Goal: Entertainment & Leisure: Consume media (video, audio)

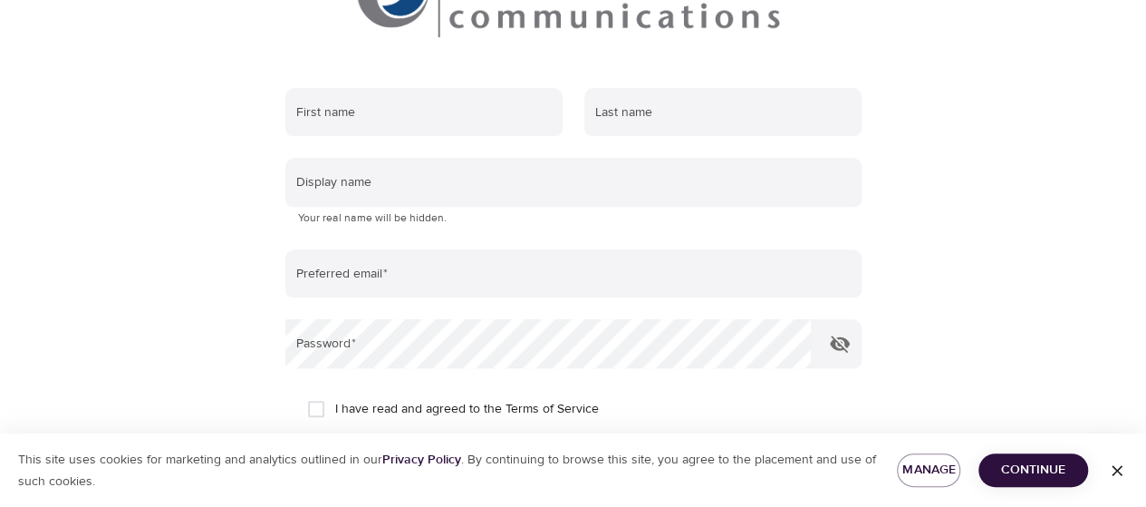
scroll to position [275, 0]
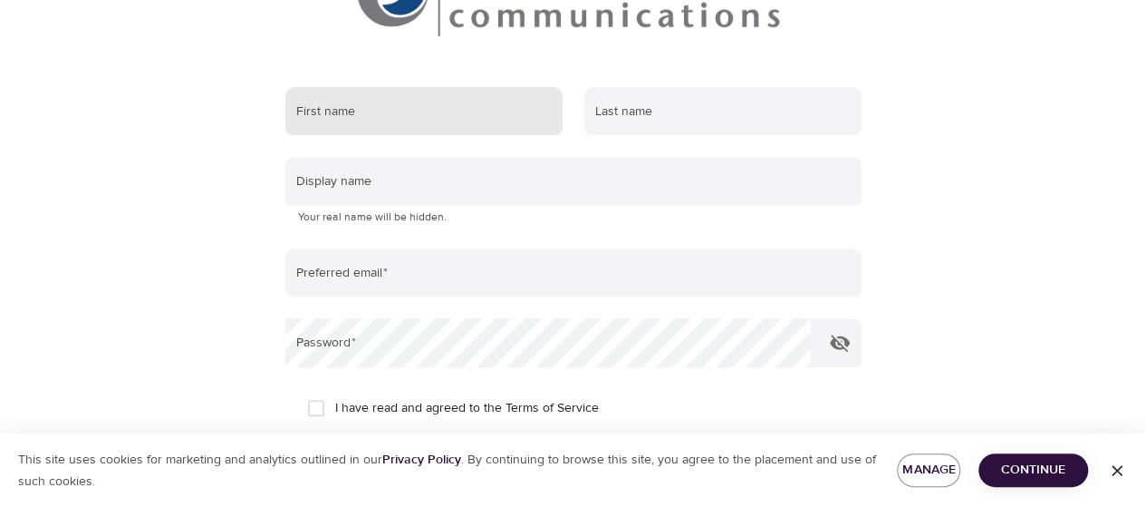
click at [498, 109] on input "text" at bounding box center [423, 111] width 277 height 49
type input "[PERSON_NAME]"
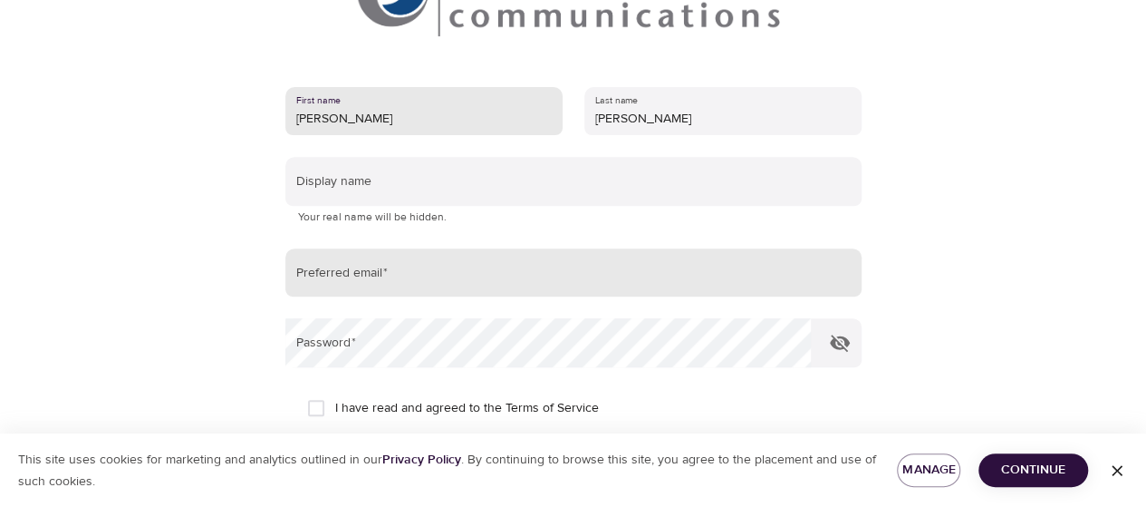
click at [633, 276] on input "email" at bounding box center [573, 272] width 576 height 49
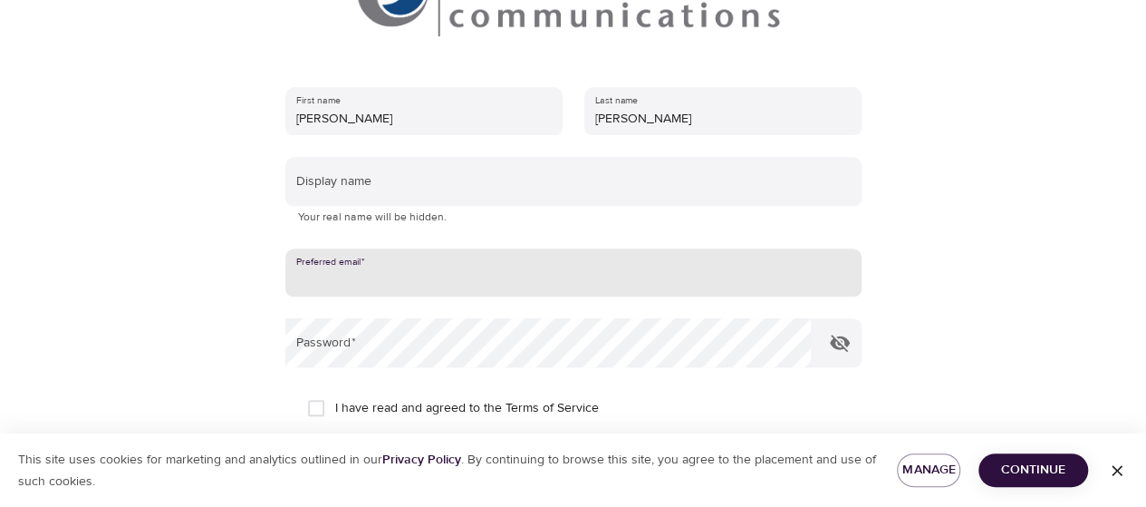
type input "[PERSON_NAME][EMAIL_ADDRESS][PERSON_NAME][DOMAIN_NAME]"
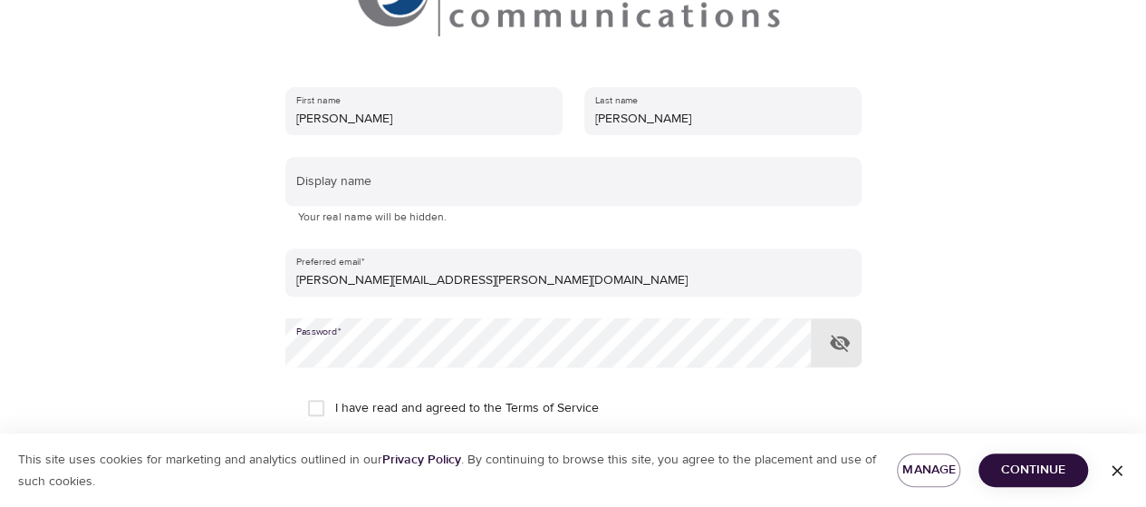
click at [312, 401] on input "I have read and agreed to the Terms of Service" at bounding box center [316, 408] width 38 height 38
checkbox input "true"
drag, startPoint x: 1024, startPoint y: 469, endPoint x: 1009, endPoint y: 454, distance: 21.8
click at [1024, 469] on span "Continue" at bounding box center [1033, 470] width 81 height 23
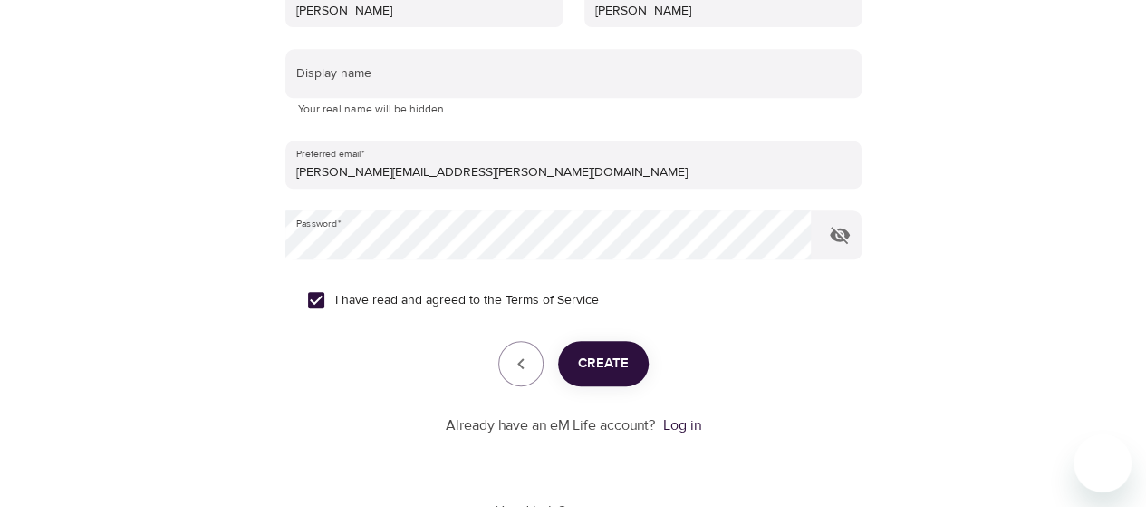
scroll to position [433, 0]
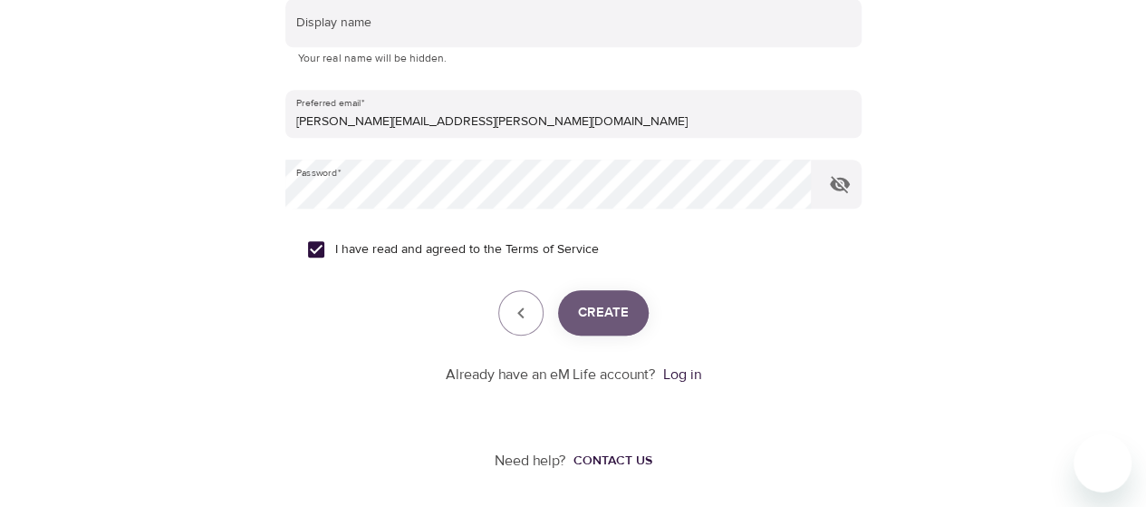
click at [613, 317] on span "Create" at bounding box center [603, 313] width 51 height 24
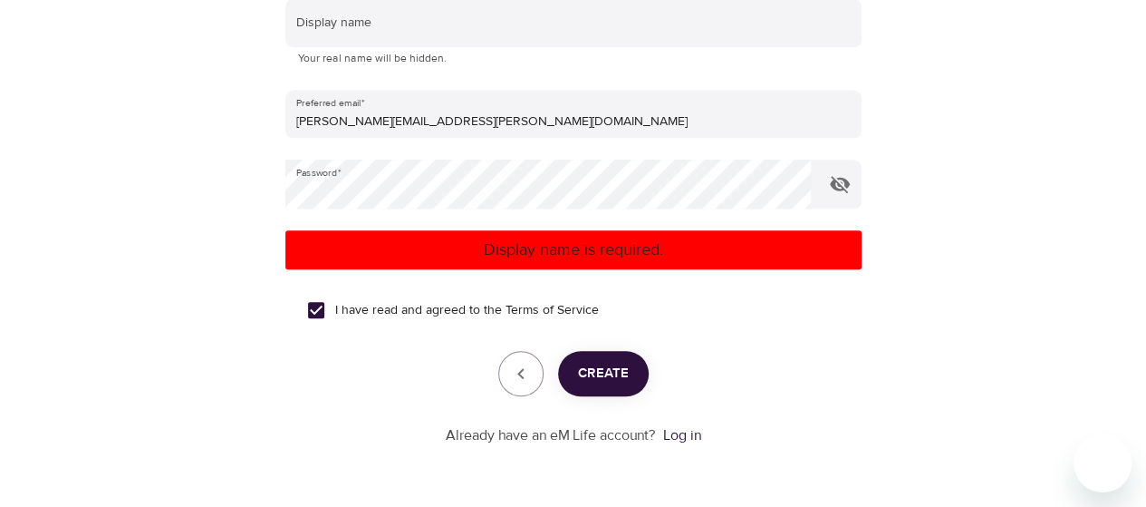
scroll to position [306, 0]
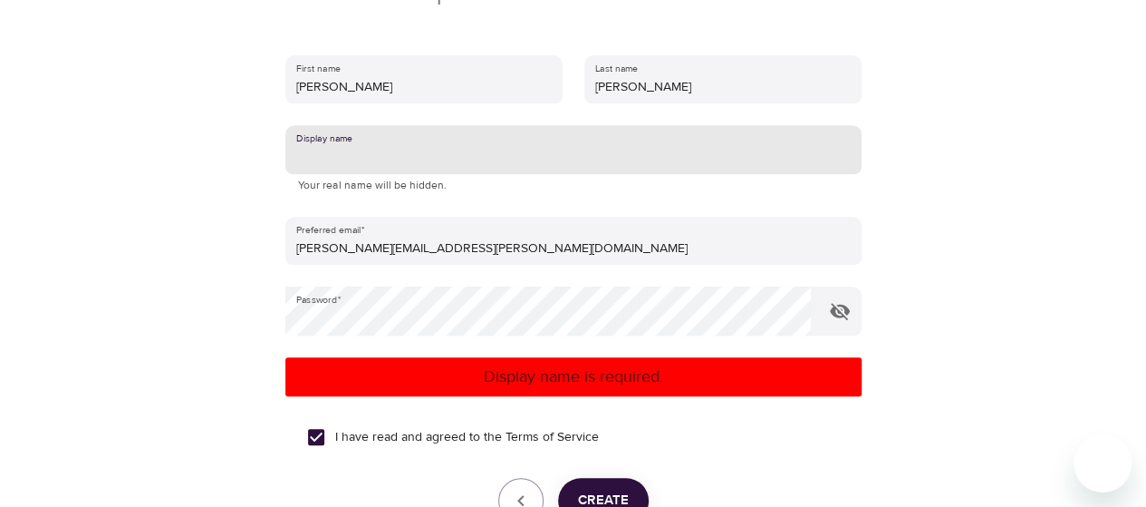
click at [440, 155] on input "text" at bounding box center [573, 149] width 576 height 49
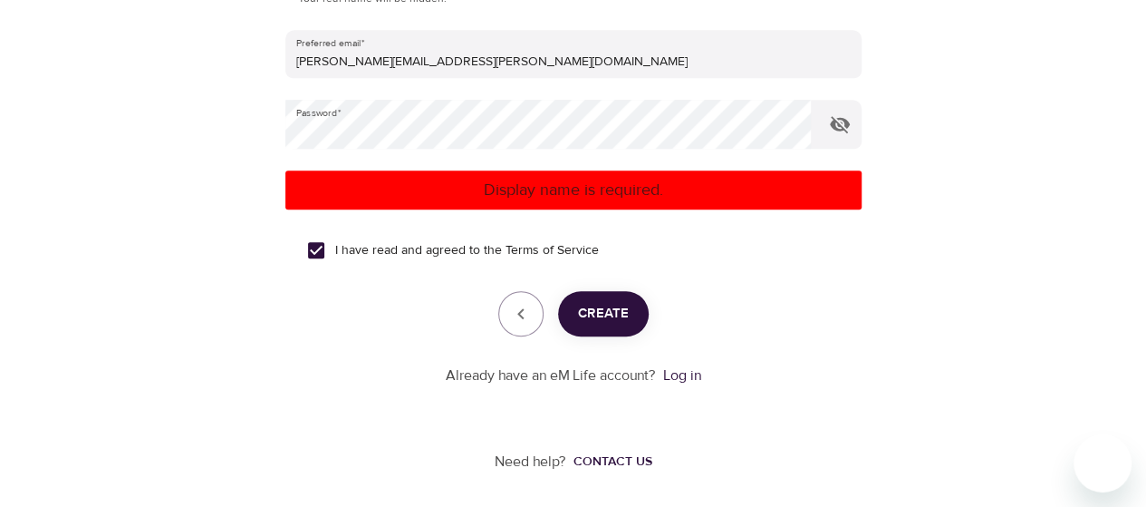
click at [624, 314] on span "Create" at bounding box center [603, 314] width 51 height 24
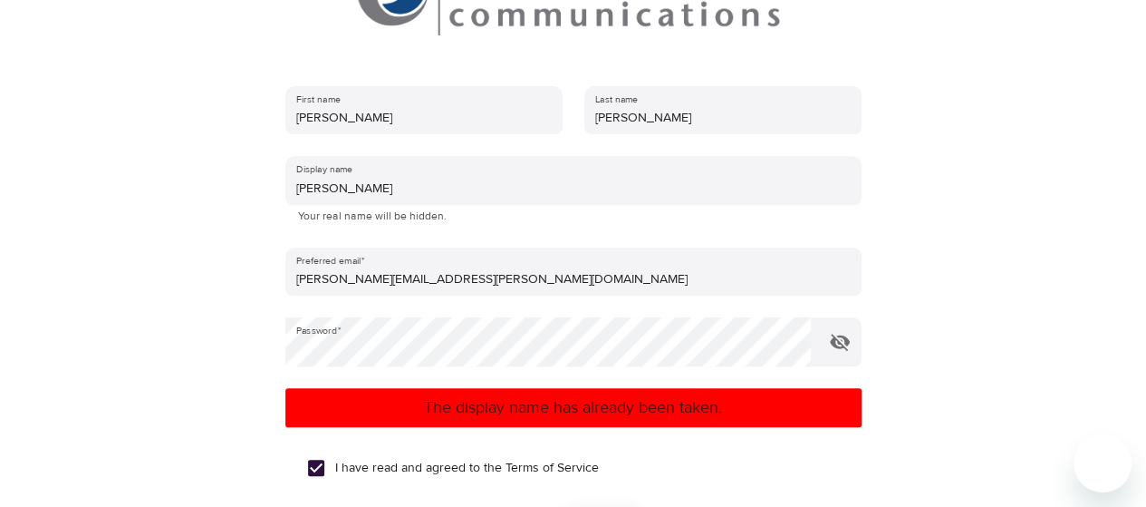
scroll to position [250, 0]
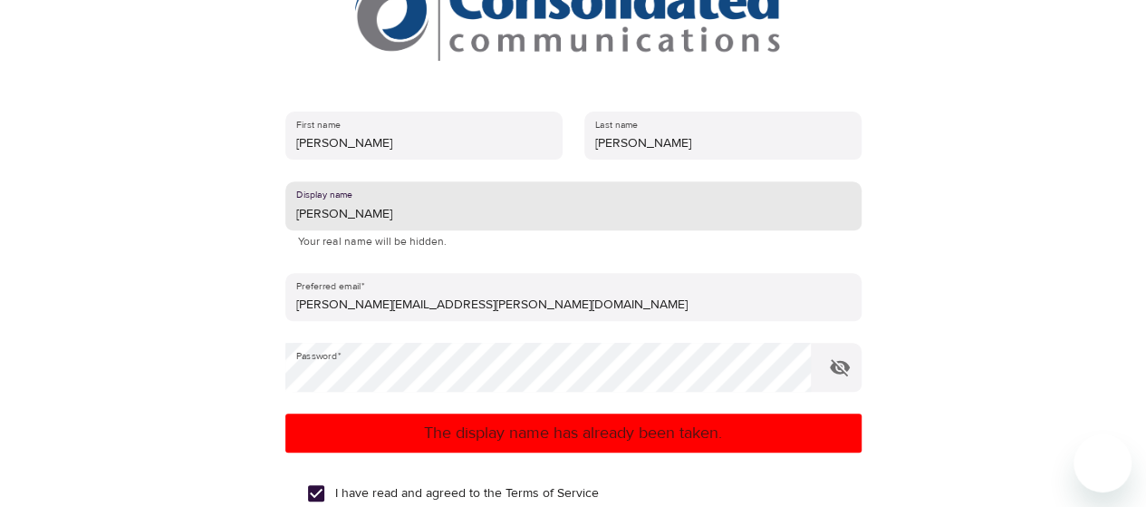
click at [397, 213] on input "[PERSON_NAME]" at bounding box center [573, 205] width 576 height 49
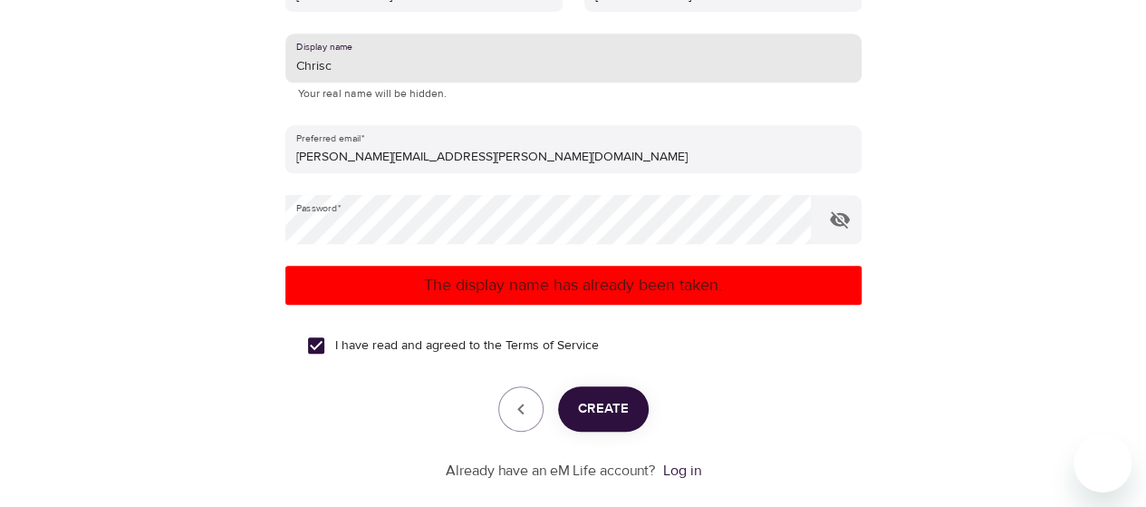
scroll to position [493, 0]
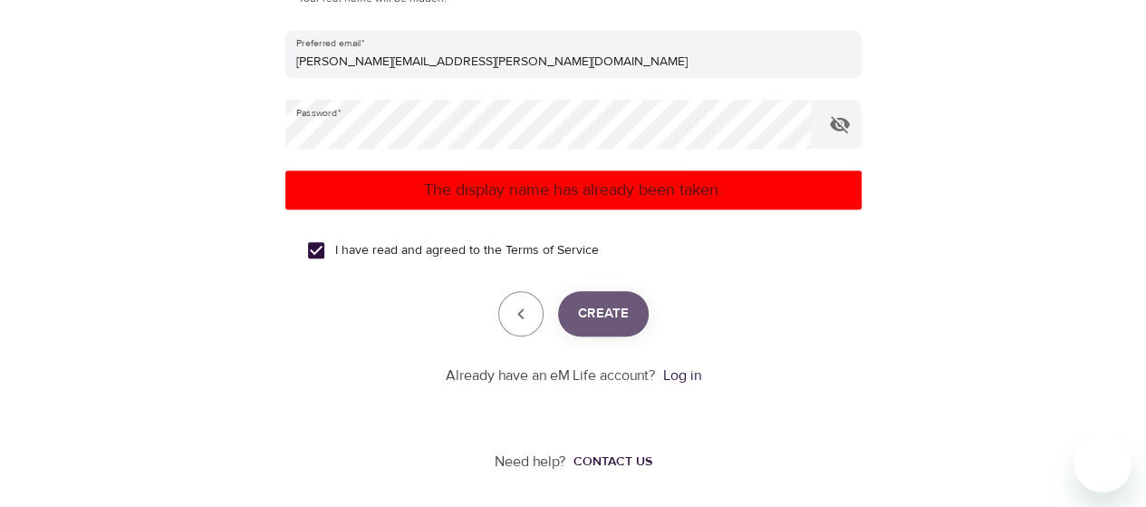
click at [613, 309] on span "Create" at bounding box center [603, 314] width 51 height 24
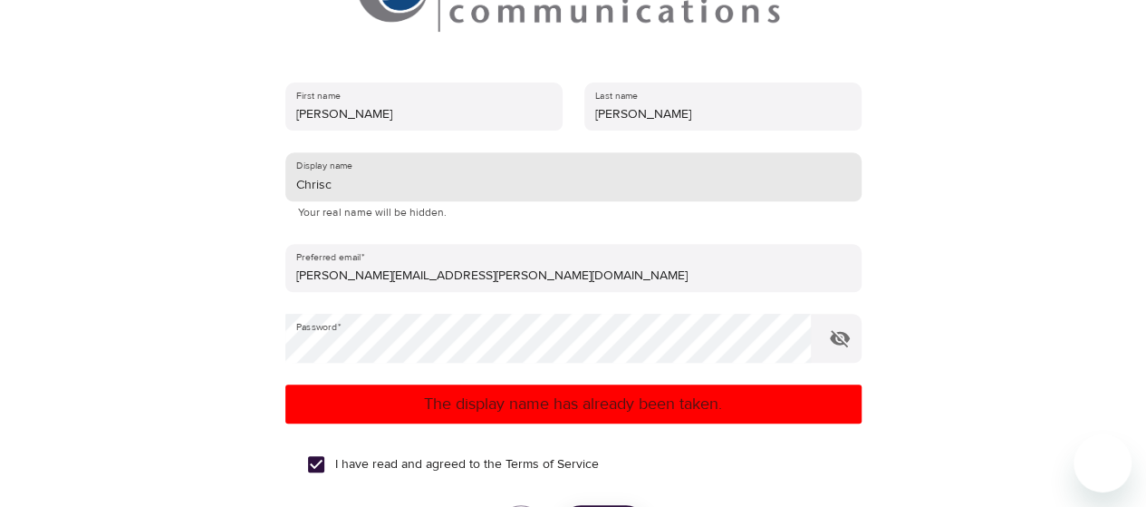
scroll to position [281, 0]
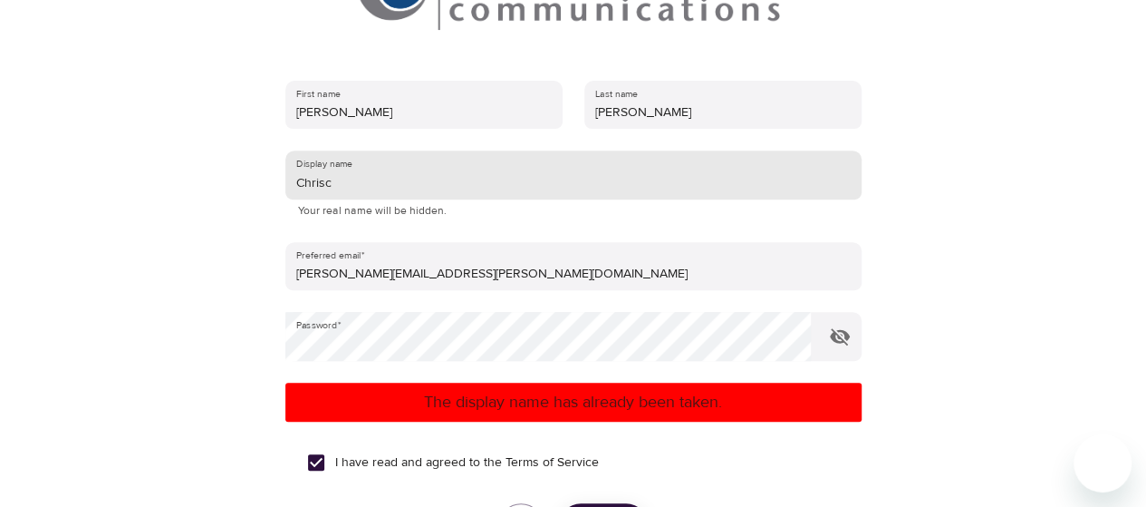
click at [384, 187] on input "Chrisc" at bounding box center [573, 174] width 576 height 49
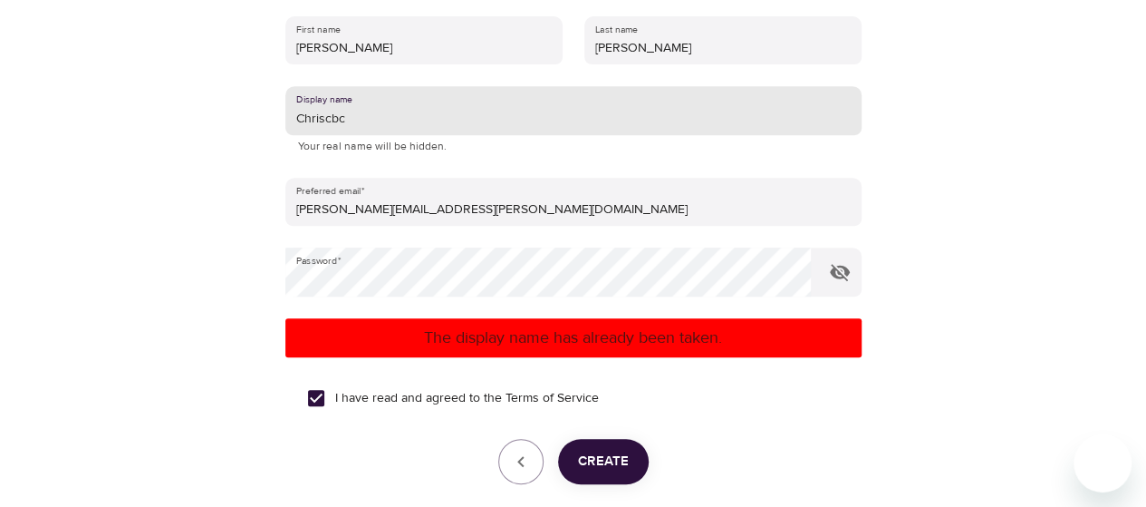
scroll to position [493, 0]
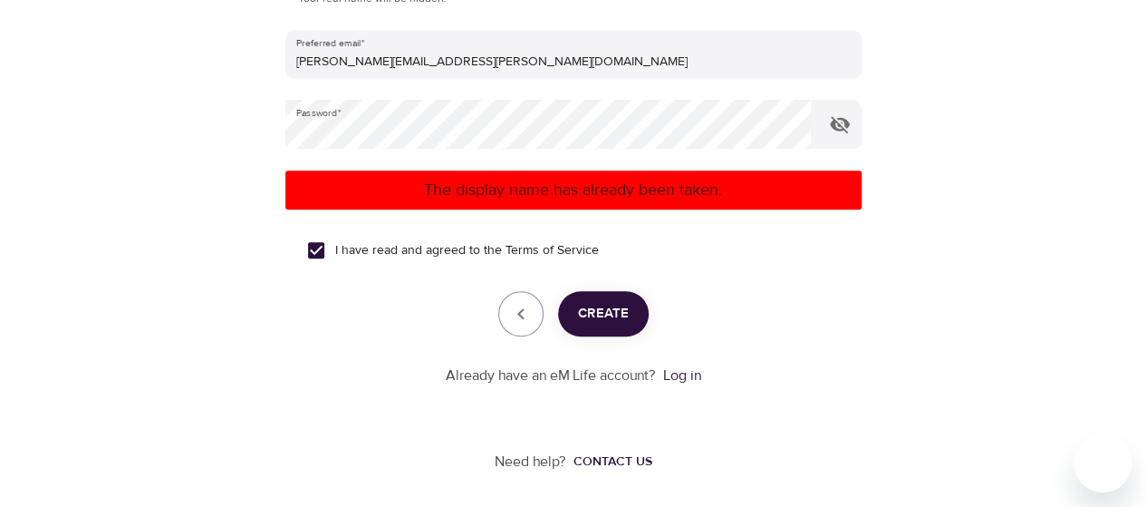
type input "Chriscbc"
click at [586, 313] on span "Create" at bounding box center [603, 314] width 51 height 24
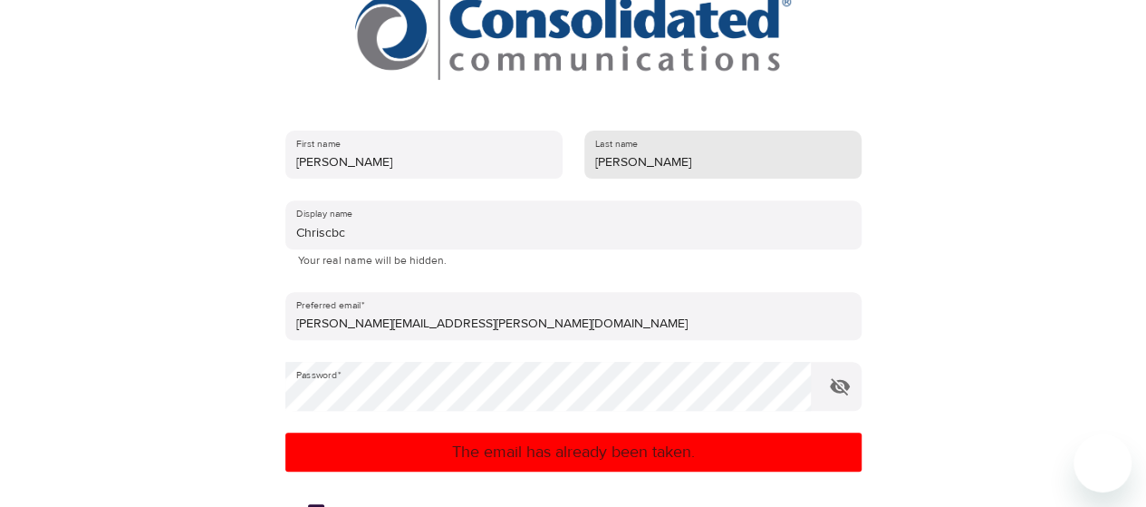
scroll to position [218, 0]
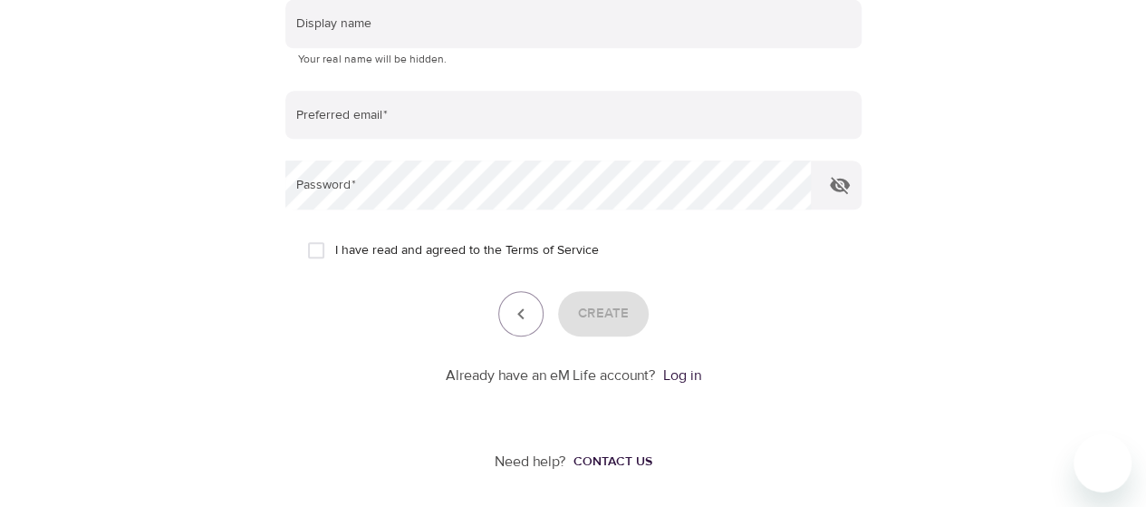
scroll to position [433, 0]
click at [675, 372] on link "Log in" at bounding box center [682, 374] width 38 height 18
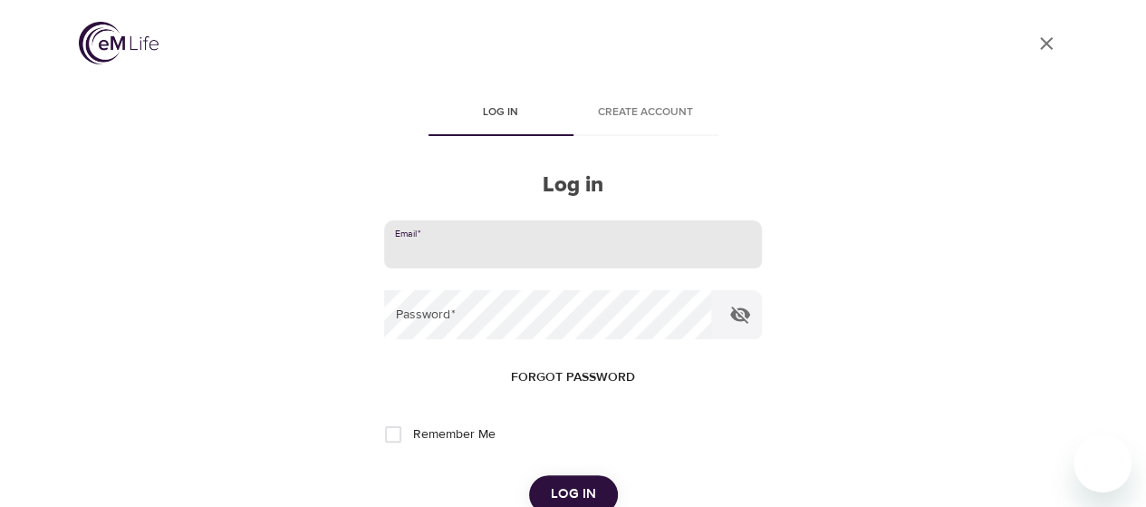
click at [475, 255] on input "email" at bounding box center [572, 244] width 377 height 49
type input "[PERSON_NAME][EMAIL_ADDRESS][PERSON_NAME][DOMAIN_NAME]"
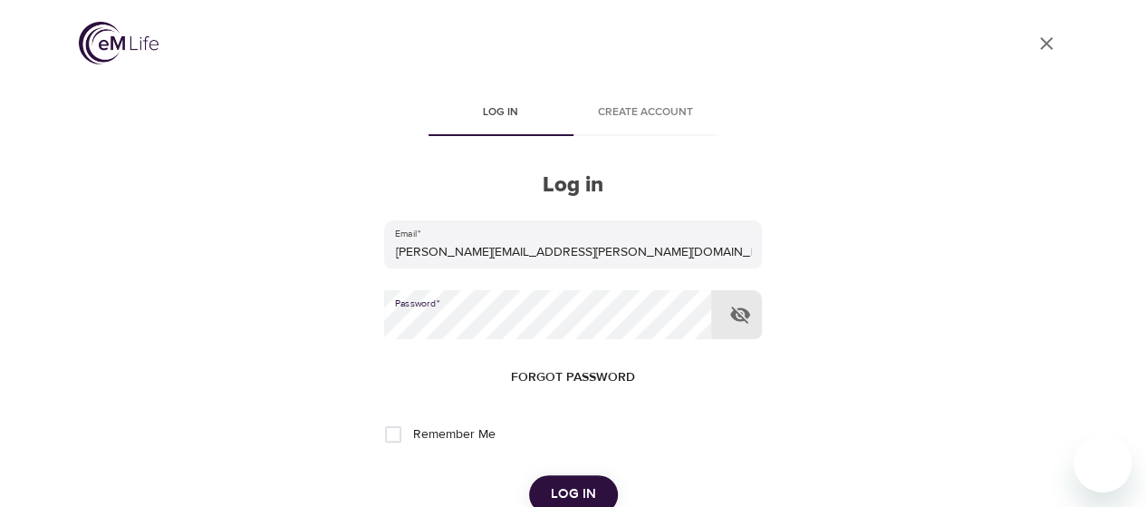
click at [529, 475] on button "Log in" at bounding box center [573, 494] width 89 height 38
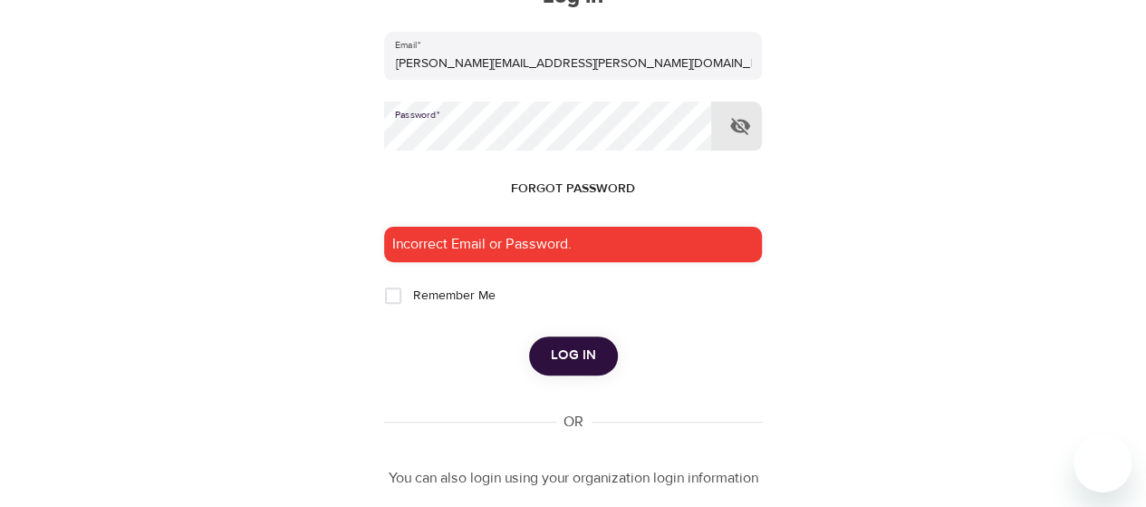
scroll to position [186, 0]
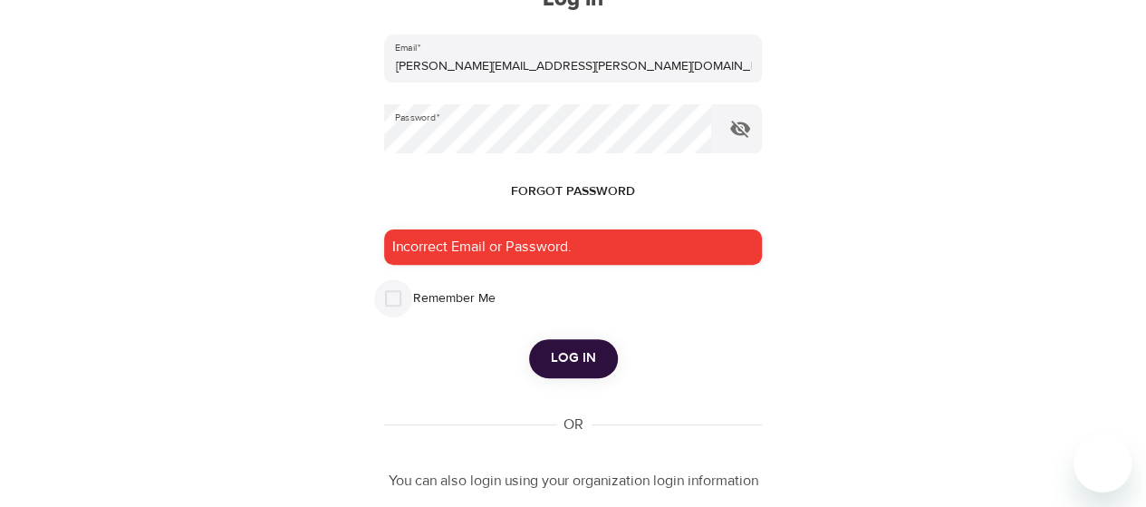
click at [401, 295] on input "Remember Me" at bounding box center [393, 298] width 38 height 38
checkbox input "true"
click at [580, 358] on span "Log in" at bounding box center [573, 358] width 45 height 24
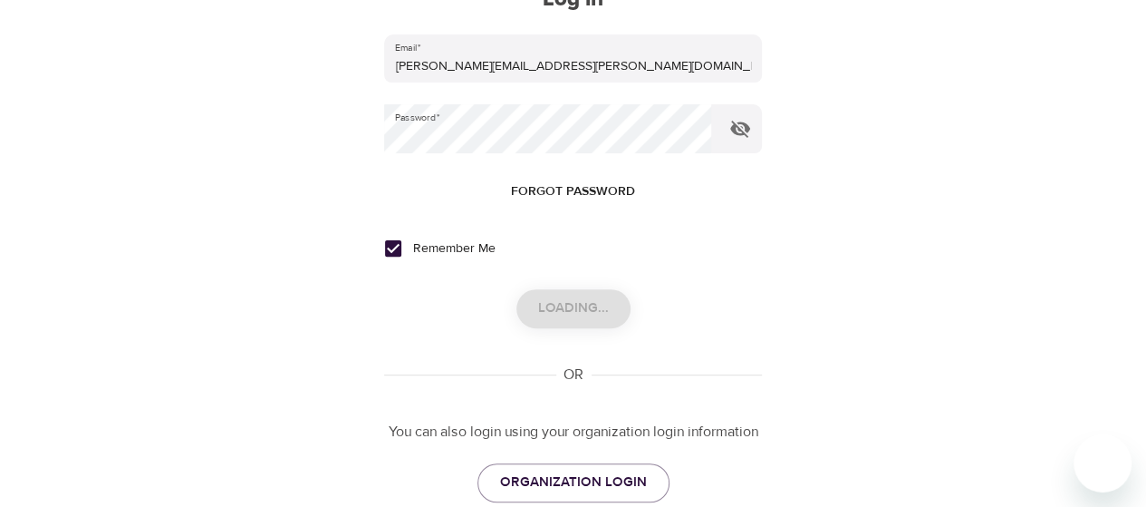
scroll to position [0, 0]
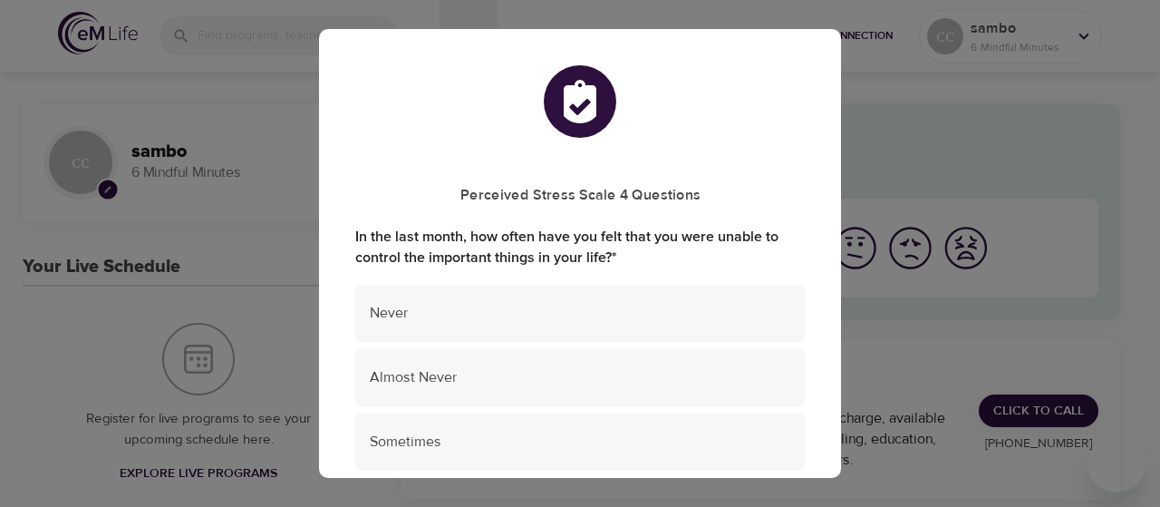
drag, startPoint x: 845, startPoint y: 111, endPoint x: 847, endPoint y: 133, distance: 21.9
click at [847, 133] on div "Perceived Stress Scale 4 Questions In the last month, how often have you felt t…" at bounding box center [580, 253] width 1160 height 507
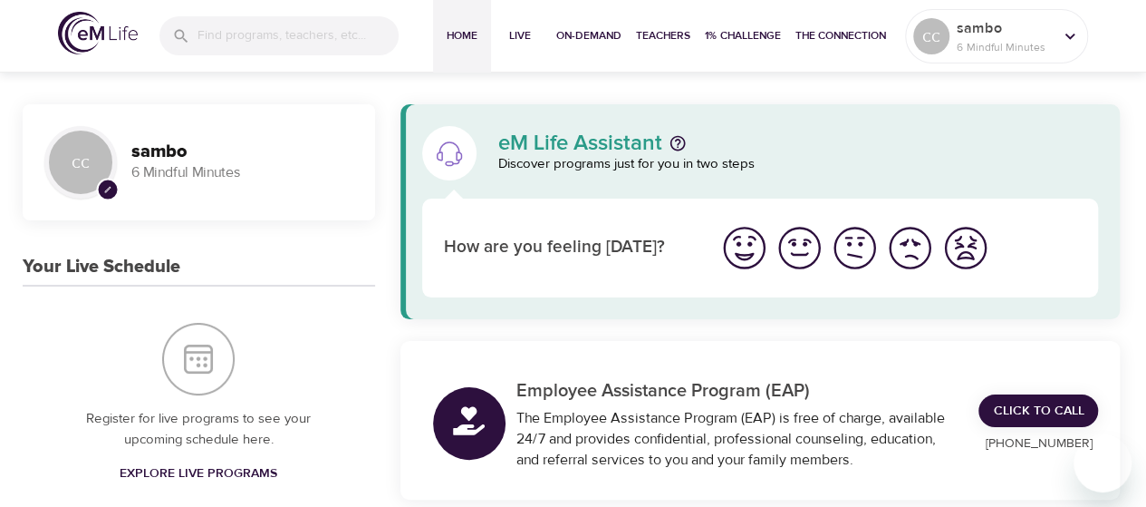
scroll to position [80, 0]
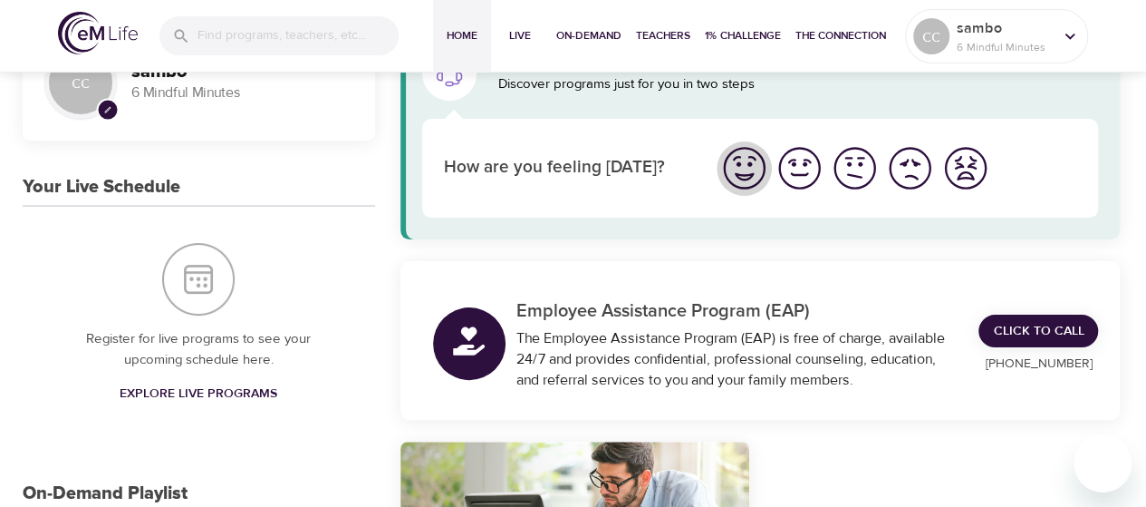
click at [740, 162] on img "I'm feeling great" at bounding box center [745, 168] width 50 height 50
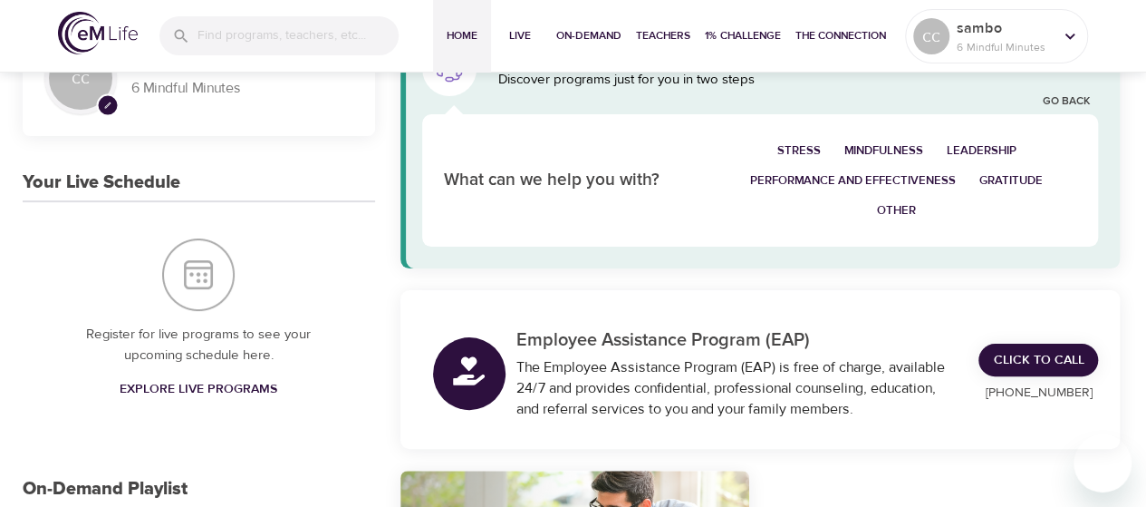
scroll to position [102, 0]
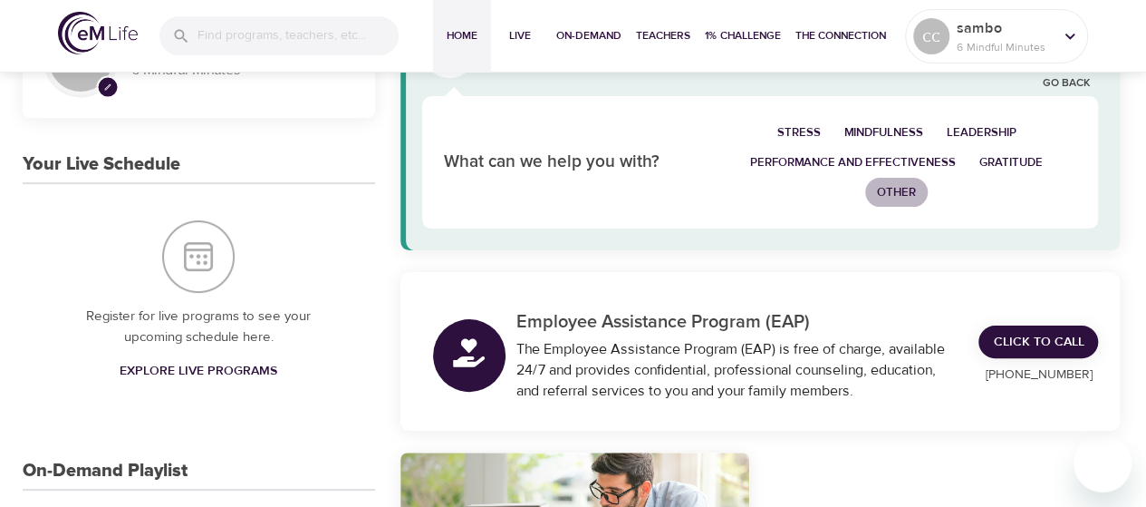
click at [883, 188] on span "Other" at bounding box center [896, 192] width 39 height 21
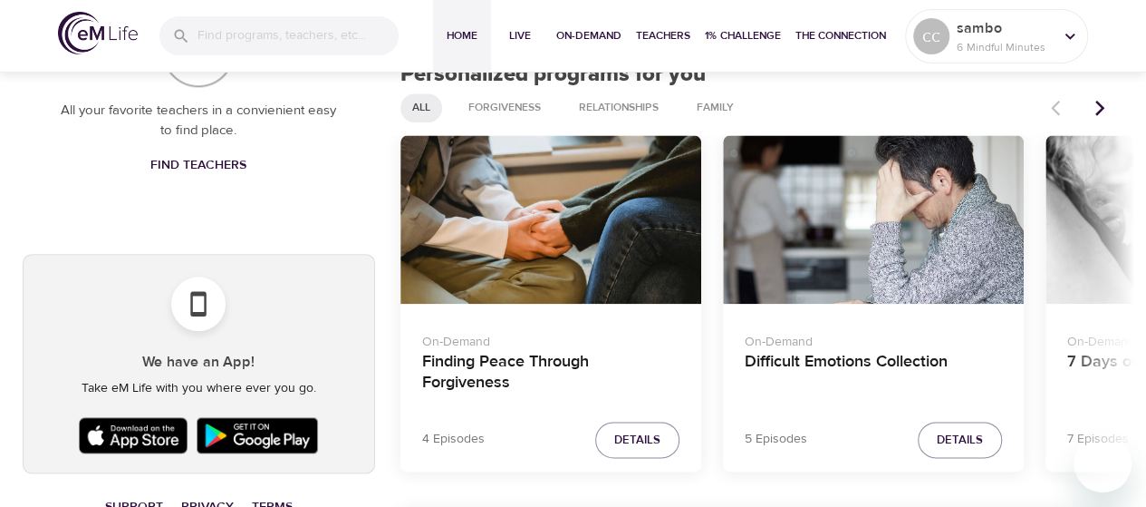
scroll to position [0, 0]
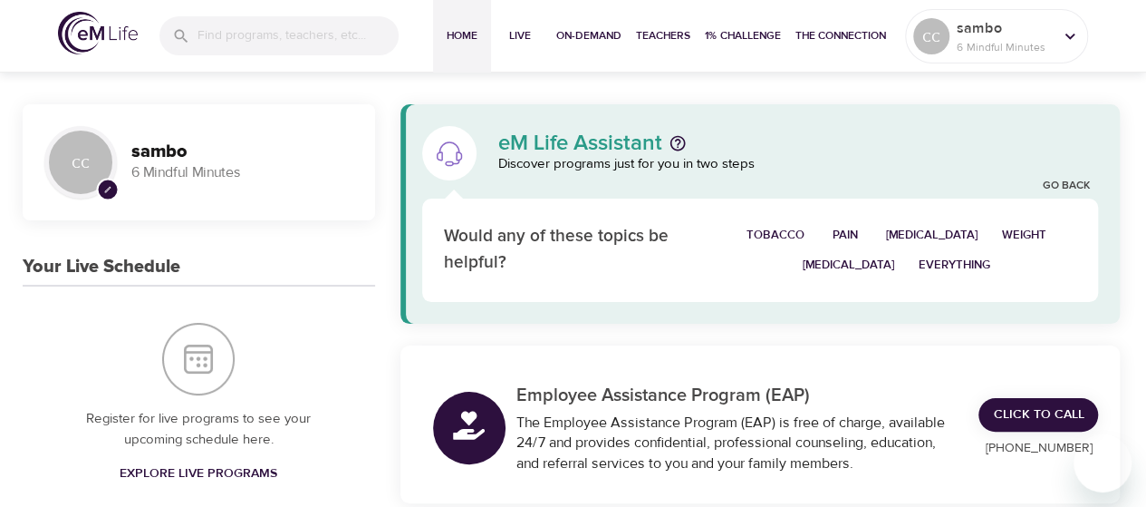
click at [827, 223] on button "Pain" at bounding box center [846, 235] width 58 height 30
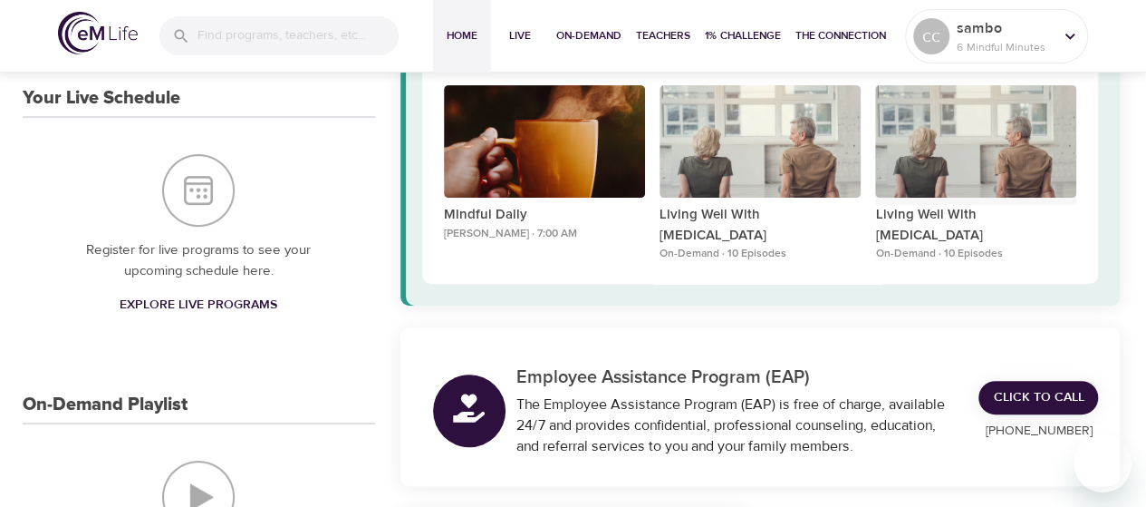
scroll to position [172, 0]
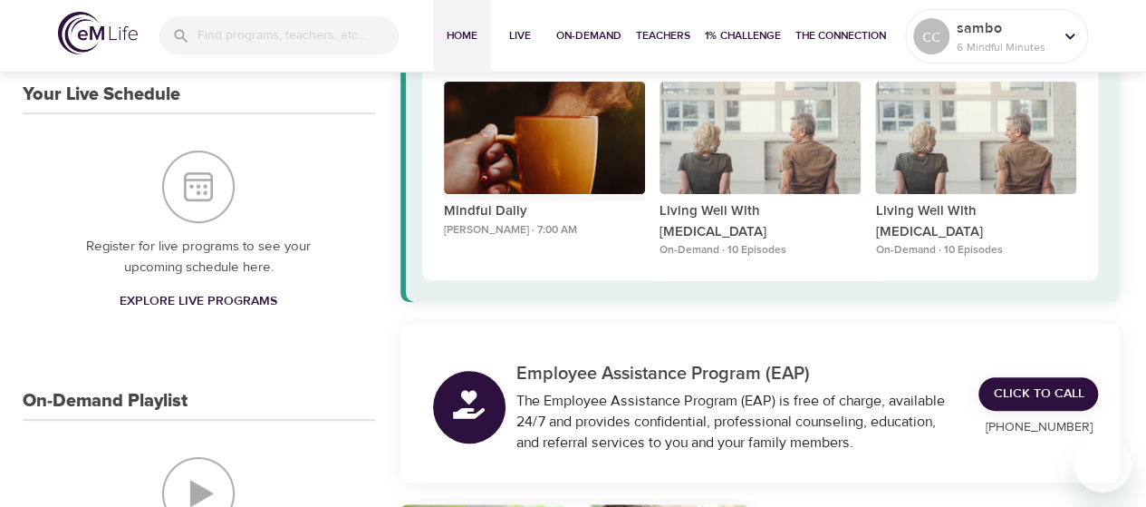
click at [502, 134] on div "Mindful Daily" at bounding box center [544, 138] width 201 height 113
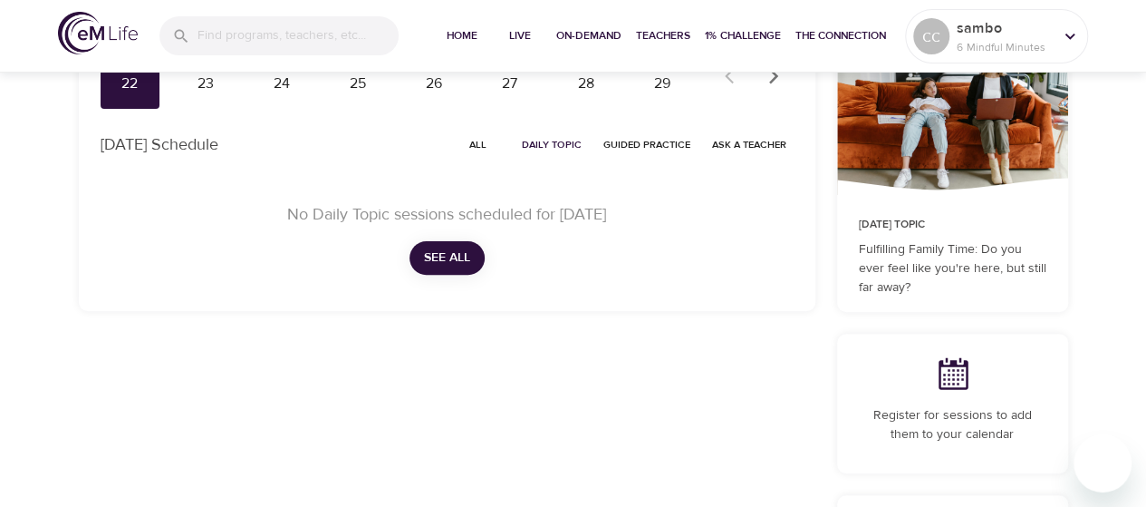
scroll to position [257, 0]
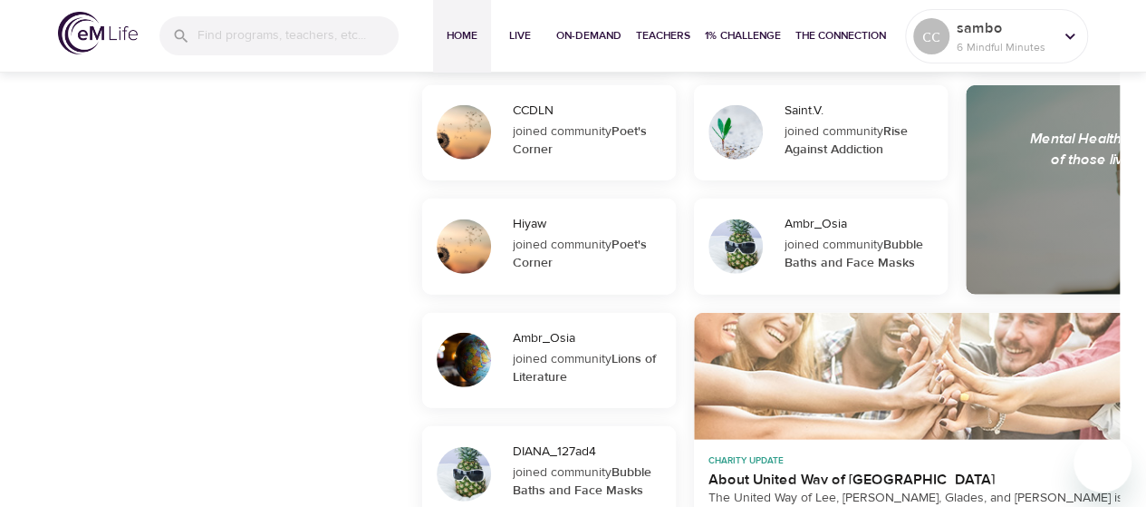
scroll to position [2420, 0]
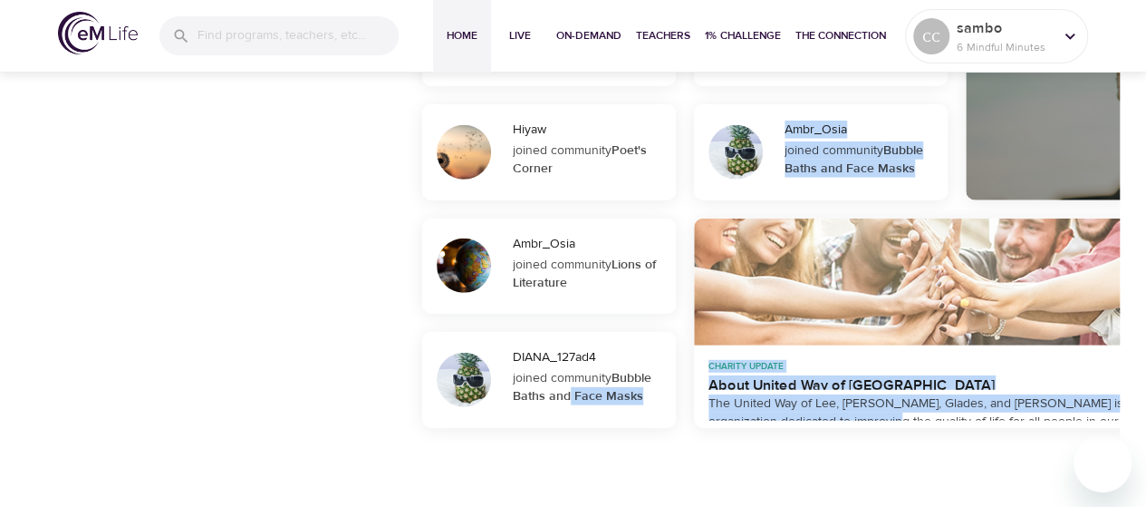
drag, startPoint x: 601, startPoint y: 453, endPoint x: 857, endPoint y: 421, distance: 258.4
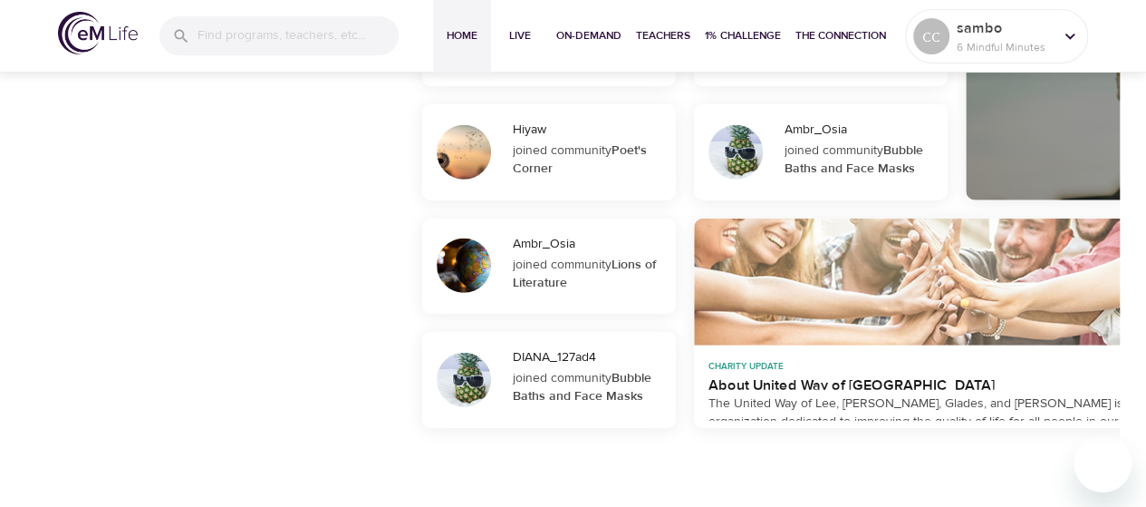
drag, startPoint x: 462, startPoint y: 443, endPoint x: 491, endPoint y: 442, distance: 29.0
click at [473, 443] on div "ACo07 joined community Happy Mind ANAS LATIF_75b300 joined community Poet's Cor…" at bounding box center [761, 96] width 721 height 708
drag, startPoint x: 504, startPoint y: 442, endPoint x: 648, endPoint y: 440, distance: 144.1
click at [648, 441] on div "ACo07 joined community Happy Mind ANAS LATIF_75b300 joined community Poet's Cor…" at bounding box center [761, 96] width 721 height 708
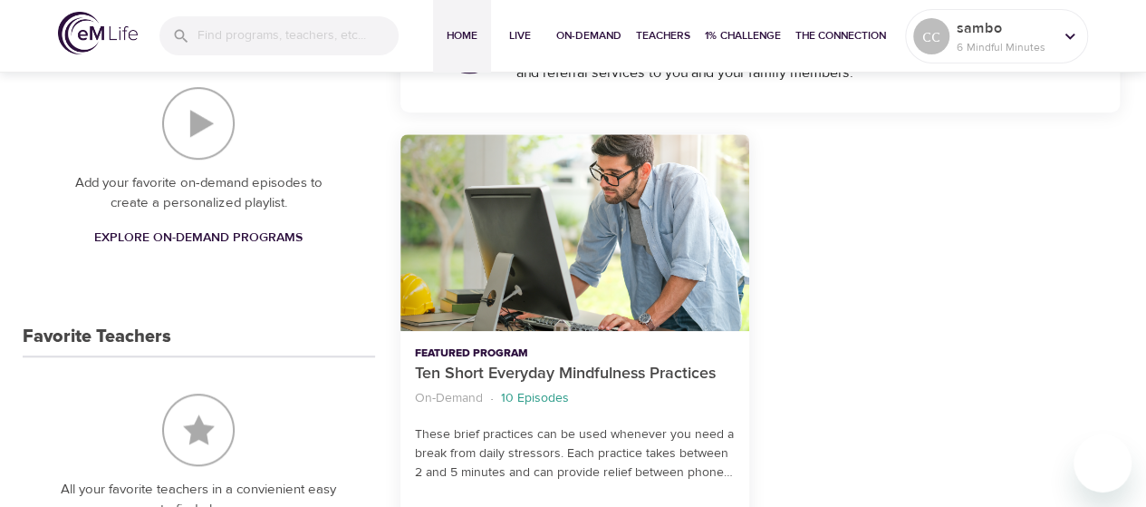
scroll to position [513, 0]
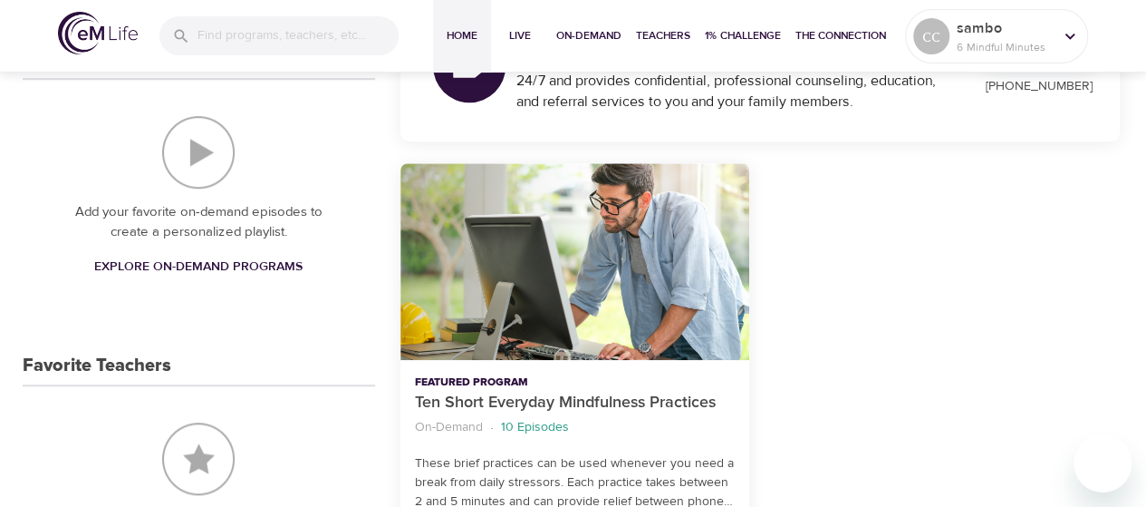
click at [461, 28] on span "Home" at bounding box center [462, 35] width 44 height 19
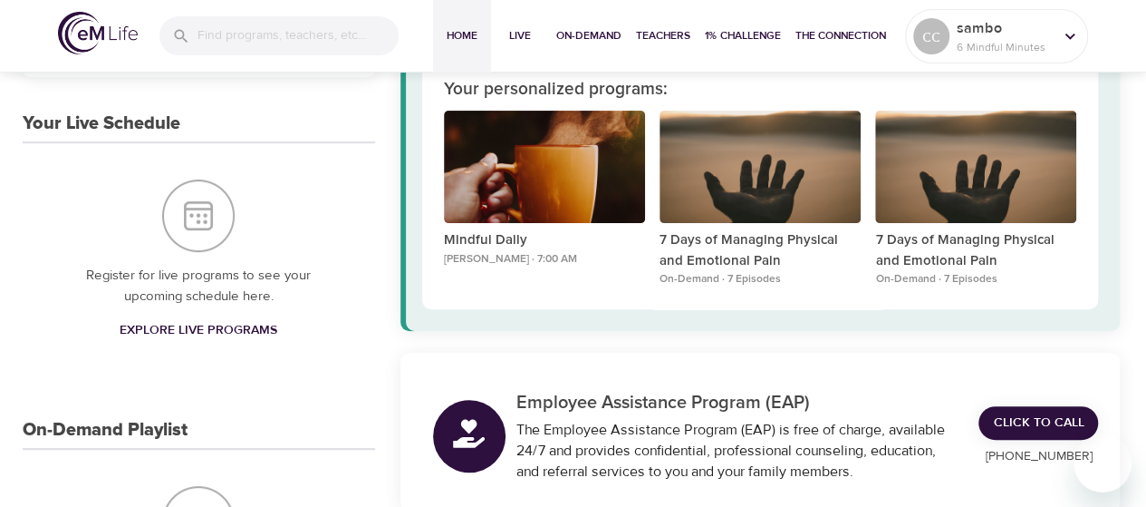
scroll to position [150, 0]
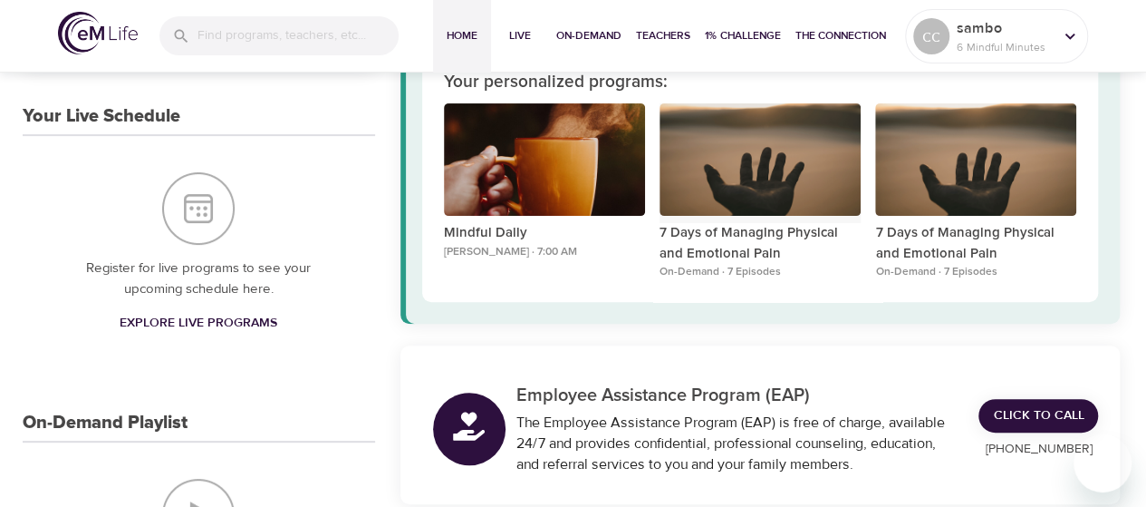
click at [729, 179] on div "7 Days of Managing Physical and Emotional Pain" at bounding box center [760, 159] width 201 height 113
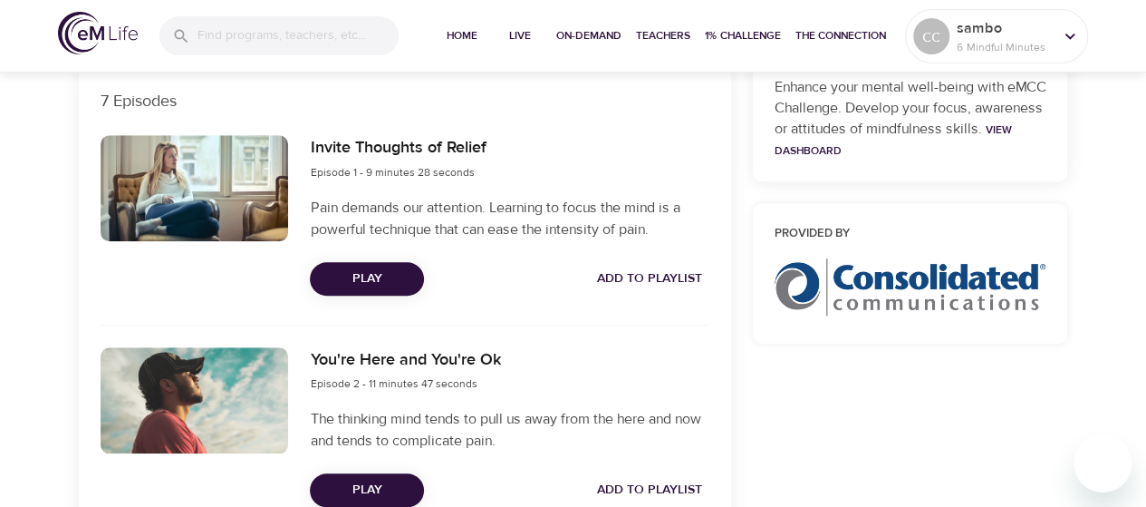
scroll to position [617, 0]
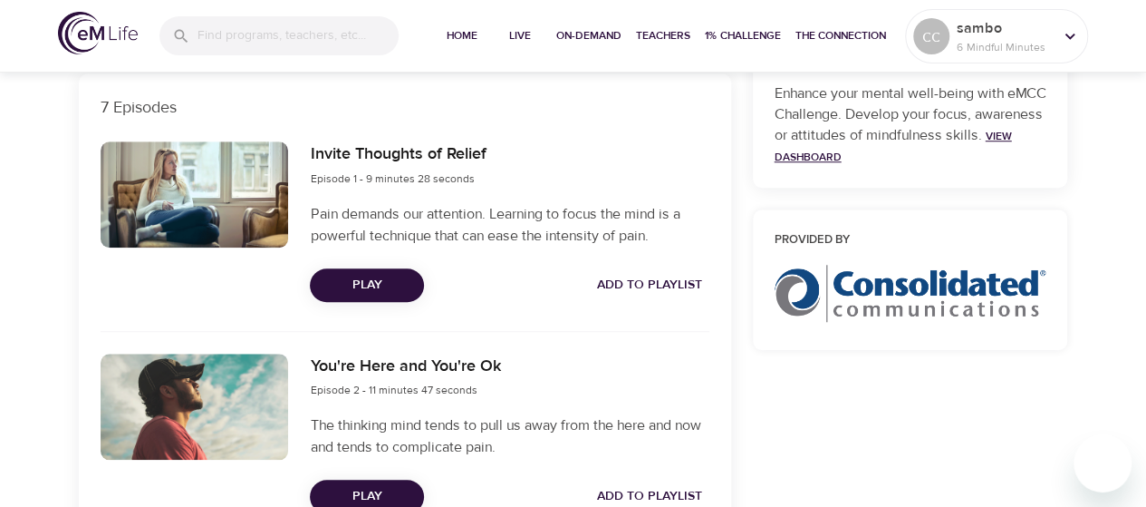
click at [870, 150] on link "View Dashboard" at bounding box center [893, 146] width 237 height 35
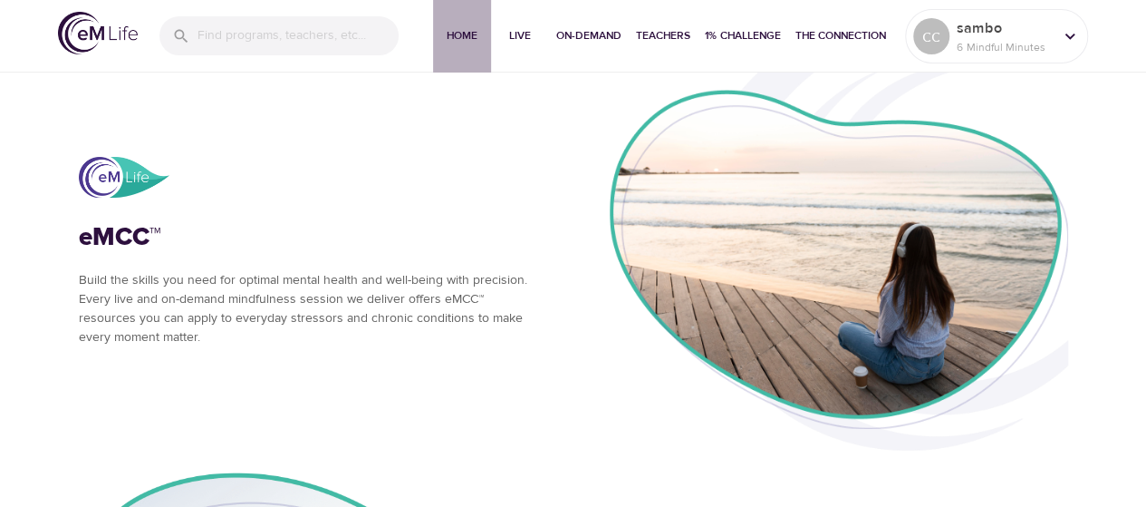
drag, startPoint x: 475, startPoint y: 32, endPoint x: 476, endPoint y: 21, distance: 10.9
click at [475, 30] on span "Home" at bounding box center [462, 35] width 44 height 19
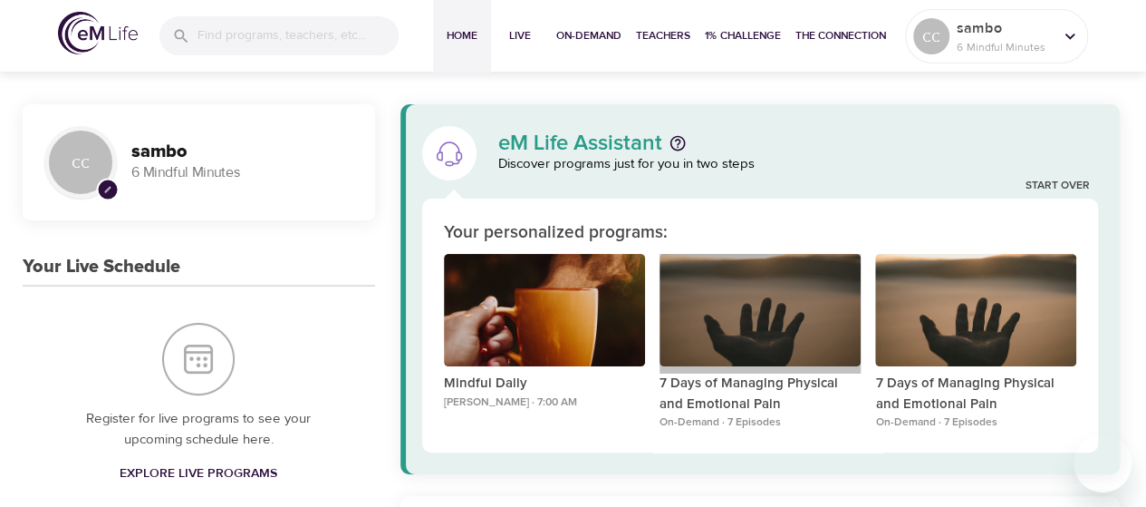
drag, startPoint x: 701, startPoint y: 289, endPoint x: 695, endPoint y: 271, distance: 18.9
click at [701, 289] on div "7 Days of Managing Physical and Emotional Pain" at bounding box center [760, 310] width 201 height 113
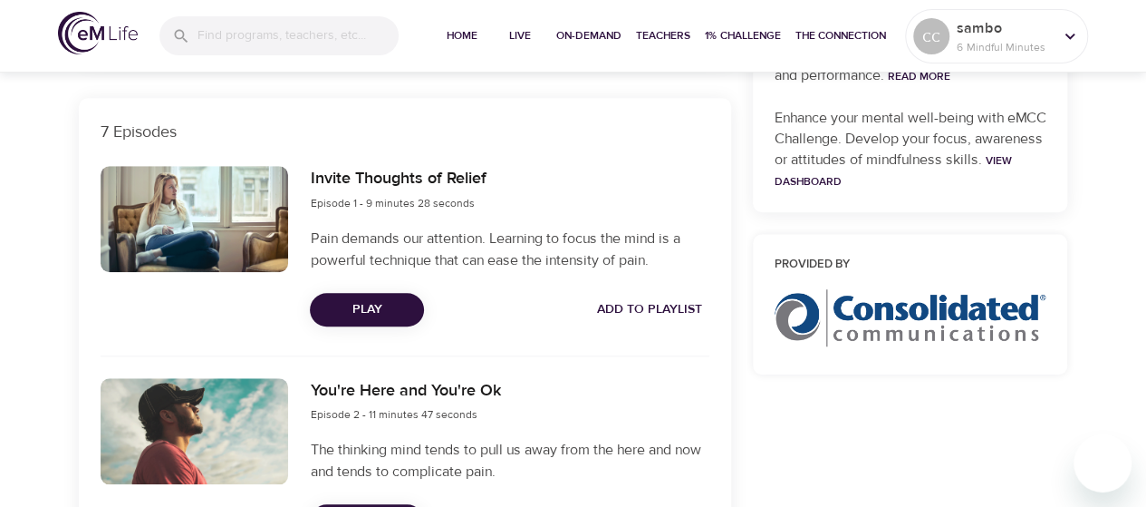
scroll to position [450, 0]
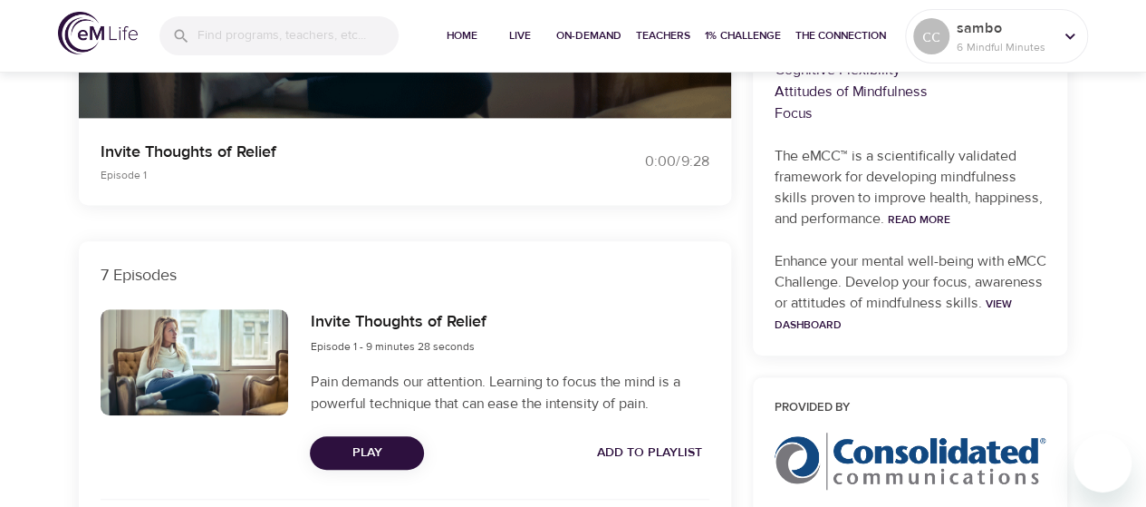
click at [370, 445] on span "Play" at bounding box center [366, 452] width 85 height 23
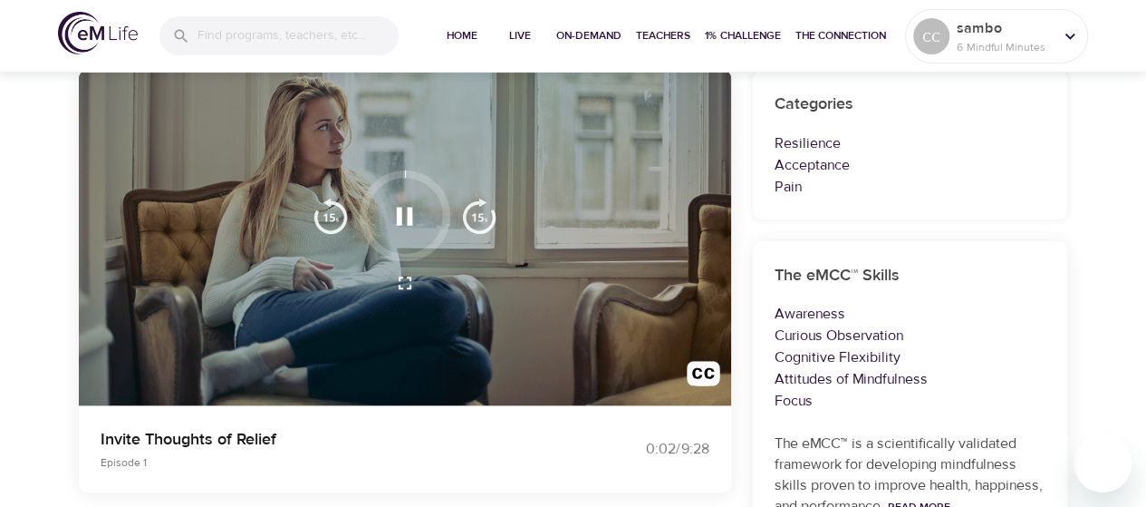
scroll to position [193, 0]
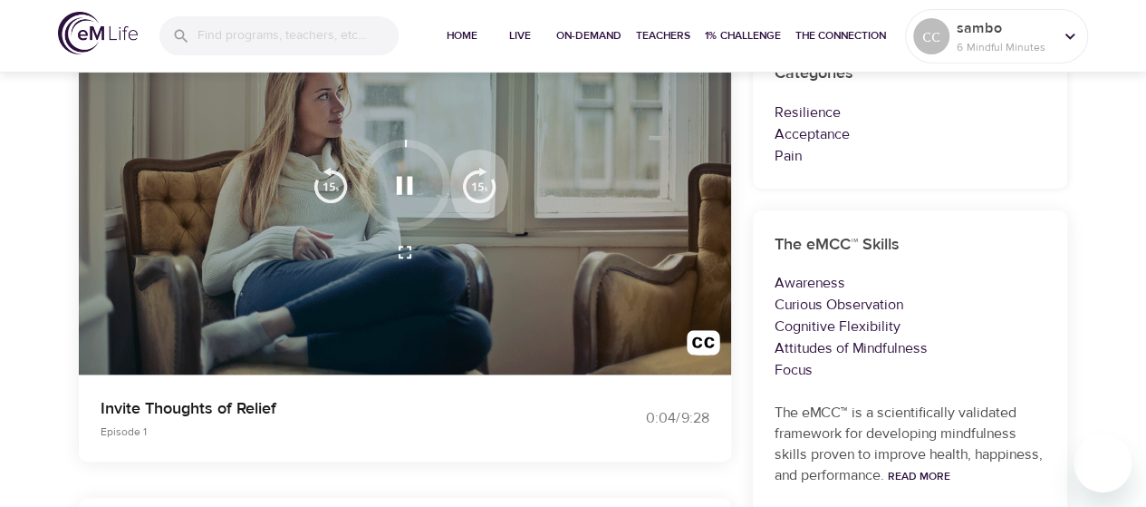
click at [471, 185] on img "button" at bounding box center [479, 185] width 36 height 36
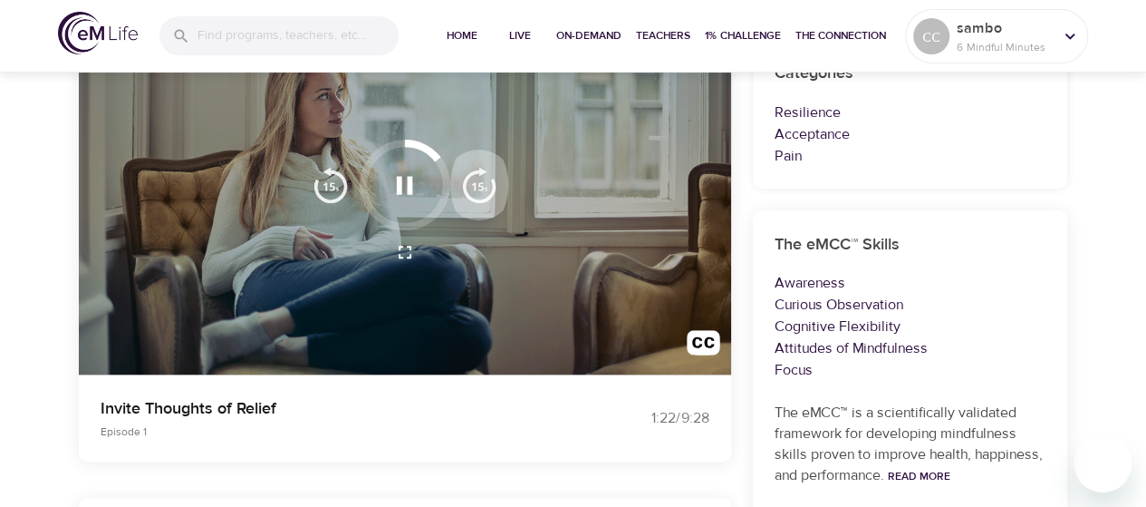
click at [471, 185] on img "button" at bounding box center [479, 185] width 36 height 36
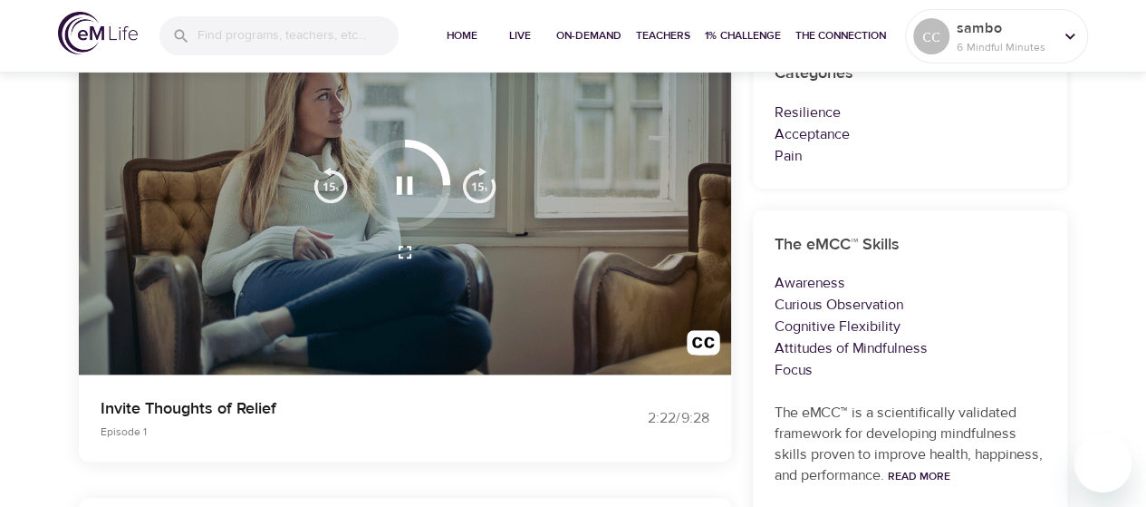
click at [471, 185] on img "button" at bounding box center [479, 185] width 36 height 36
click at [472, 184] on img "button" at bounding box center [479, 185] width 36 height 36
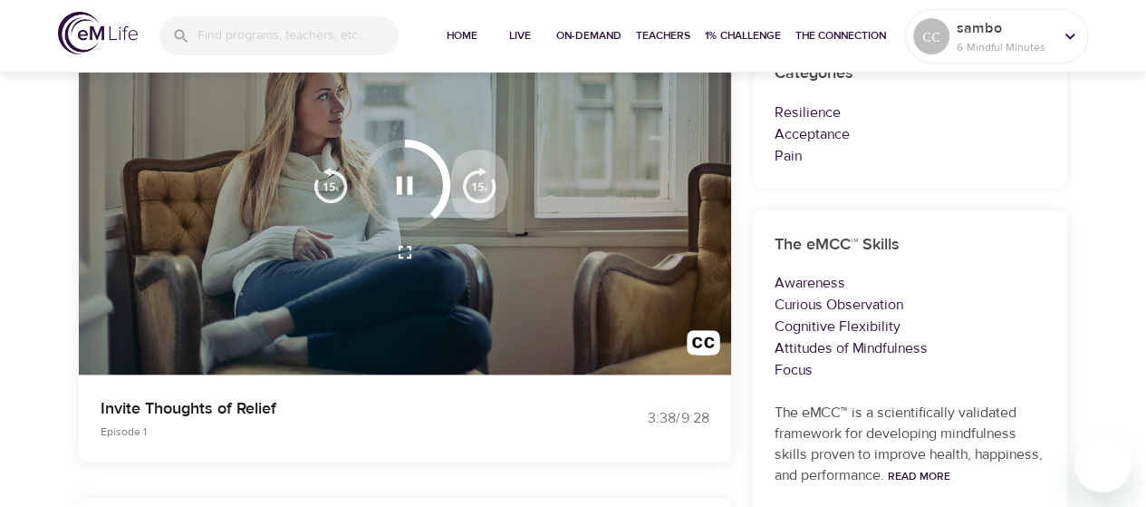
click at [472, 184] on img "button" at bounding box center [479, 185] width 36 height 36
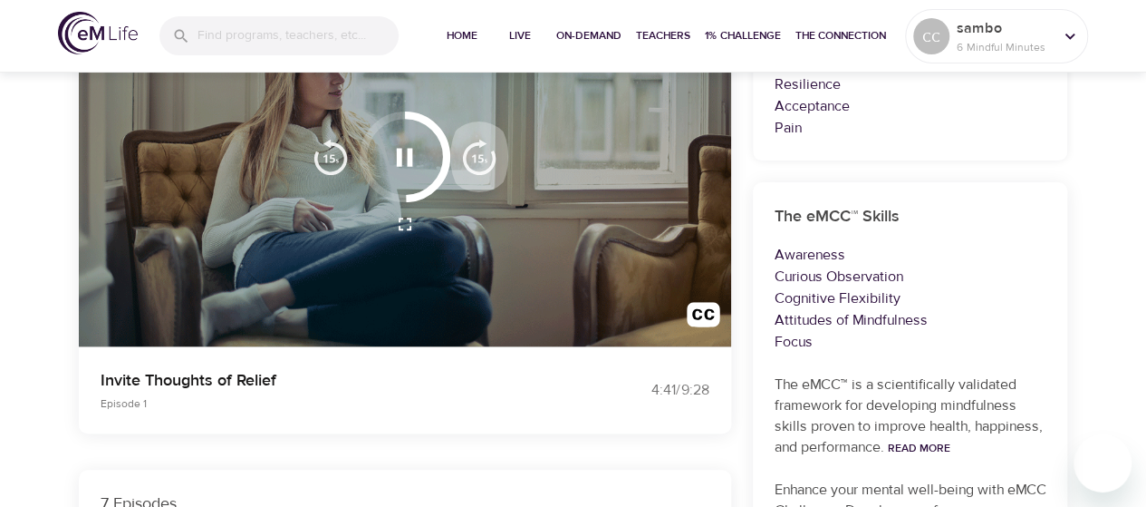
click at [477, 158] on img "button" at bounding box center [479, 157] width 36 height 36
click at [478, 158] on img "button" at bounding box center [479, 157] width 36 height 36
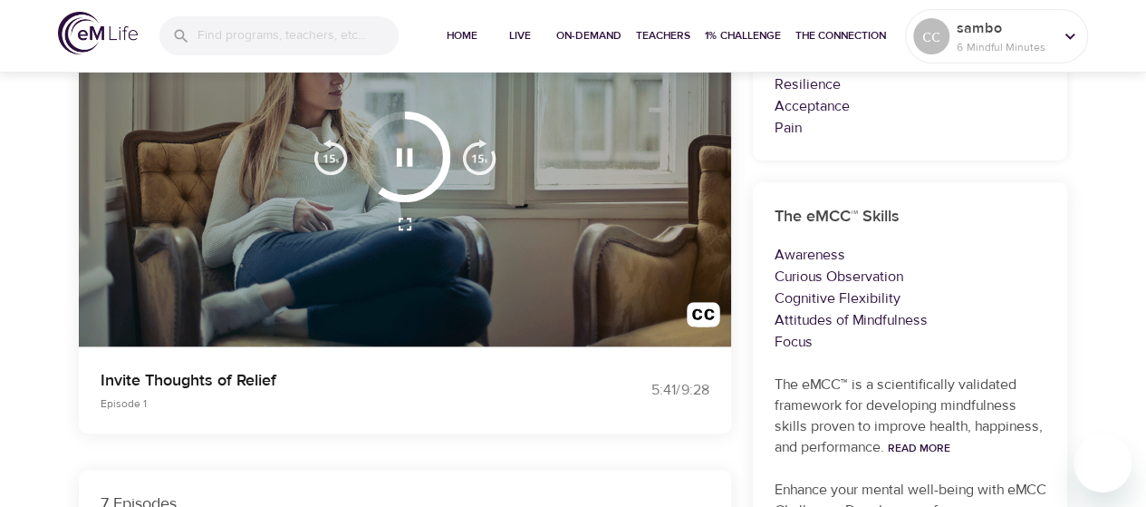
click at [478, 158] on img "button" at bounding box center [479, 157] width 36 height 36
click at [479, 158] on img "button" at bounding box center [479, 157] width 36 height 36
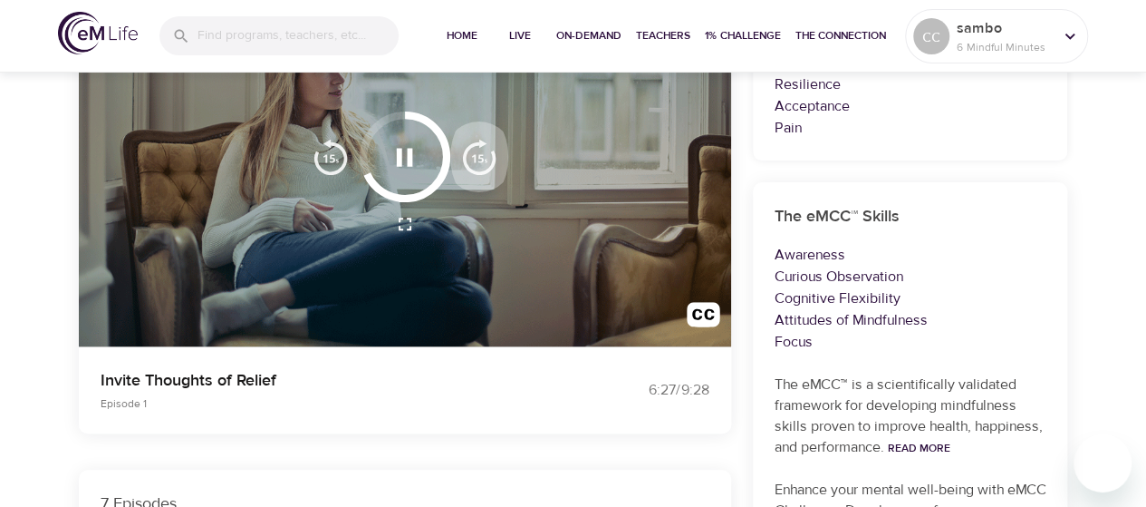
click at [479, 158] on img "button" at bounding box center [479, 157] width 36 height 36
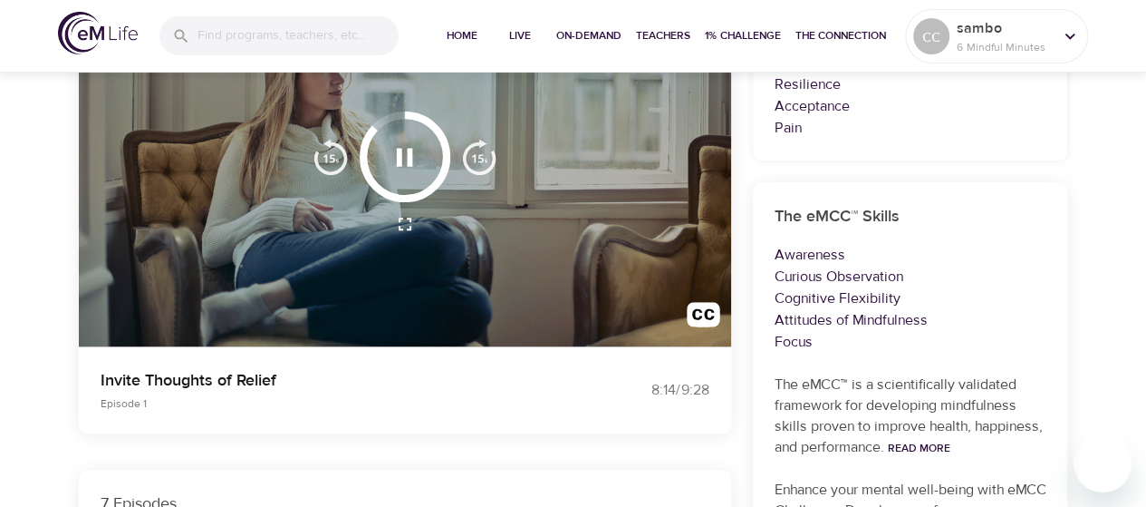
click at [479, 158] on img "button" at bounding box center [479, 157] width 36 height 36
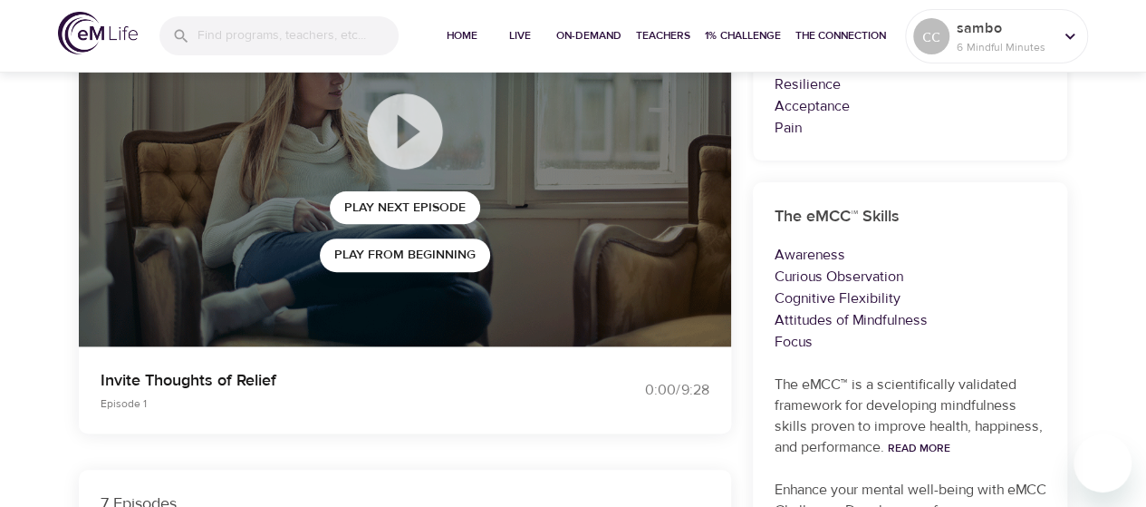
click at [479, 158] on div at bounding box center [405, 131] width 170 height 91
click at [410, 204] on span "Play Next Episode" at bounding box center [404, 208] width 121 height 23
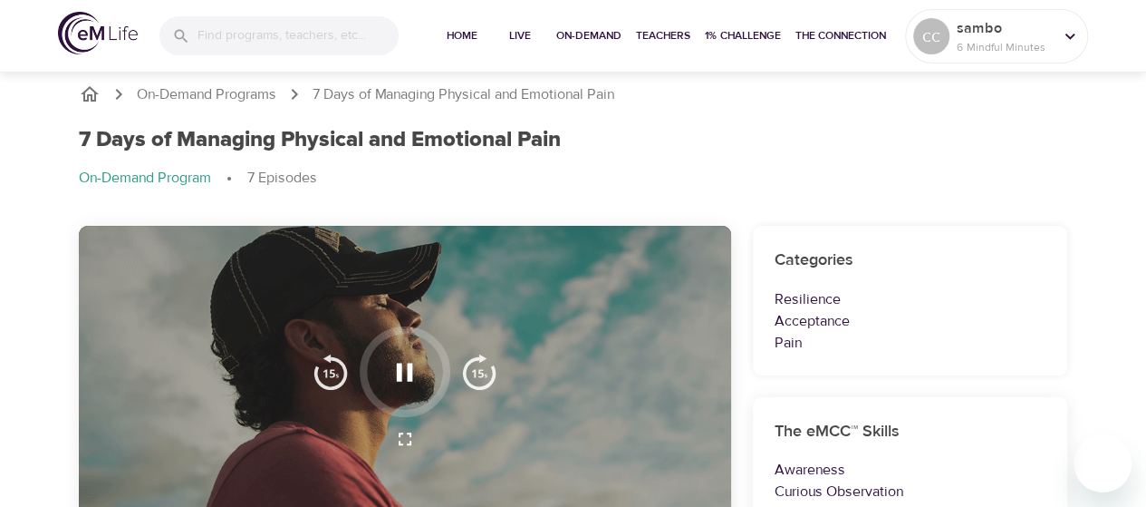
scroll to position [0, 0]
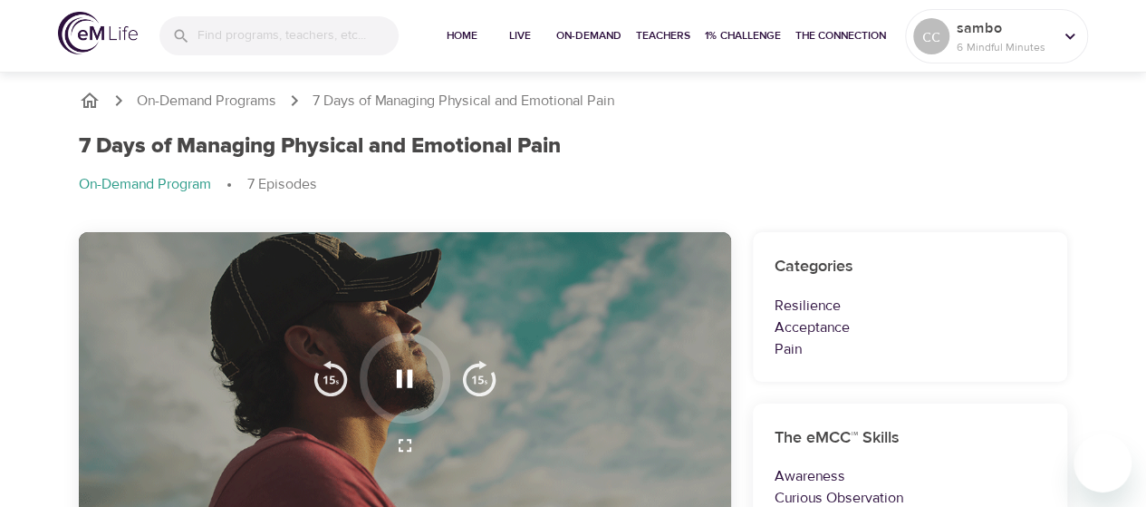
click at [480, 378] on img "button" at bounding box center [479, 378] width 36 height 36
click at [480, 377] on img "button" at bounding box center [479, 378] width 36 height 36
click at [480, 376] on img "button" at bounding box center [479, 378] width 36 height 36
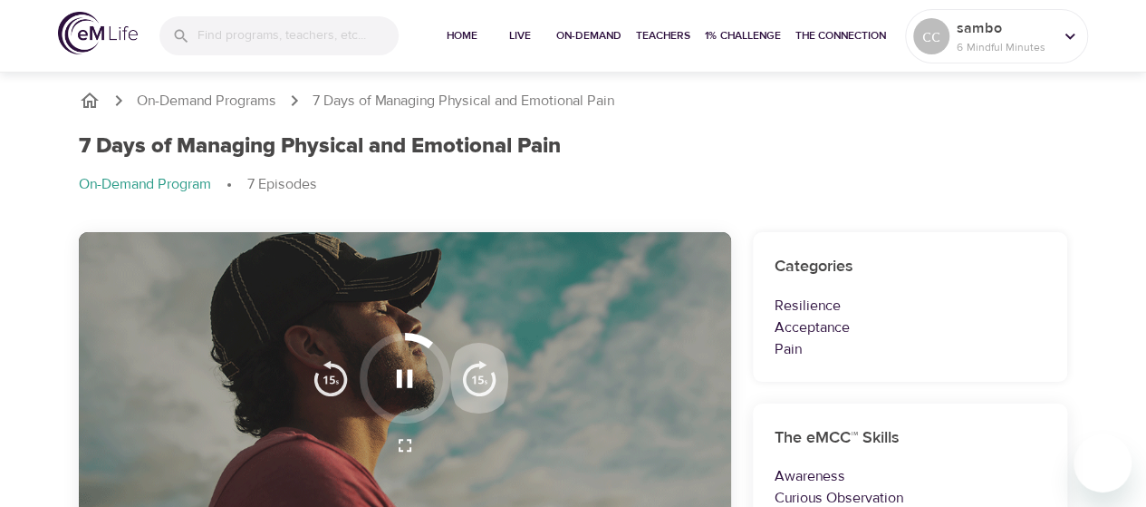
drag, startPoint x: 480, startPoint y: 376, endPoint x: 836, endPoint y: 361, distance: 355.6
click at [481, 375] on img "button" at bounding box center [479, 378] width 36 height 36
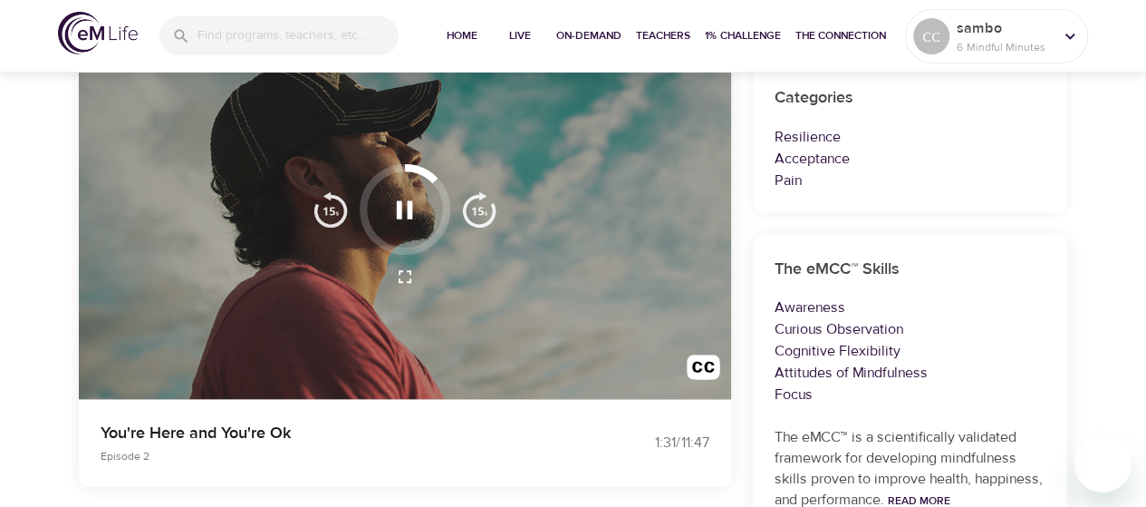
scroll to position [171, 0]
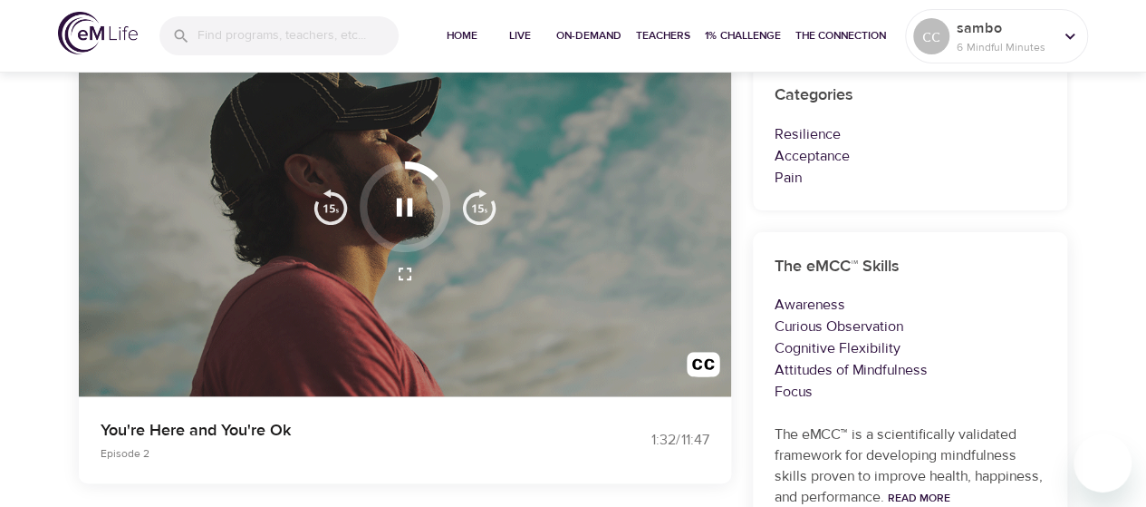
click at [475, 206] on img "button" at bounding box center [479, 207] width 36 height 36
click at [477, 206] on img "button" at bounding box center [479, 207] width 36 height 36
click at [479, 206] on img "button" at bounding box center [479, 207] width 36 height 36
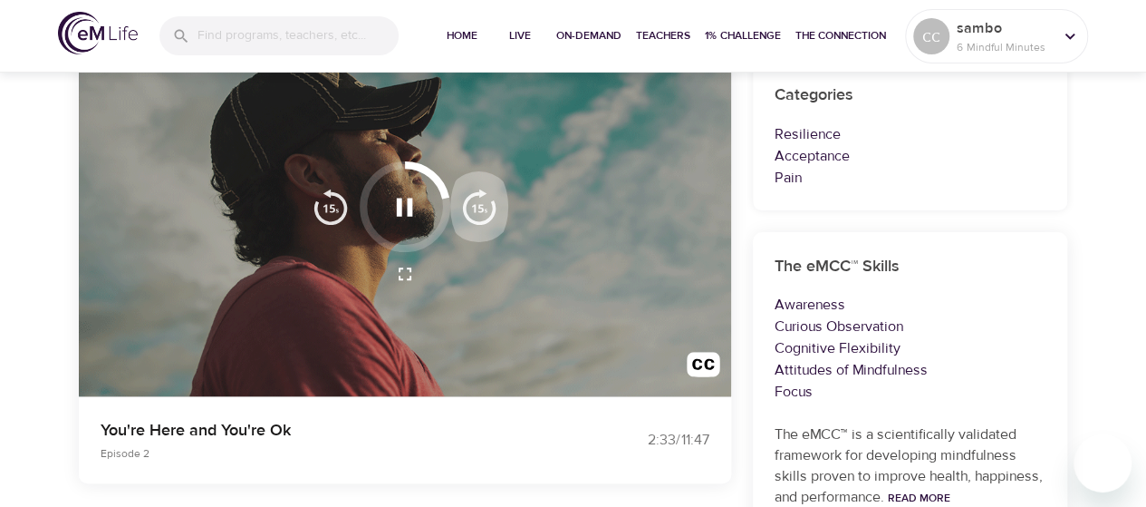
click at [479, 206] on img "button" at bounding box center [479, 207] width 36 height 36
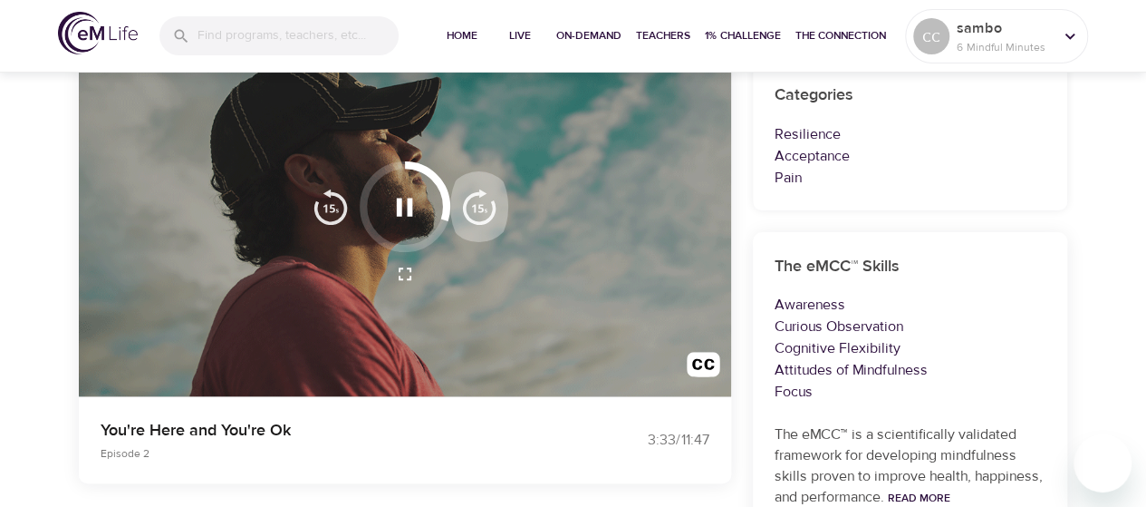
click at [479, 206] on img "button" at bounding box center [479, 207] width 36 height 36
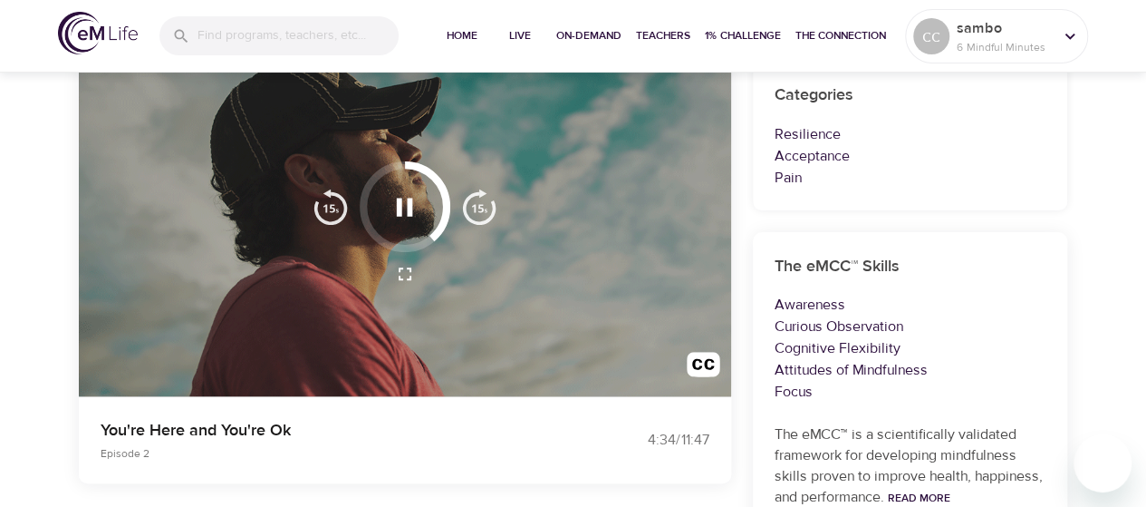
click at [479, 206] on img "button" at bounding box center [479, 207] width 36 height 36
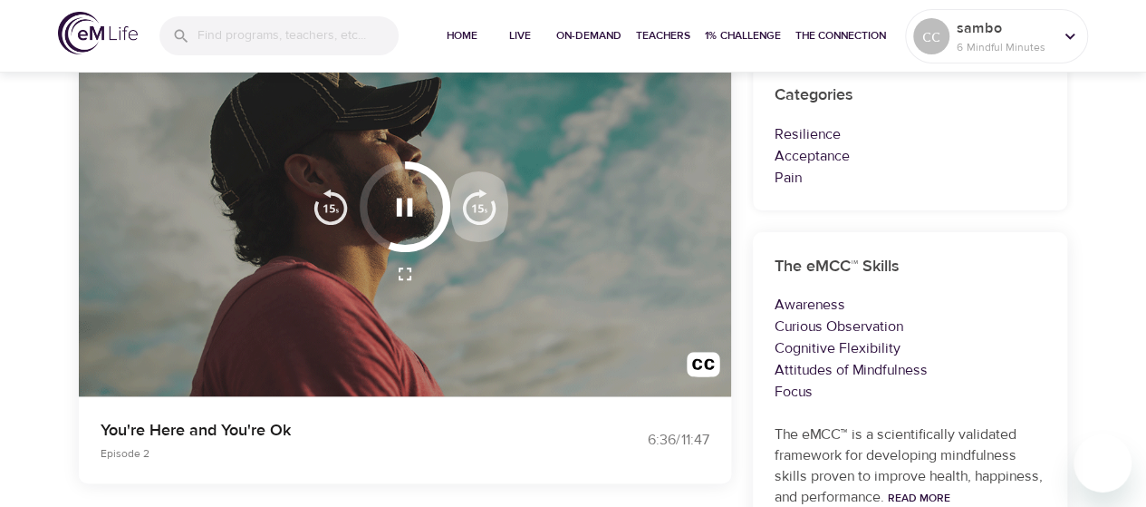
click at [479, 206] on img "button" at bounding box center [479, 207] width 36 height 36
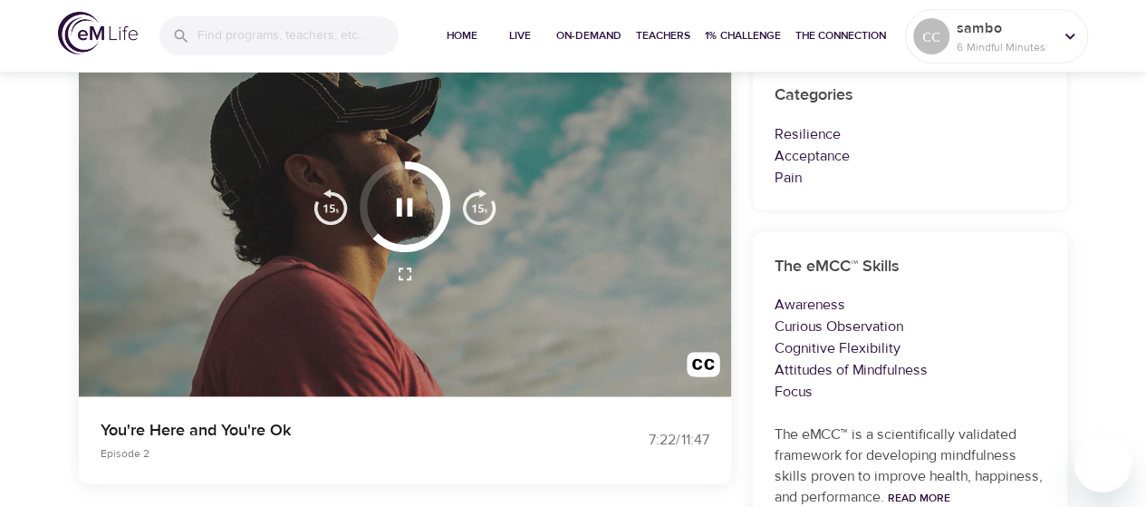
click at [479, 206] on img "button" at bounding box center [479, 207] width 36 height 36
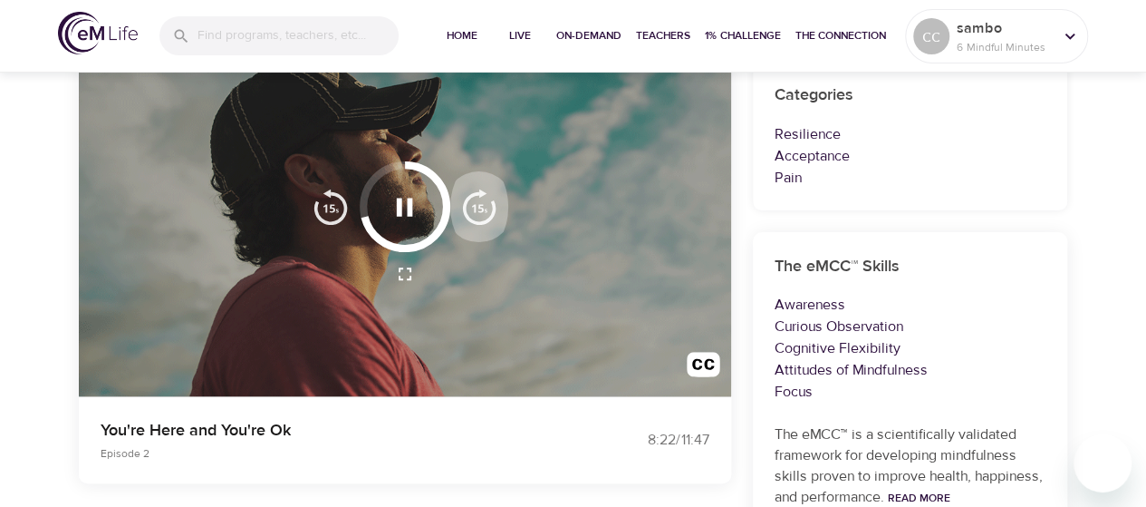
click at [479, 206] on img "button" at bounding box center [479, 207] width 36 height 36
click at [480, 207] on img "button" at bounding box center [479, 207] width 36 height 36
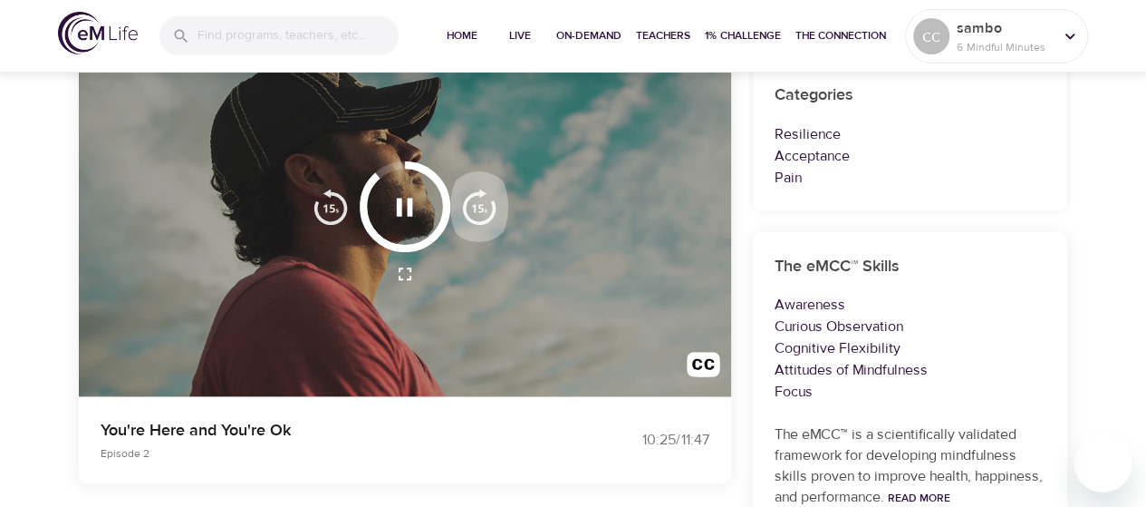
click at [480, 207] on img "button" at bounding box center [479, 207] width 36 height 36
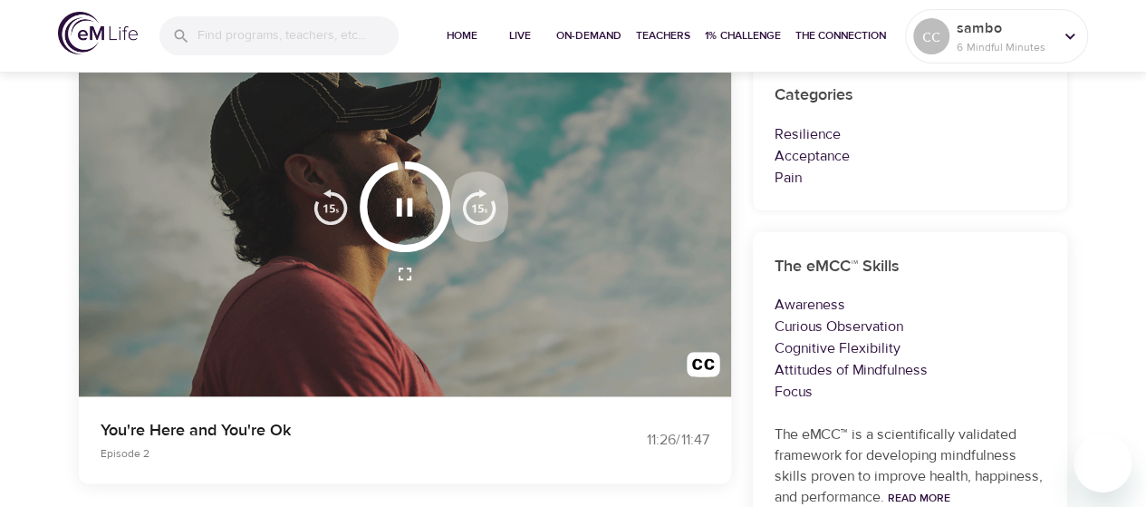
click at [481, 207] on img "button" at bounding box center [479, 207] width 36 height 36
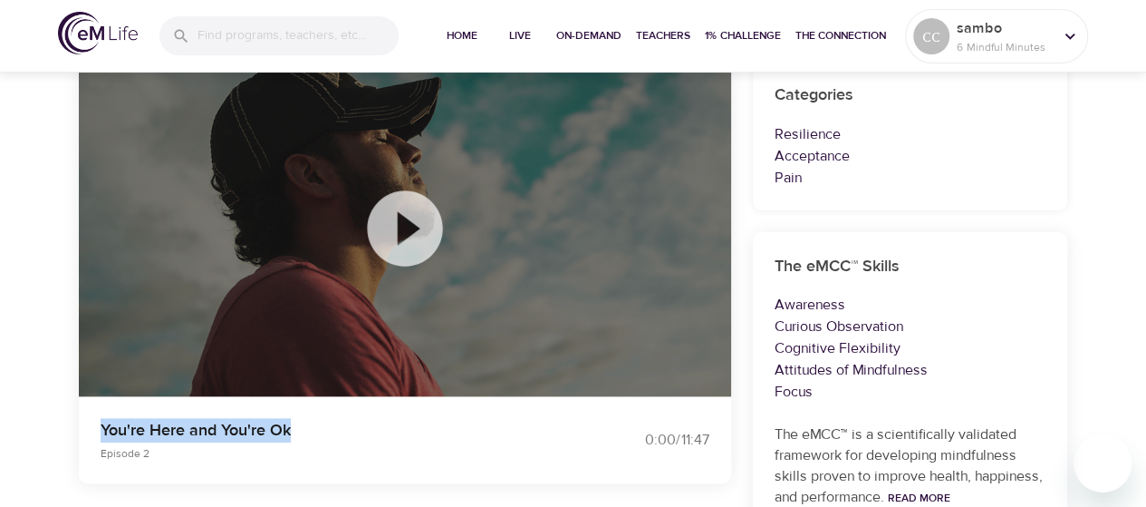
click at [481, 207] on div at bounding box center [405, 229] width 653 height 336
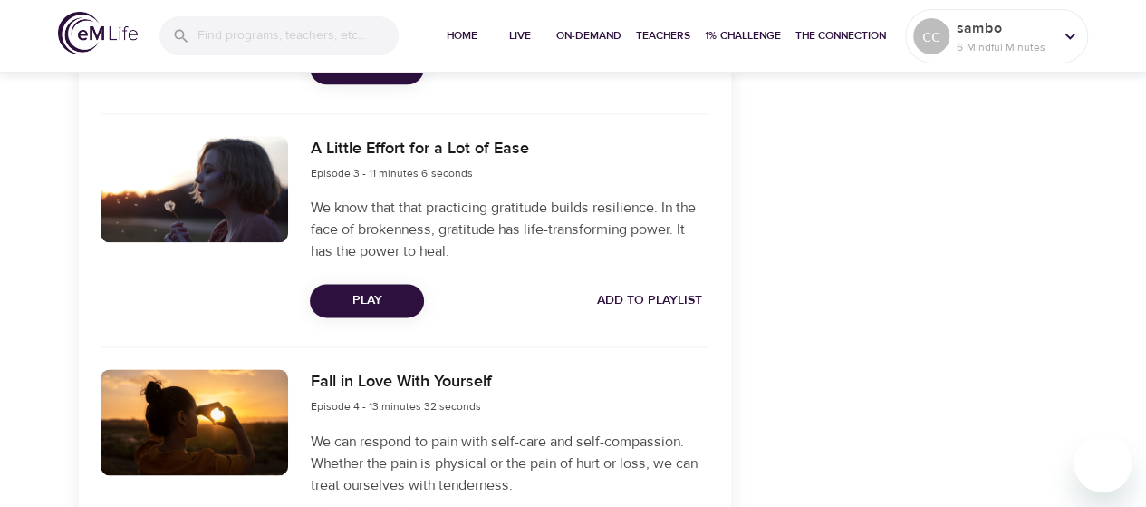
scroll to position [1051, 0]
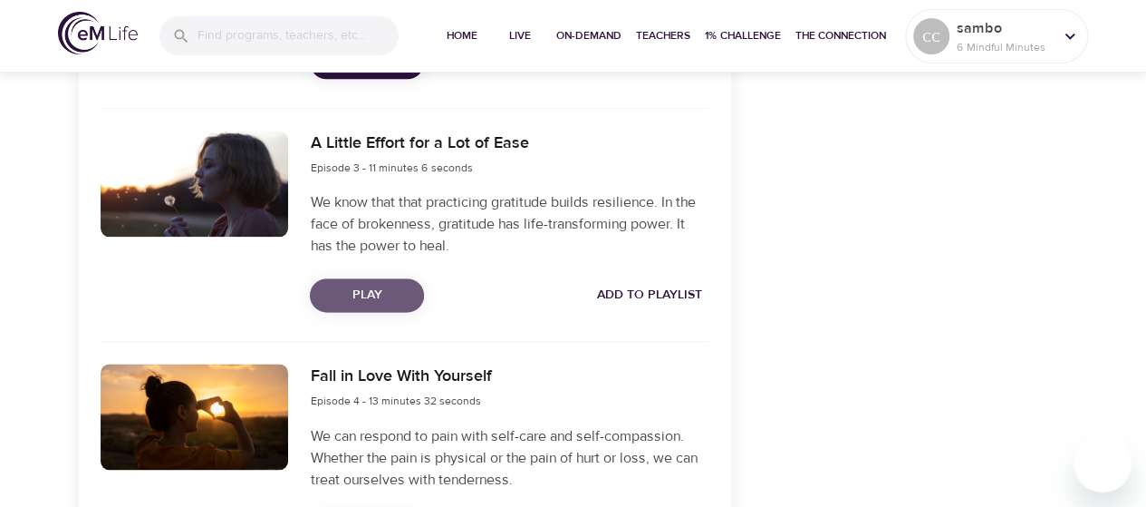
click at [356, 297] on span "Play" at bounding box center [366, 295] width 85 height 23
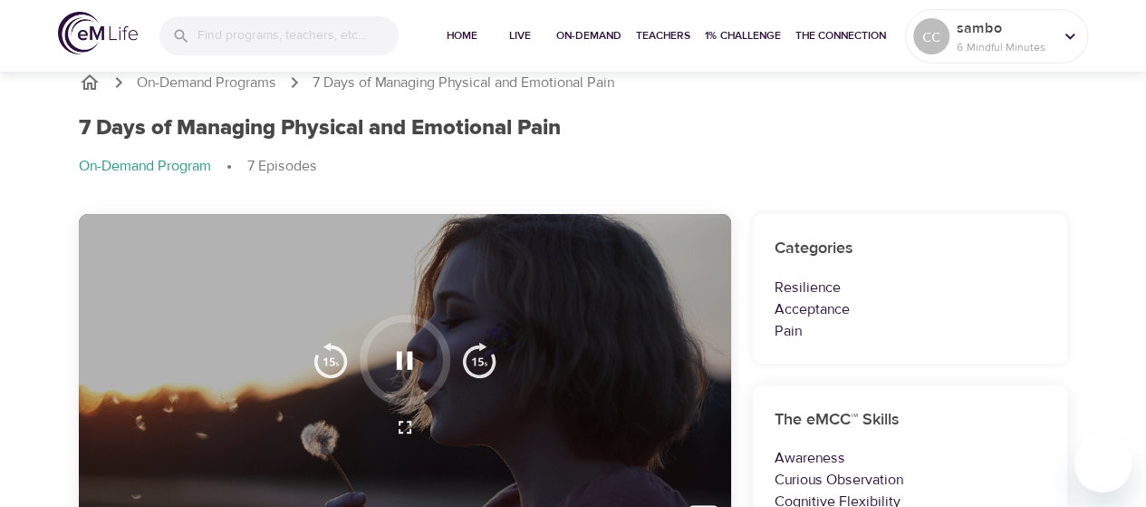
scroll to position [0, 0]
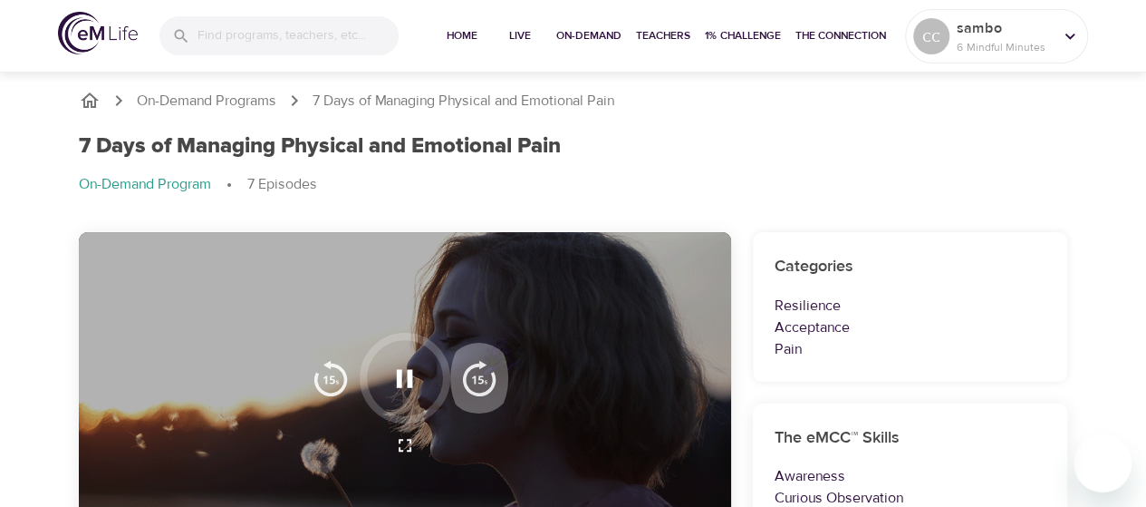
click at [479, 375] on img "button" at bounding box center [479, 378] width 36 height 36
click at [479, 374] on img "button" at bounding box center [479, 378] width 36 height 36
drag, startPoint x: 479, startPoint y: 374, endPoint x: 516, endPoint y: 356, distance: 41.3
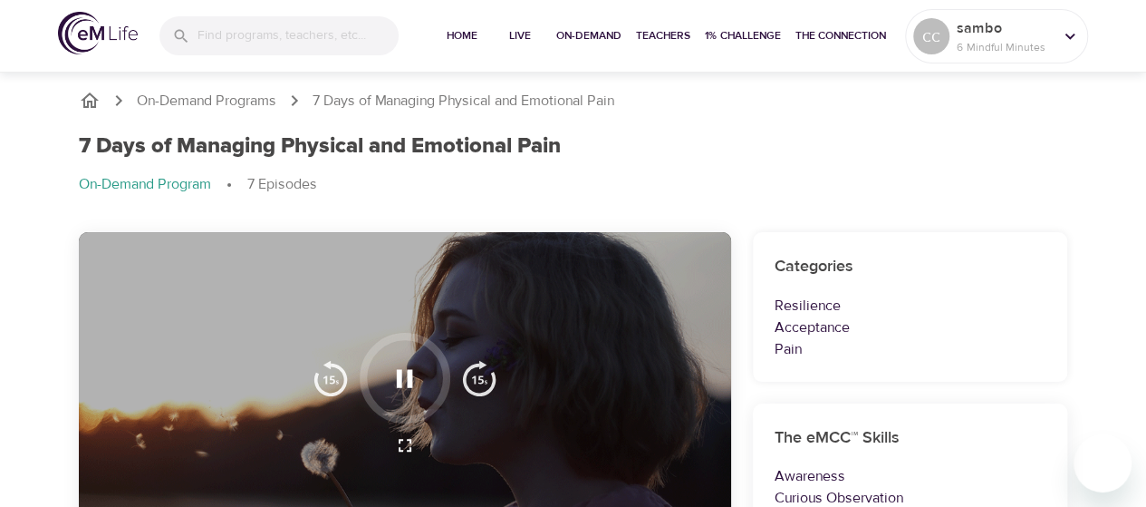
click at [479, 373] on img "button" at bounding box center [479, 378] width 36 height 36
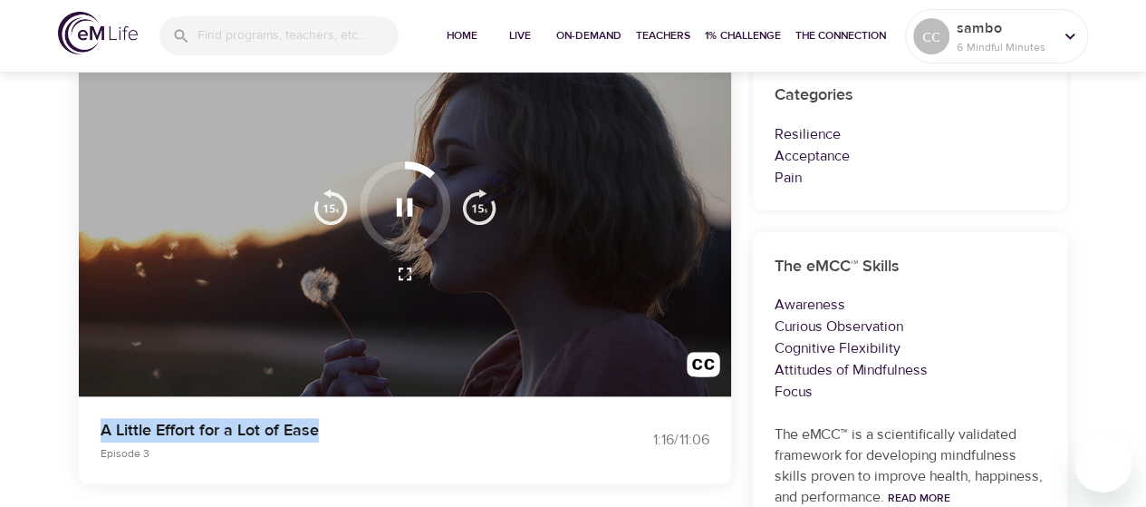
scroll to position [187, 0]
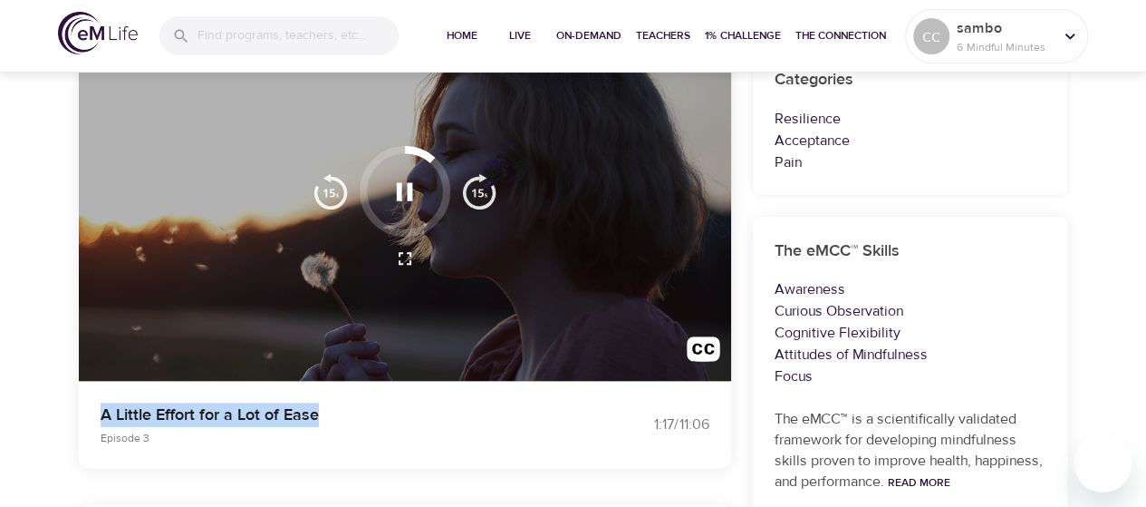
click at [480, 181] on img "button" at bounding box center [479, 191] width 36 height 36
click at [480, 182] on img "button" at bounding box center [479, 191] width 36 height 36
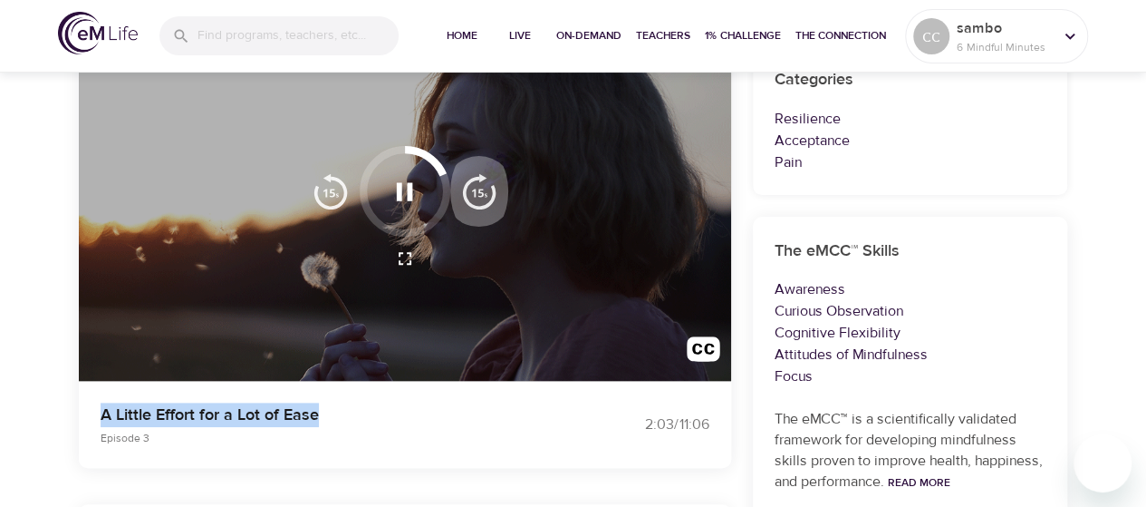
click at [480, 182] on img "button" at bounding box center [479, 191] width 36 height 36
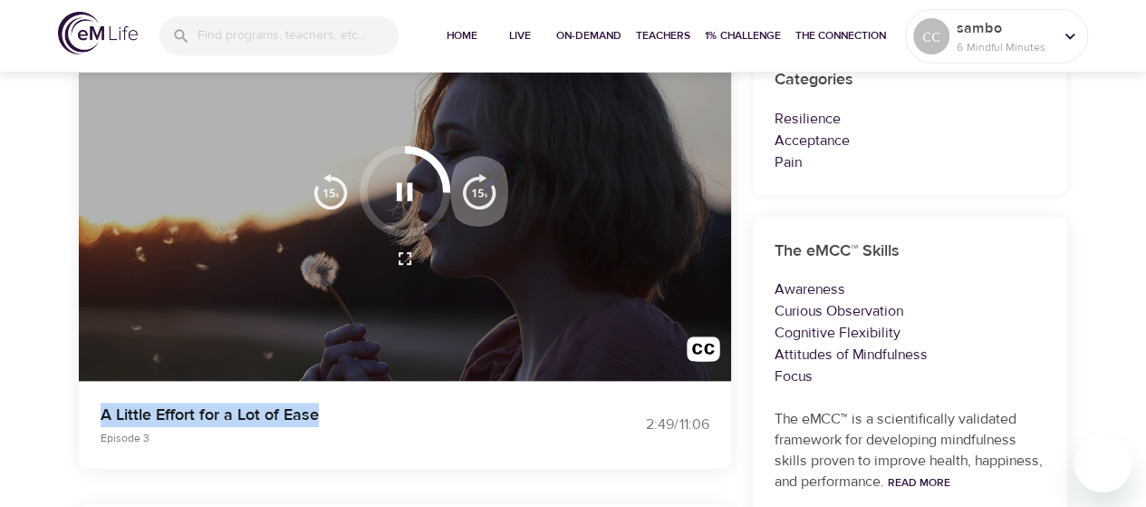
click at [480, 182] on img "button" at bounding box center [479, 191] width 36 height 36
click at [480, 183] on img "button" at bounding box center [479, 191] width 36 height 36
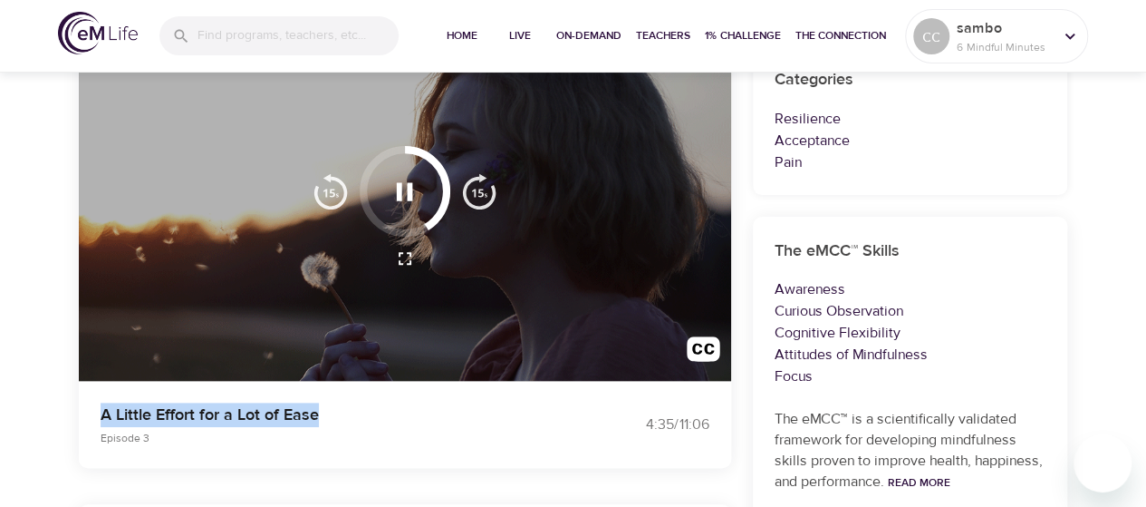
click at [480, 183] on img "button" at bounding box center [479, 191] width 36 height 36
click at [480, 184] on img "button" at bounding box center [479, 191] width 36 height 36
click at [480, 185] on img "button" at bounding box center [479, 191] width 36 height 36
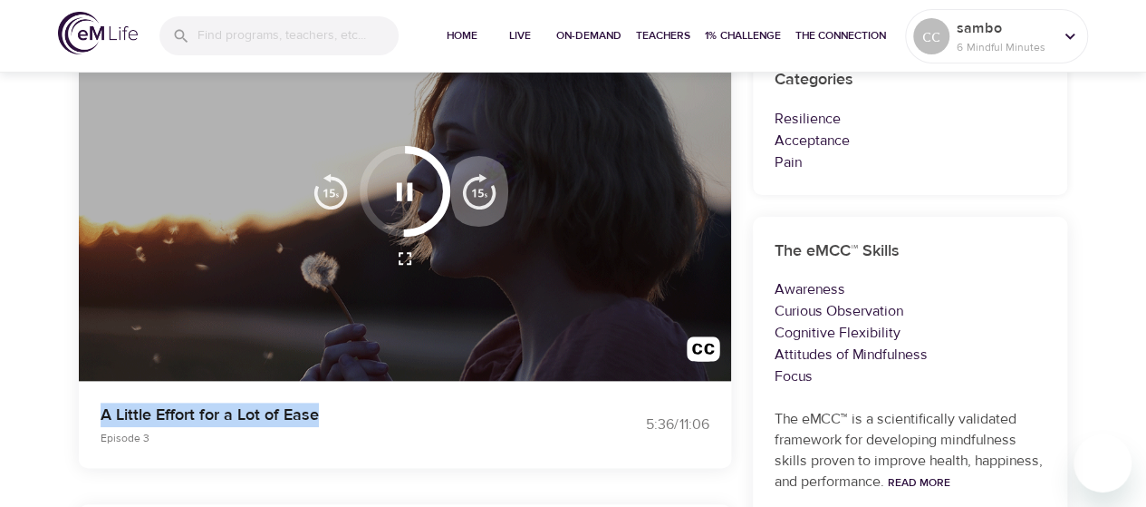
click at [480, 186] on img "button" at bounding box center [479, 191] width 36 height 36
click at [481, 187] on img "button" at bounding box center [479, 191] width 36 height 36
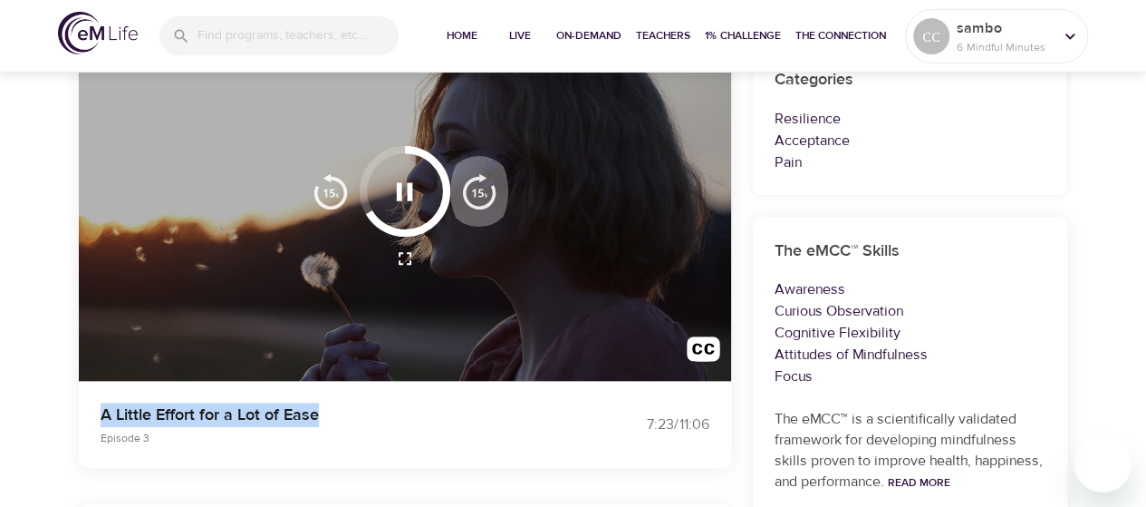
click at [481, 187] on img "button" at bounding box center [479, 191] width 36 height 36
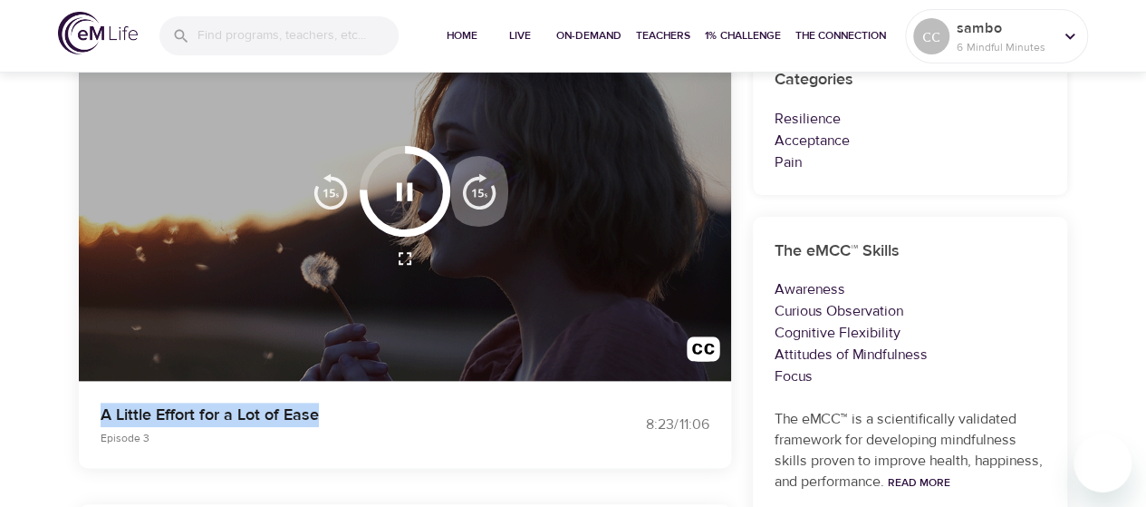
click at [481, 187] on img "button" at bounding box center [479, 191] width 36 height 36
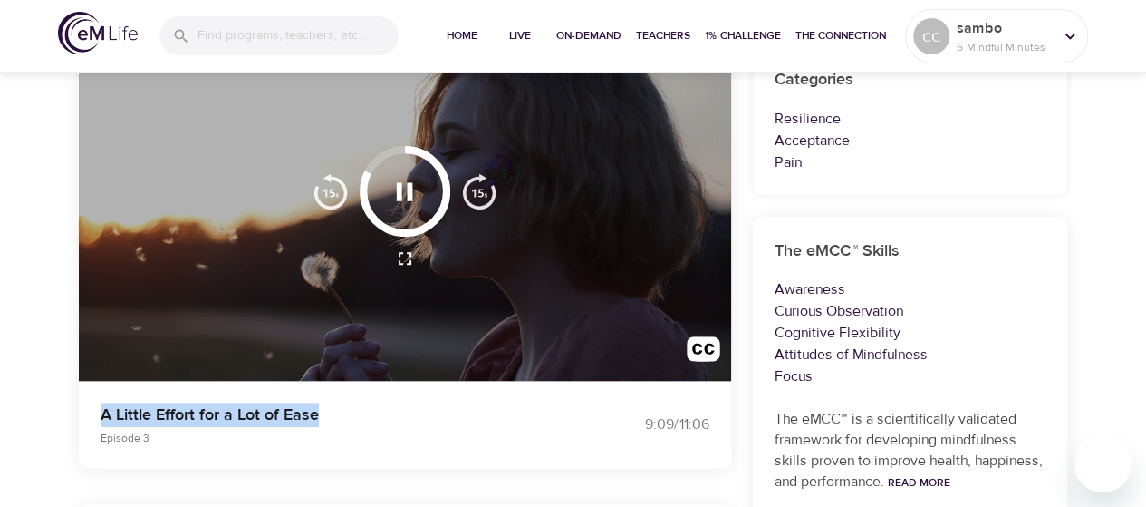
click at [481, 187] on img "button" at bounding box center [479, 191] width 36 height 36
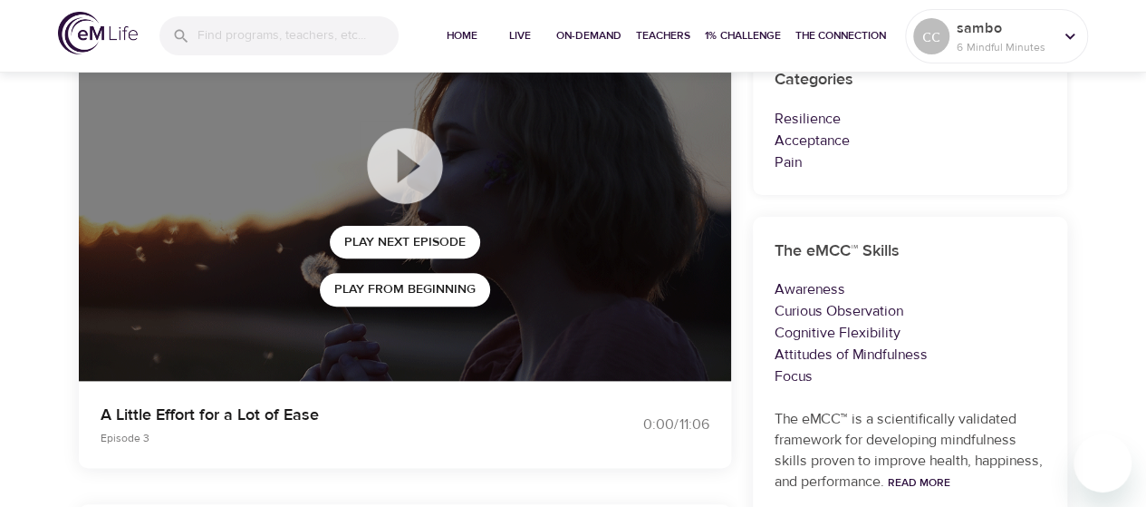
click at [481, 187] on div at bounding box center [405, 166] width 170 height 91
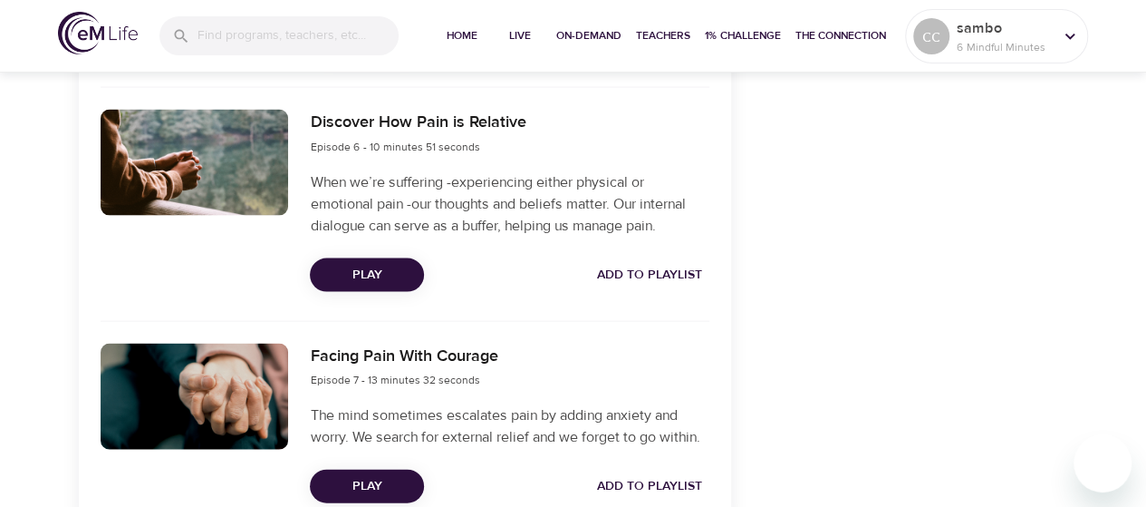
scroll to position [1758, 0]
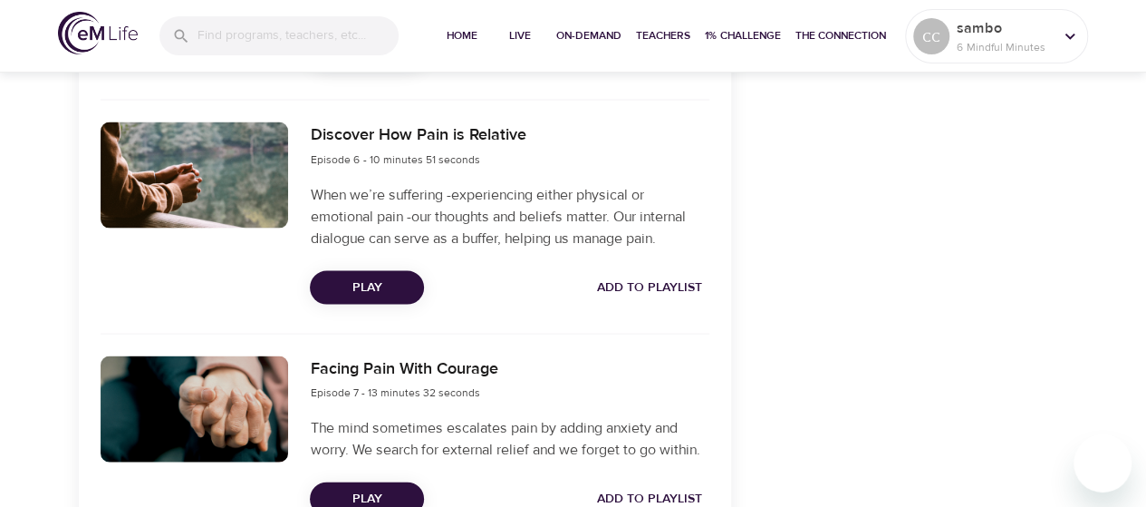
click at [366, 285] on span "Play" at bounding box center [366, 287] width 85 height 23
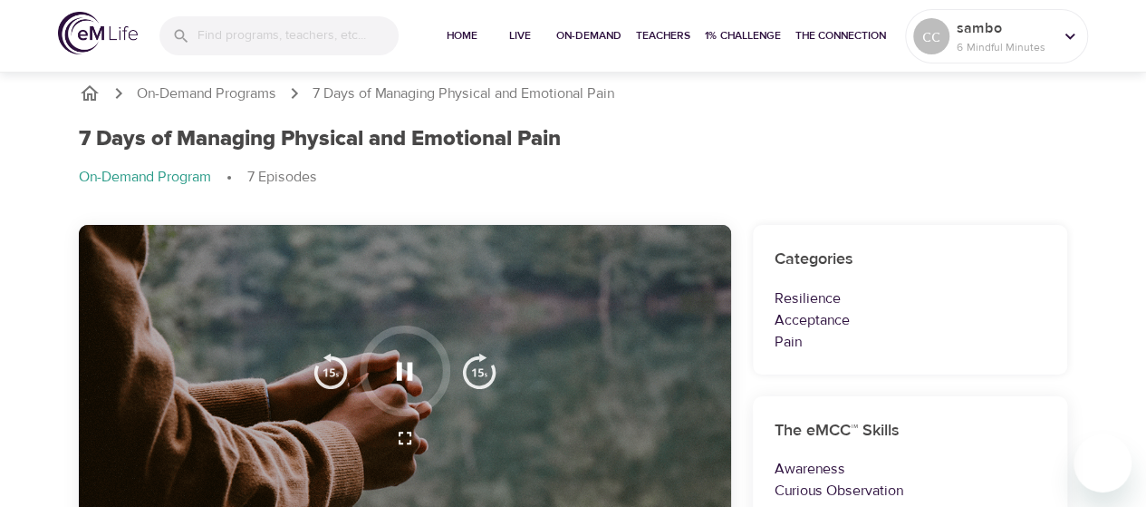
scroll to position [0, 0]
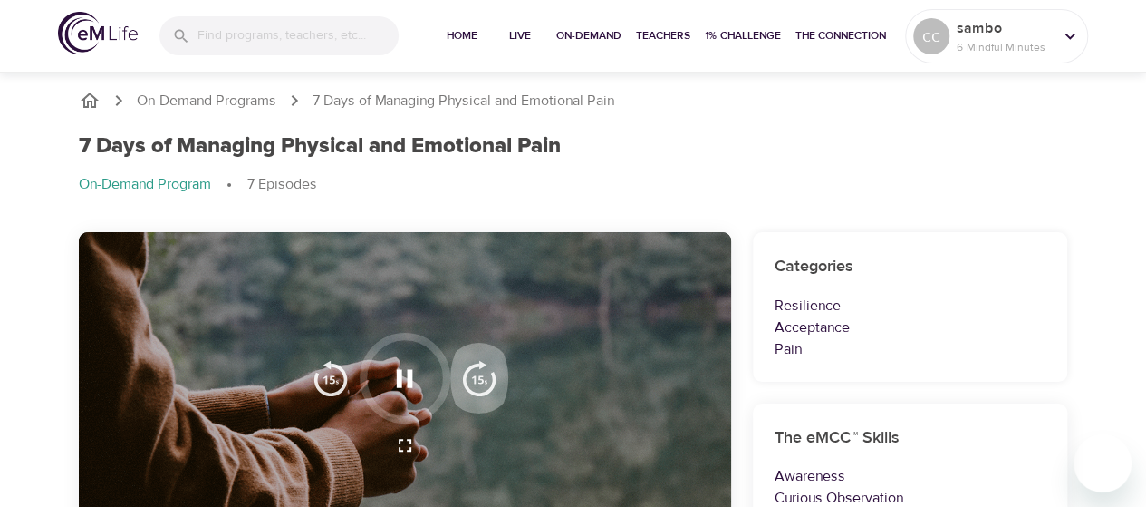
click at [479, 369] on img "button" at bounding box center [479, 378] width 36 height 36
click at [482, 378] on img "button" at bounding box center [479, 378] width 36 height 36
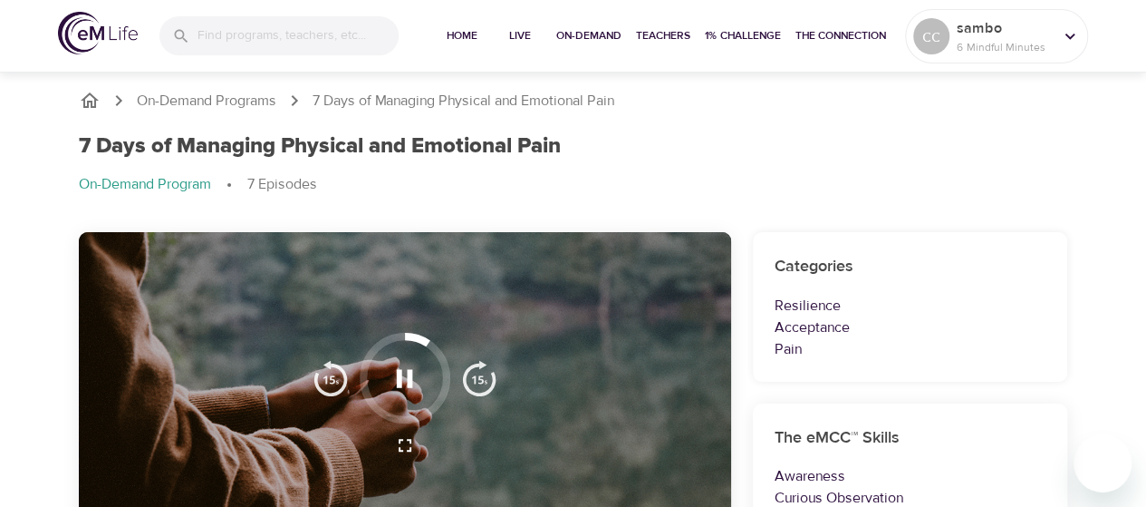
click at [482, 378] on img "button" at bounding box center [479, 378] width 36 height 36
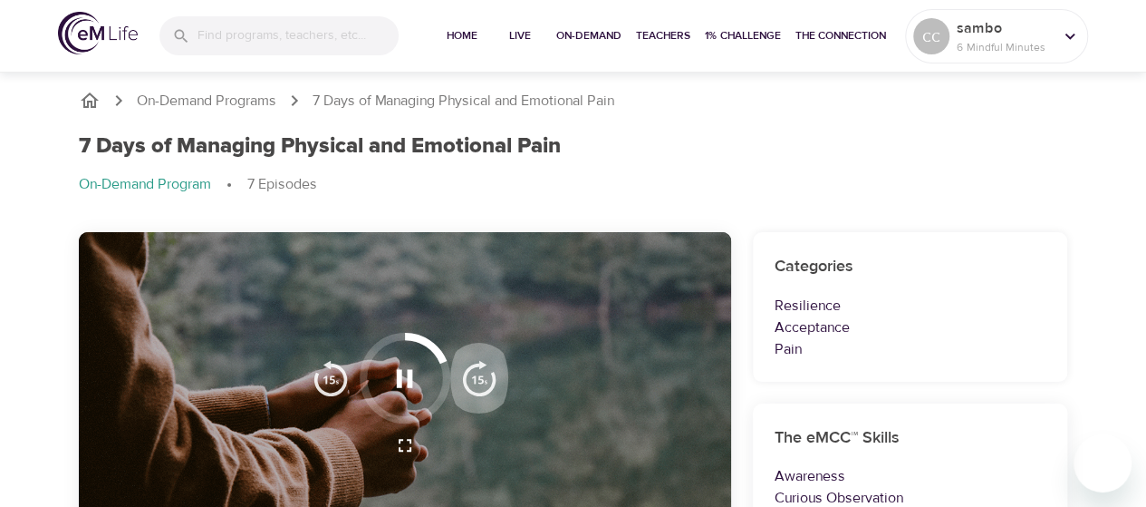
click at [482, 378] on img "button" at bounding box center [479, 378] width 36 height 36
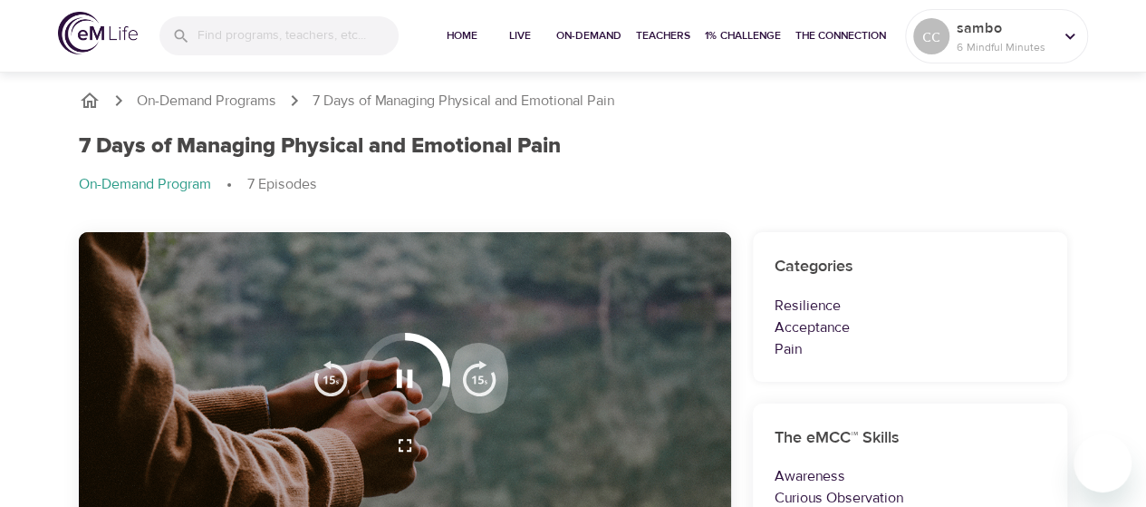
click at [482, 378] on img "button" at bounding box center [479, 378] width 36 height 36
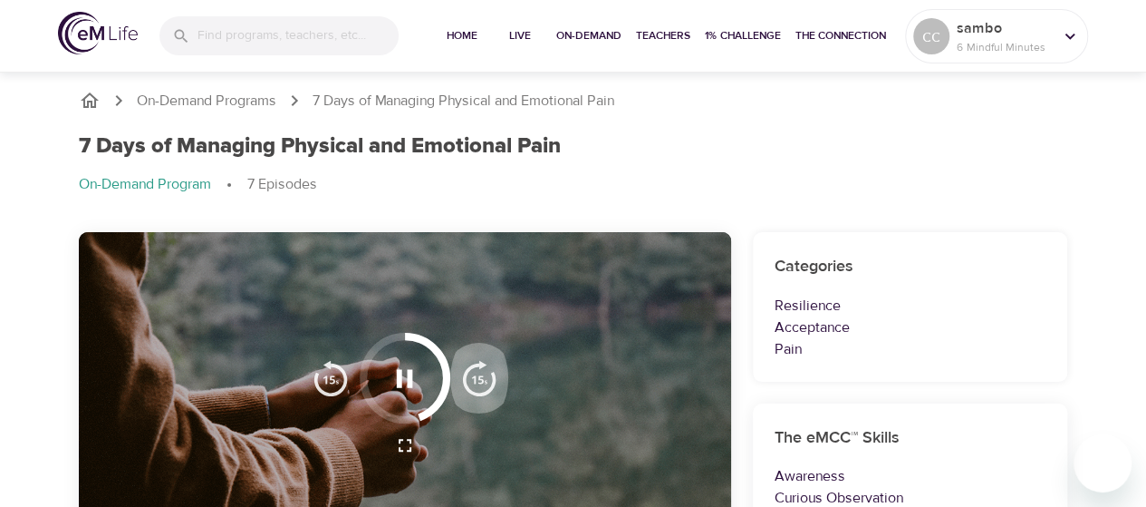
click at [482, 378] on img "button" at bounding box center [479, 378] width 36 height 36
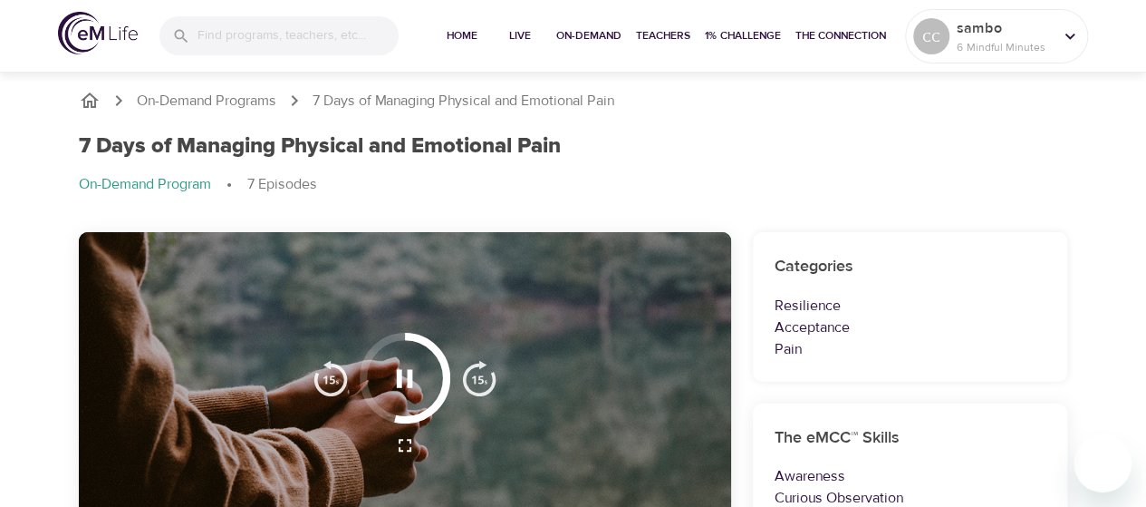
click at [482, 378] on img "button" at bounding box center [479, 378] width 36 height 36
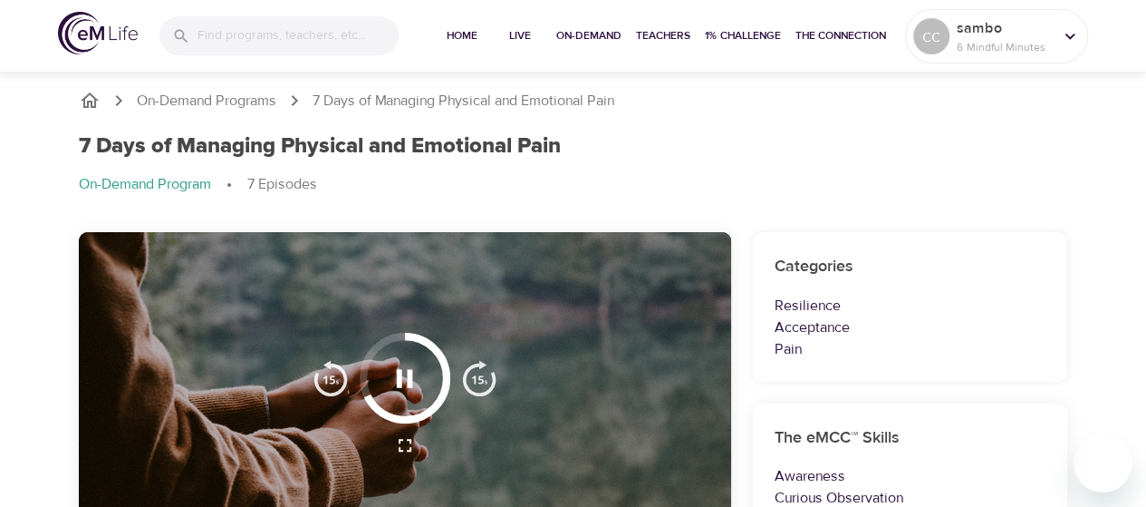
click at [482, 378] on img "button" at bounding box center [479, 378] width 36 height 36
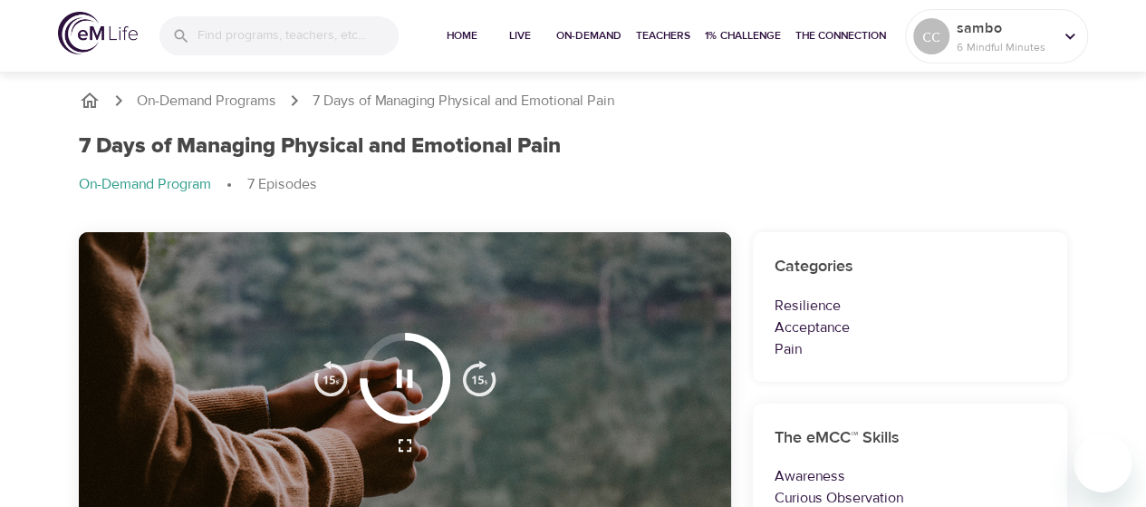
click at [482, 378] on img "button" at bounding box center [479, 378] width 36 height 36
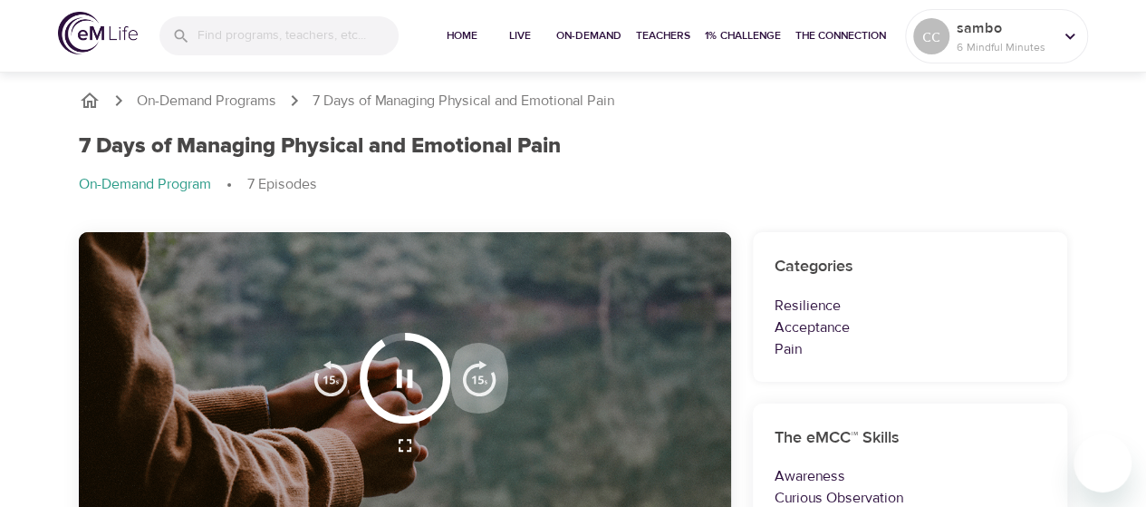
click at [482, 378] on img "button" at bounding box center [479, 378] width 36 height 36
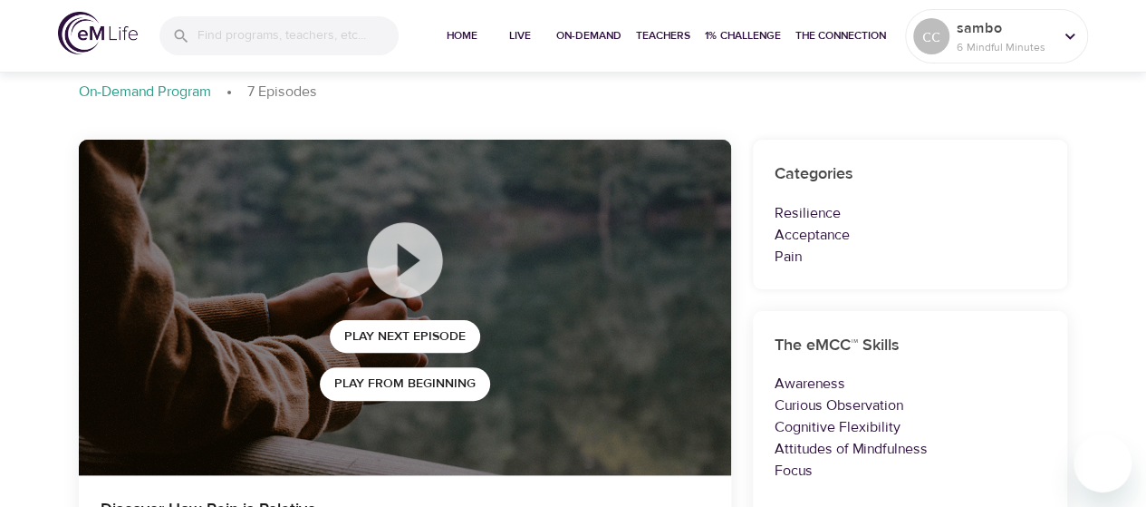
scroll to position [162, 0]
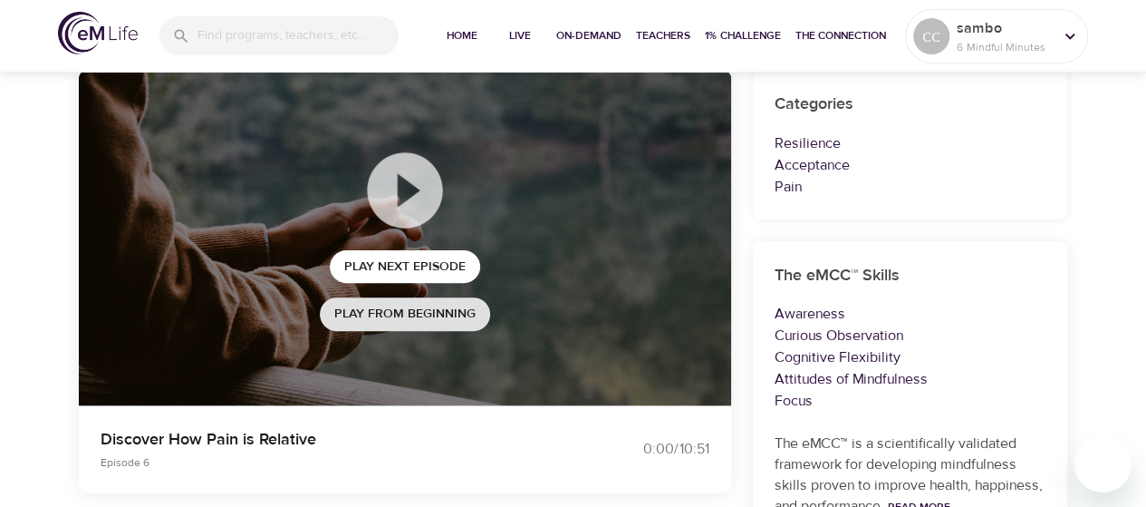
click at [413, 309] on span "Play from beginning" at bounding box center [404, 314] width 141 height 23
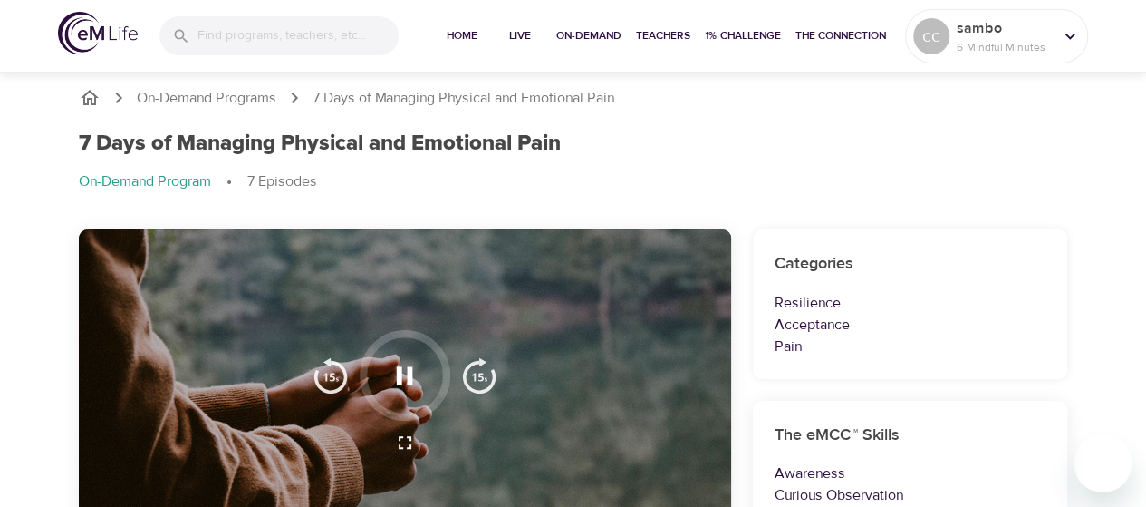
scroll to position [0, 0]
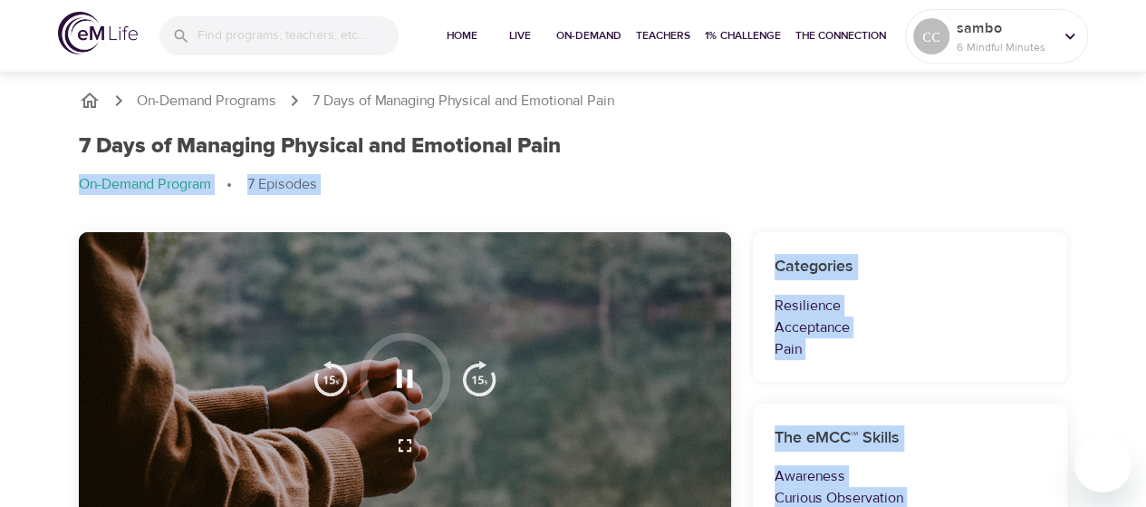
drag, startPoint x: 1147, startPoint y: 100, endPoint x: 1149, endPoint y: 113, distance: 13.7
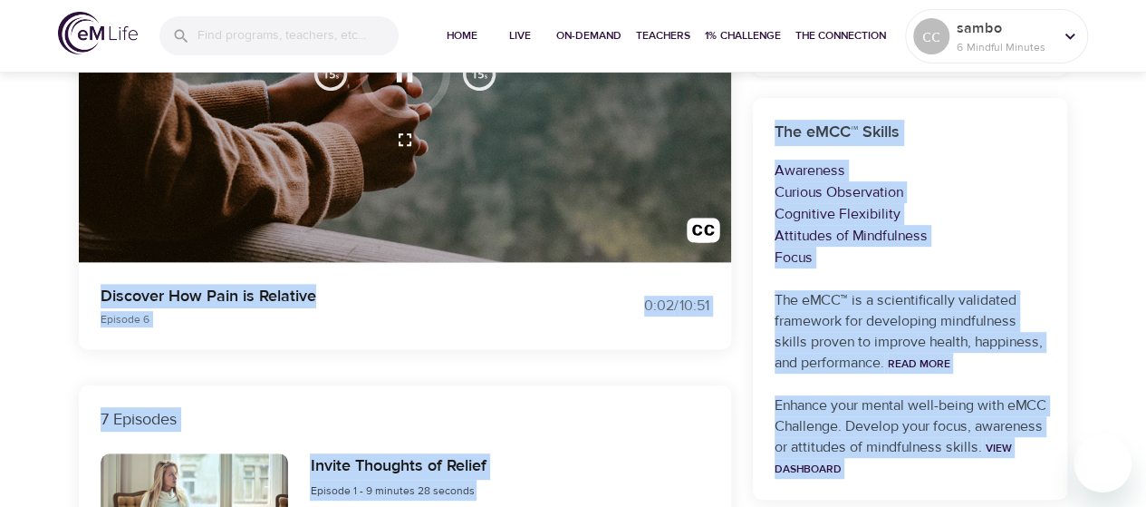
scroll to position [296, 0]
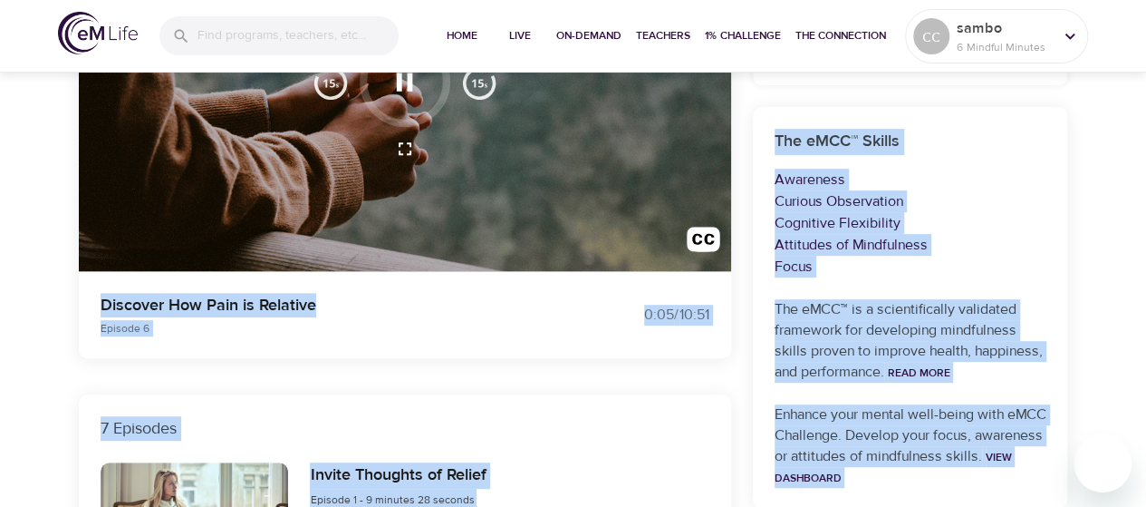
click at [482, 84] on img "button" at bounding box center [479, 81] width 36 height 36
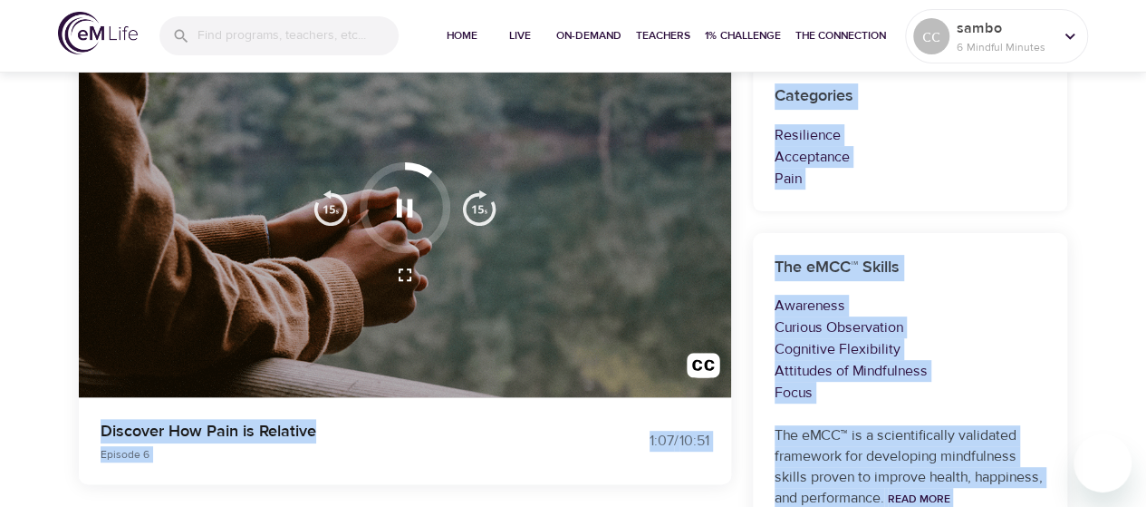
scroll to position [45, 0]
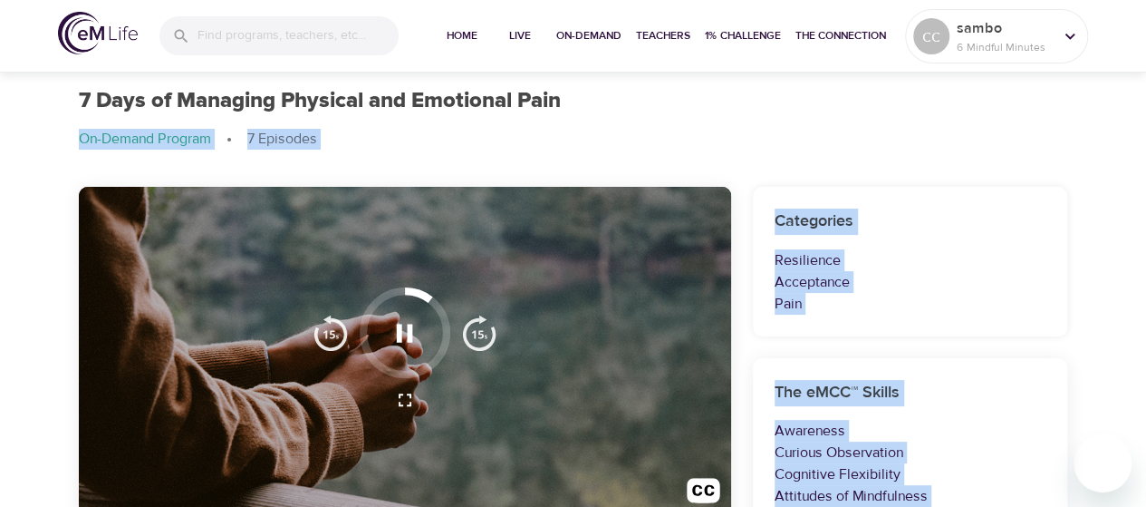
click at [468, 337] on img "button" at bounding box center [479, 332] width 36 height 36
click at [468, 339] on img "button" at bounding box center [479, 332] width 36 height 36
click at [469, 339] on img "button" at bounding box center [479, 332] width 36 height 36
drag, startPoint x: 469, startPoint y: 339, endPoint x: 527, endPoint y: 337, distance: 58.0
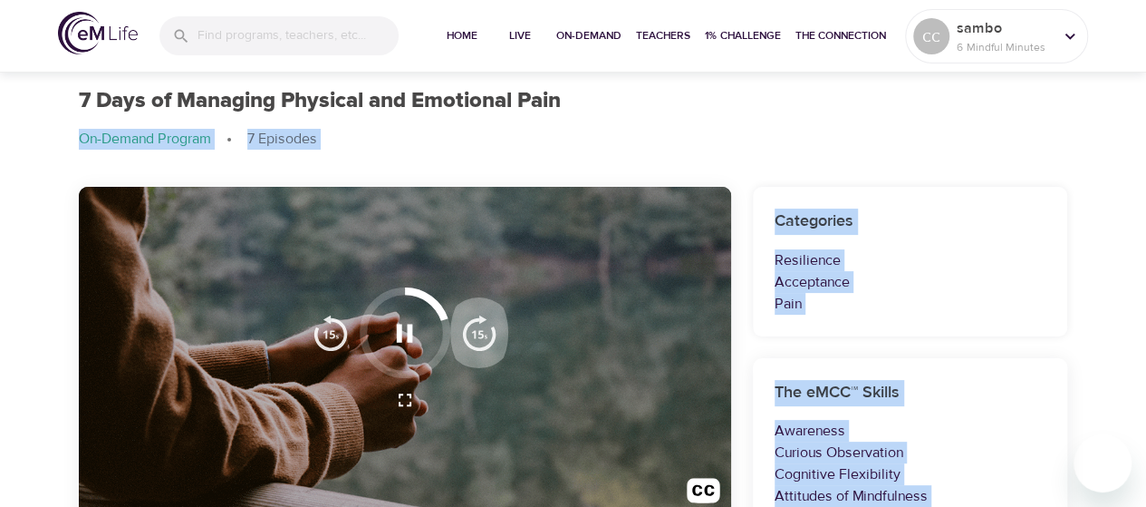
click at [469, 339] on img "button" at bounding box center [479, 332] width 36 height 36
click at [482, 331] on img "button" at bounding box center [479, 332] width 36 height 36
click at [482, 332] on img "button" at bounding box center [479, 332] width 36 height 36
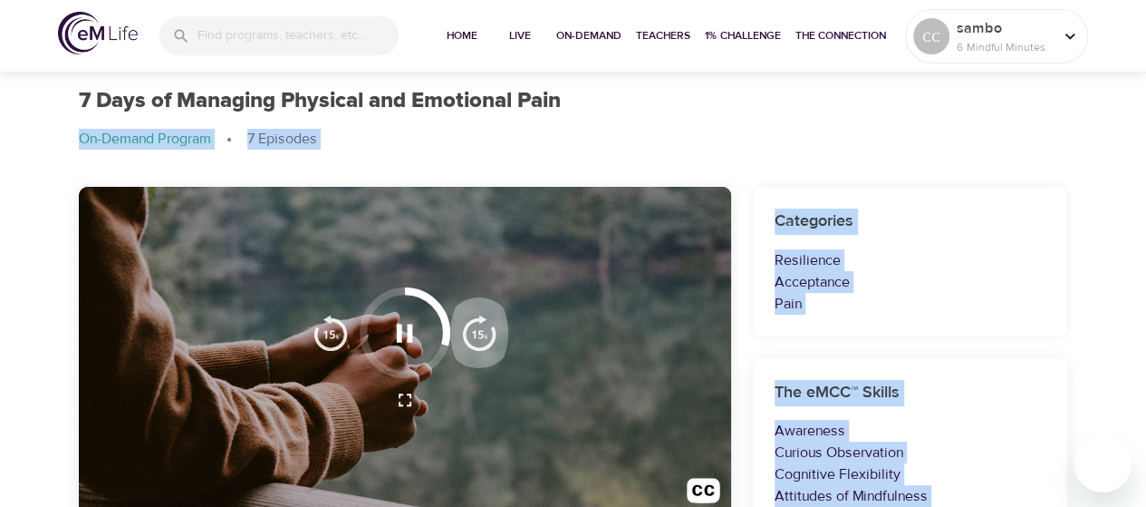
click at [482, 332] on img "button" at bounding box center [479, 332] width 36 height 36
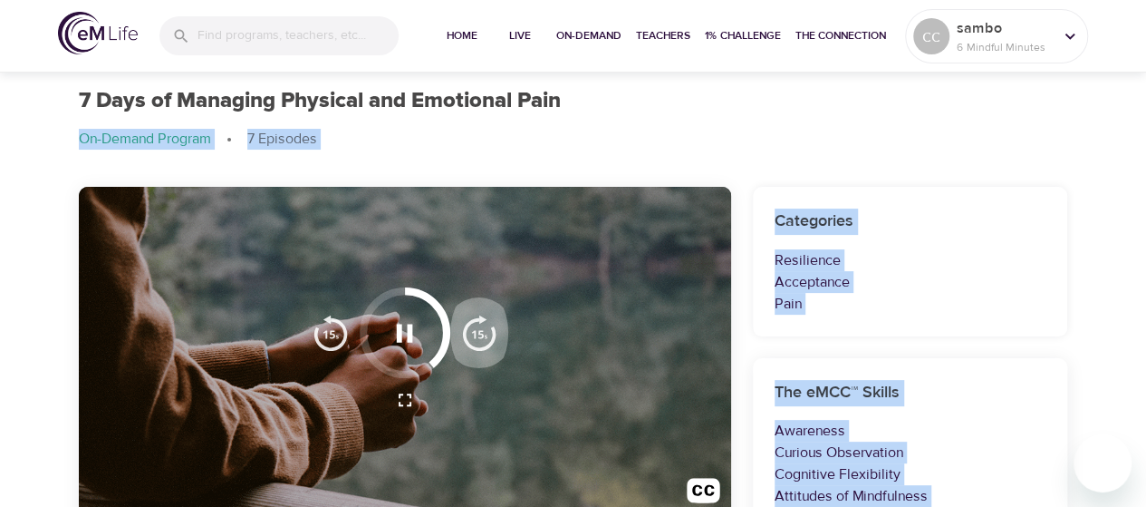
click at [482, 332] on img "button" at bounding box center [479, 332] width 36 height 36
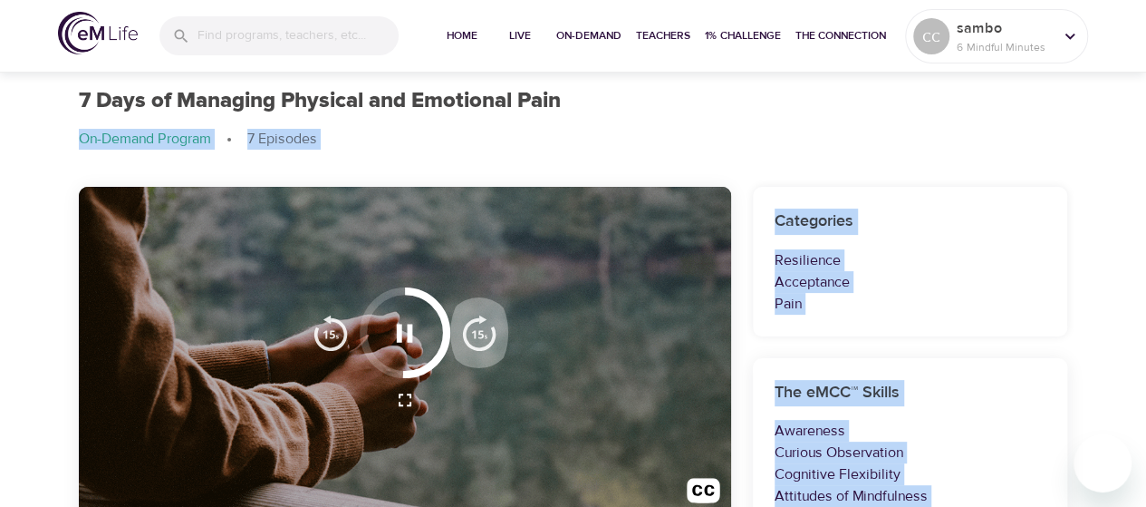
click at [482, 332] on img "button" at bounding box center [479, 332] width 36 height 36
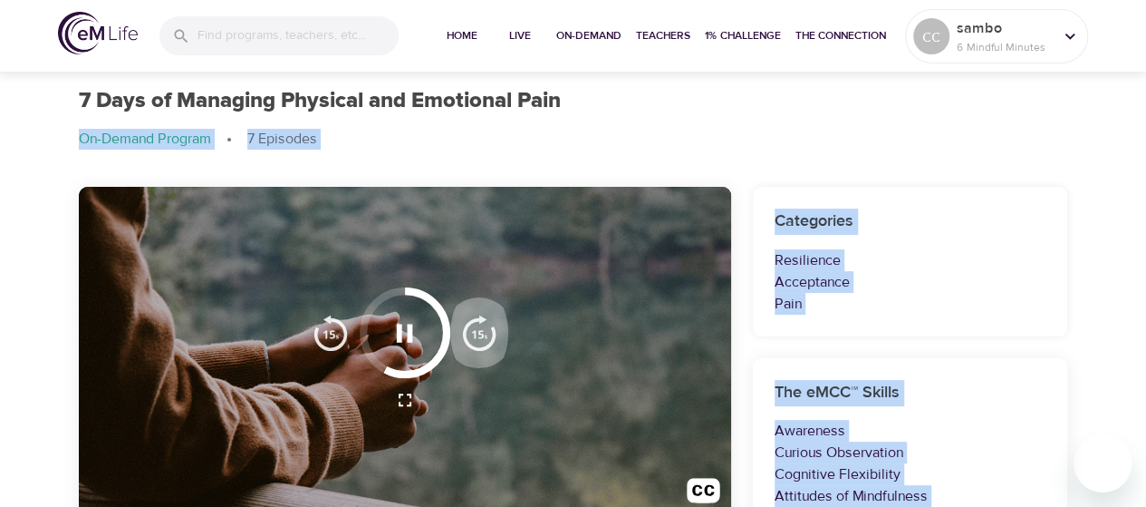
click at [482, 332] on img "button" at bounding box center [479, 332] width 36 height 36
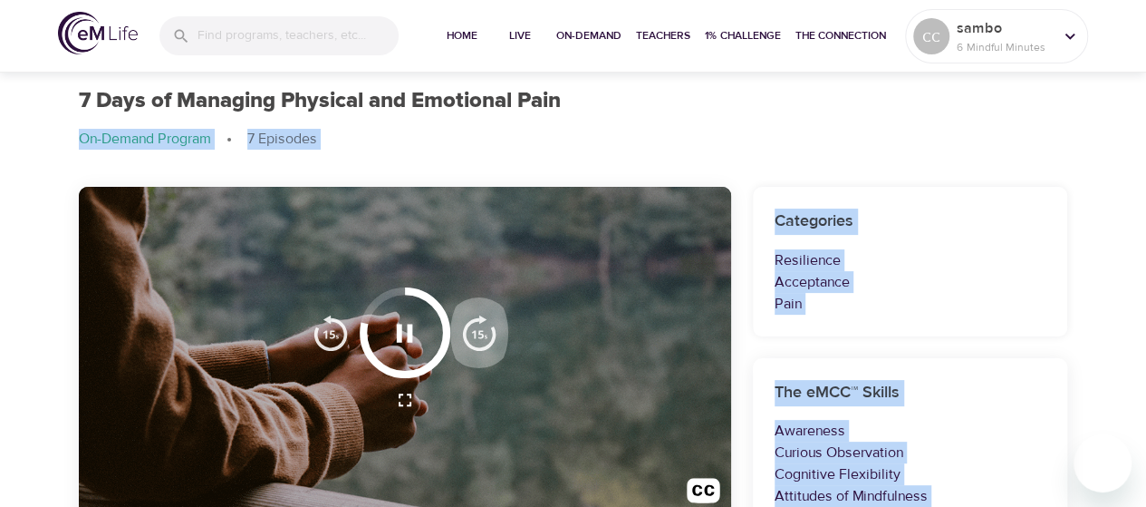
click at [482, 332] on img "button" at bounding box center [479, 332] width 36 height 36
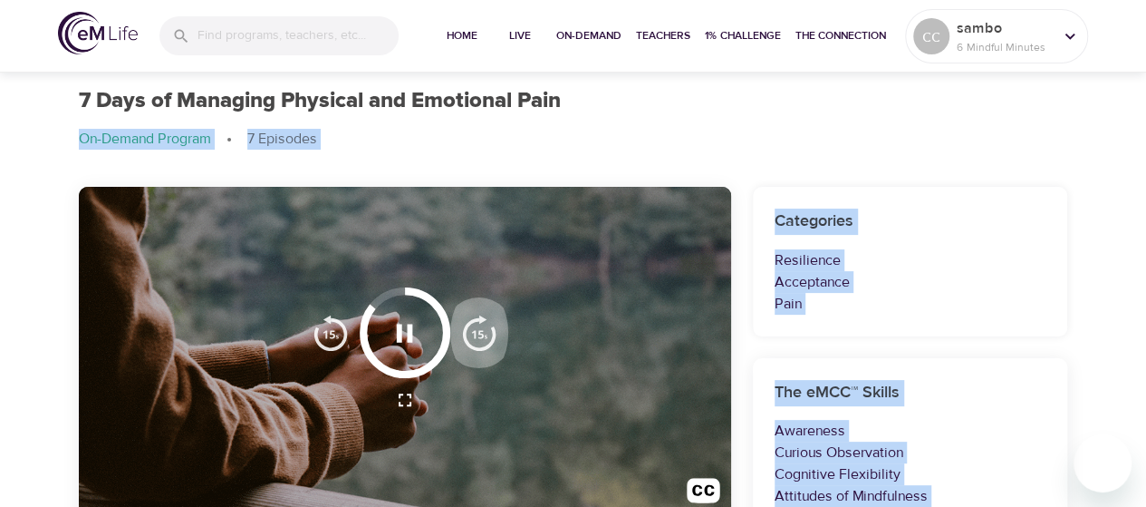
click at [482, 332] on img "button" at bounding box center [479, 332] width 36 height 36
click at [482, 333] on img "button" at bounding box center [479, 332] width 36 height 36
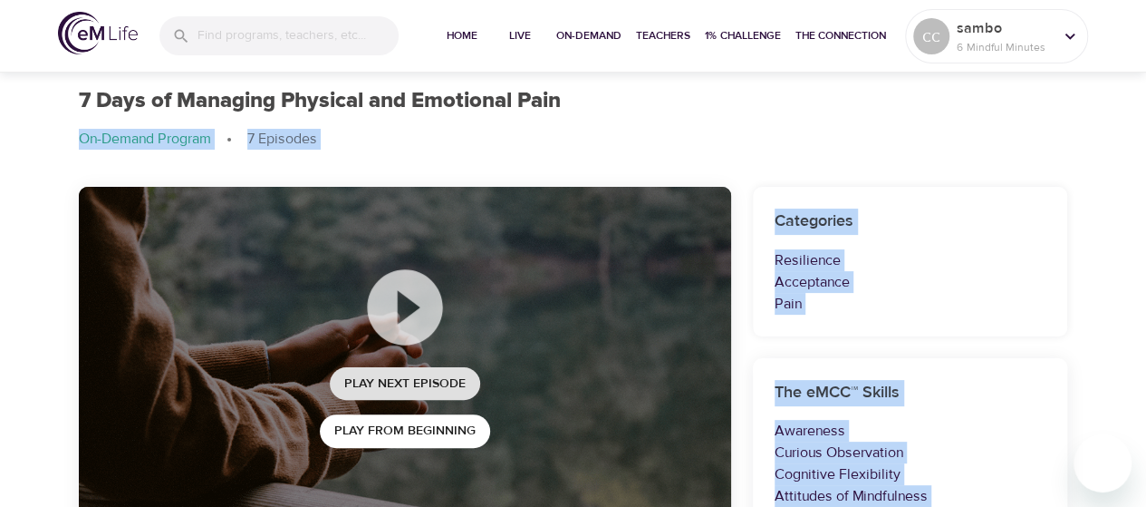
click at [406, 384] on span "Play Next Episode" at bounding box center [404, 383] width 121 height 23
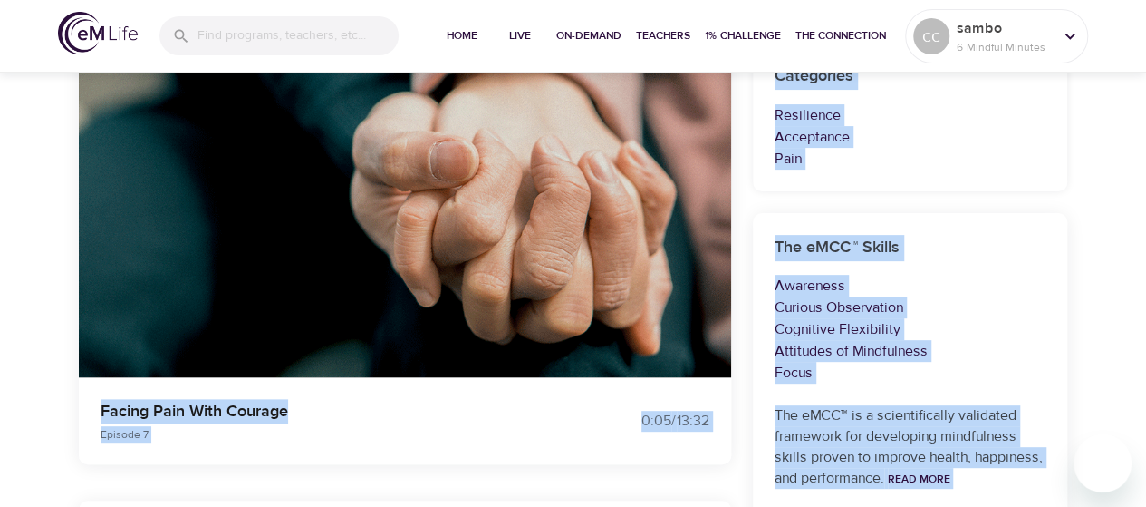
scroll to position [144, 0]
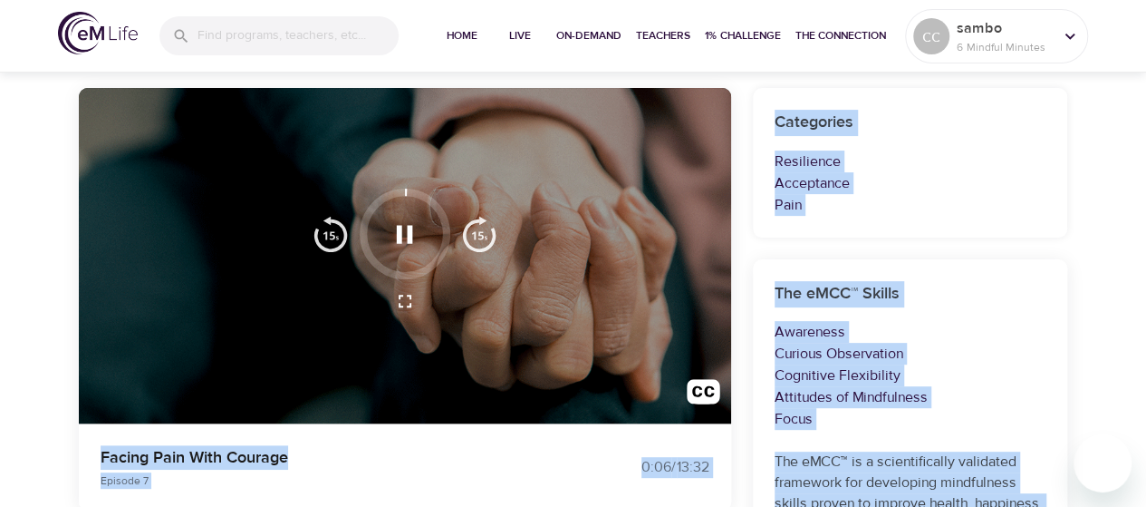
click at [485, 241] on img "button" at bounding box center [479, 234] width 36 height 36
drag, startPoint x: 485, startPoint y: 241, endPoint x: 477, endPoint y: 226, distance: 17.4
click at [484, 238] on img "button" at bounding box center [479, 234] width 36 height 36
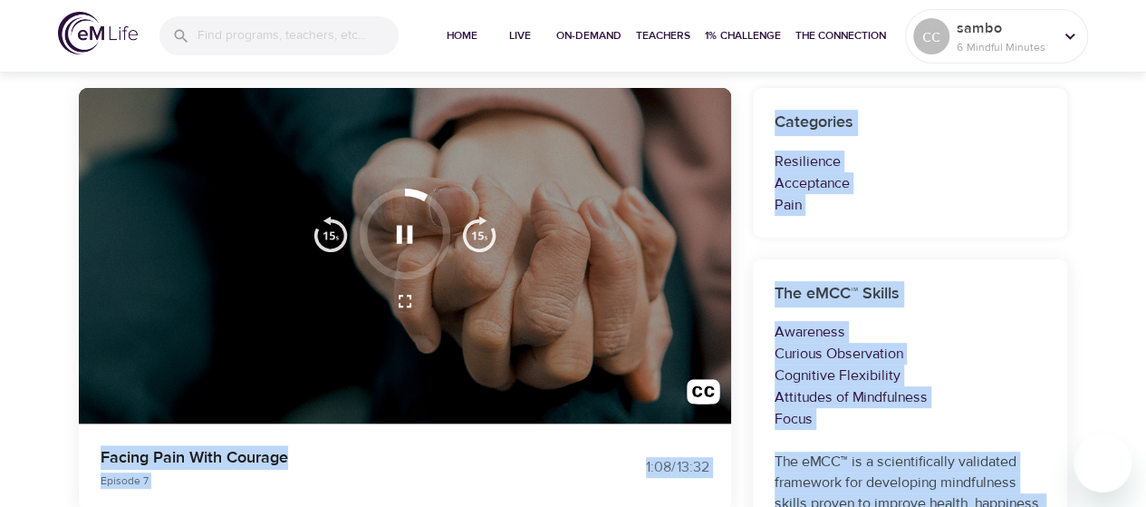
click at [483, 252] on button "button" at bounding box center [479, 234] width 58 height 91
click at [484, 253] on button "button" at bounding box center [479, 234] width 58 height 91
click at [482, 229] on img "button" at bounding box center [479, 234] width 36 height 36
click at [482, 232] on img "button" at bounding box center [479, 234] width 36 height 36
click at [482, 229] on img "button" at bounding box center [479, 234] width 36 height 36
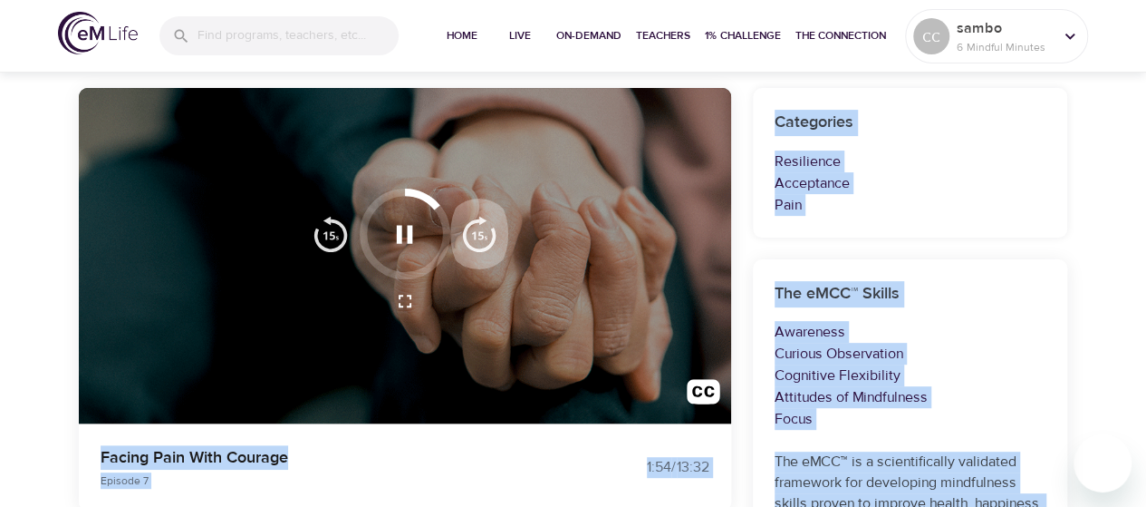
click at [485, 226] on img "button" at bounding box center [479, 234] width 36 height 36
click at [485, 228] on img "button" at bounding box center [479, 234] width 36 height 36
click at [485, 230] on img "button" at bounding box center [479, 234] width 36 height 36
click at [485, 231] on img "button" at bounding box center [479, 234] width 36 height 36
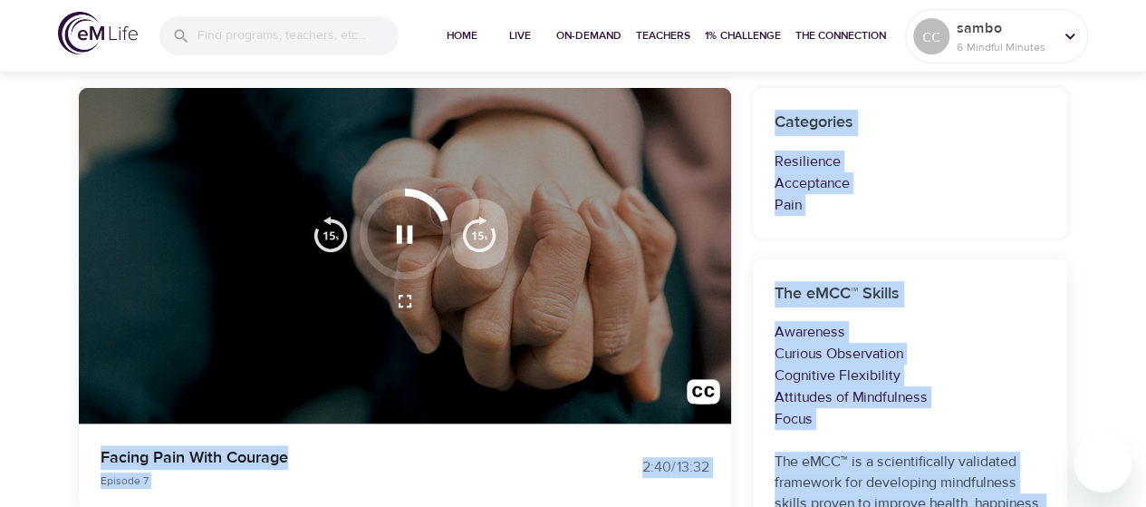
click at [485, 231] on img "button" at bounding box center [479, 234] width 36 height 36
click at [484, 233] on img "button" at bounding box center [479, 234] width 36 height 36
click at [484, 235] on img "button" at bounding box center [479, 234] width 36 height 36
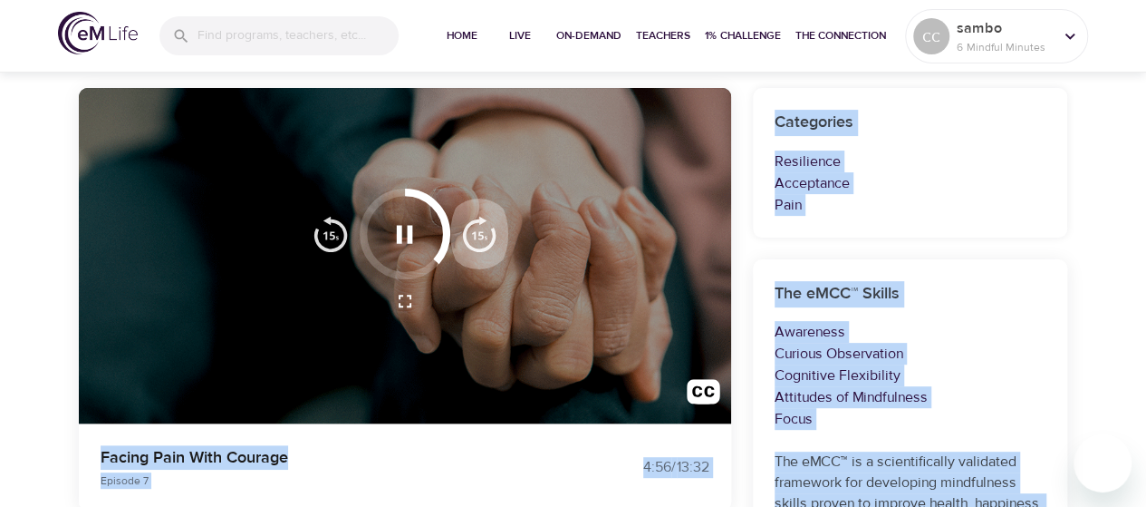
click at [484, 235] on img "button" at bounding box center [479, 234] width 36 height 36
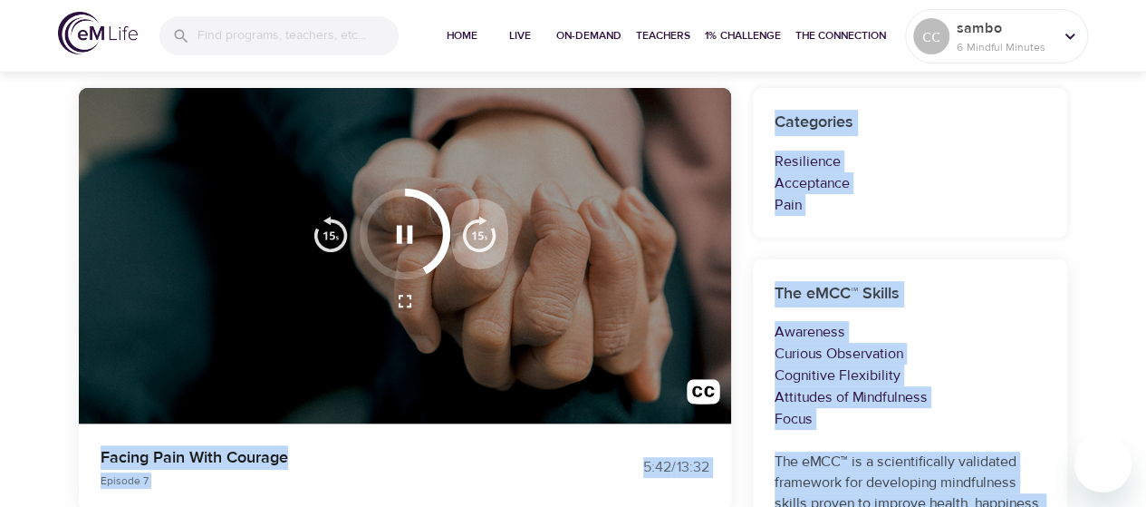
click at [484, 235] on img "button" at bounding box center [479, 234] width 36 height 36
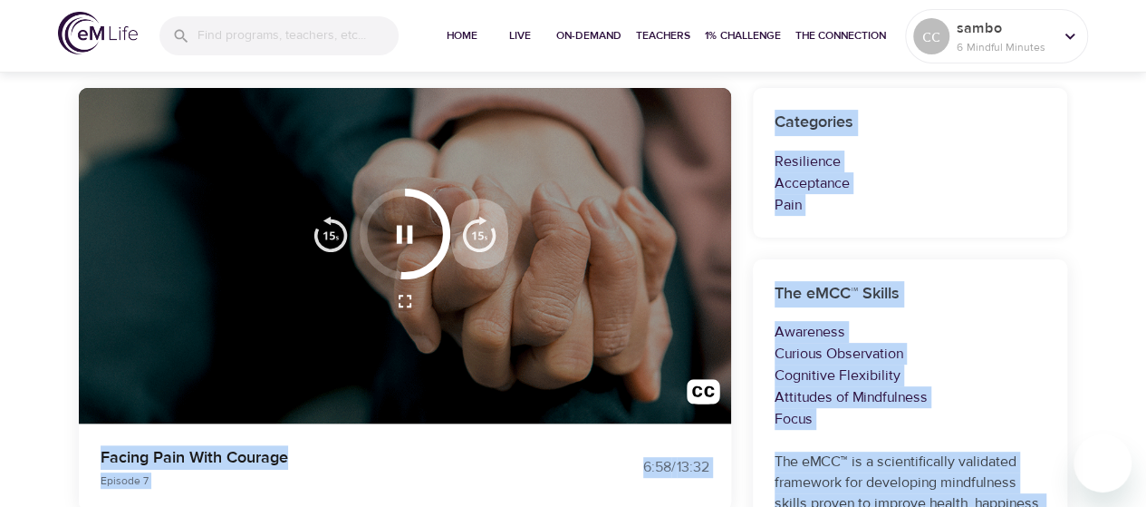
click at [484, 235] on img "button" at bounding box center [479, 234] width 36 height 36
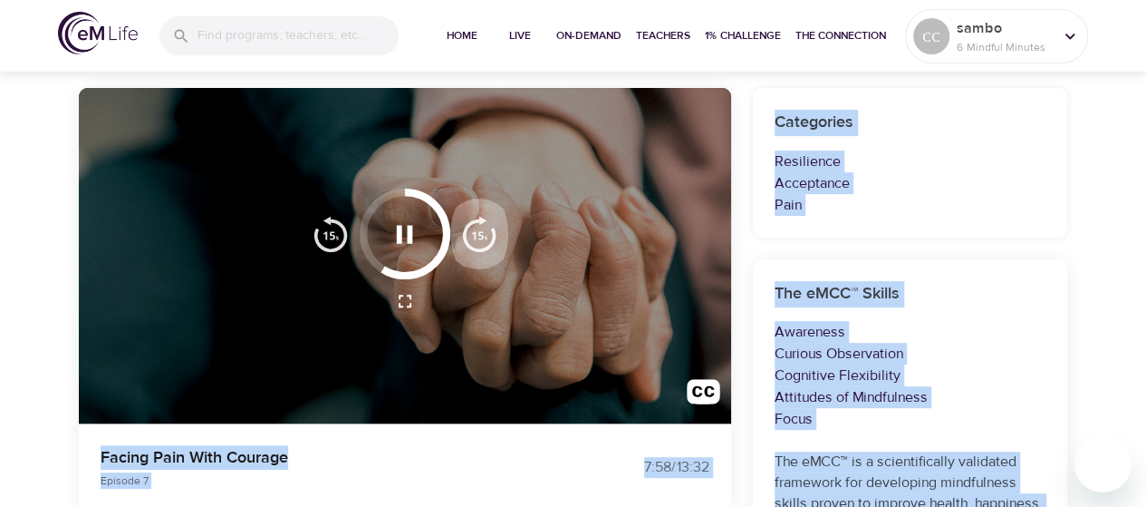
click at [484, 235] on img "button" at bounding box center [479, 234] width 36 height 36
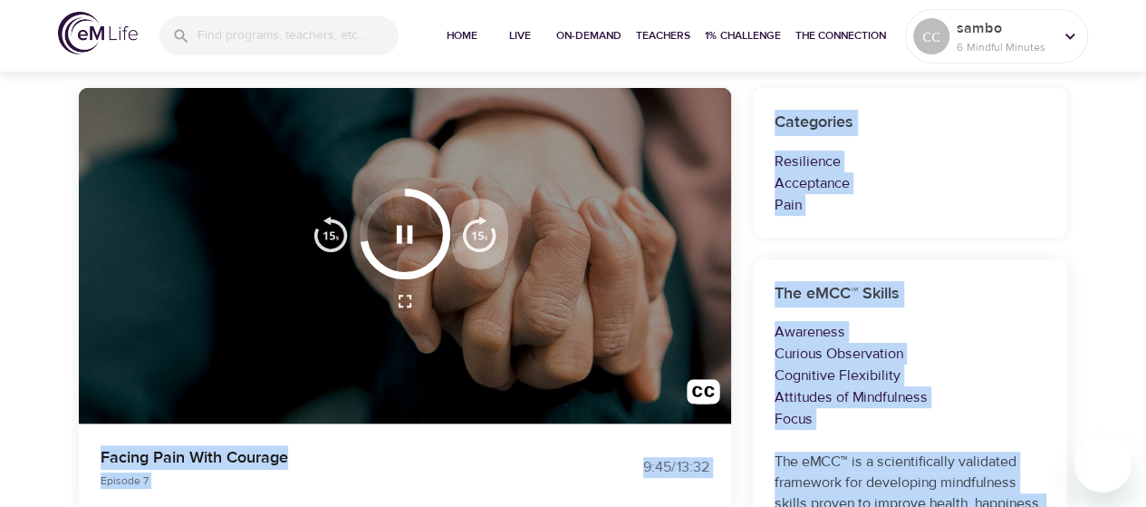
click at [484, 235] on img "button" at bounding box center [479, 234] width 36 height 36
click at [481, 234] on img "button" at bounding box center [479, 234] width 36 height 36
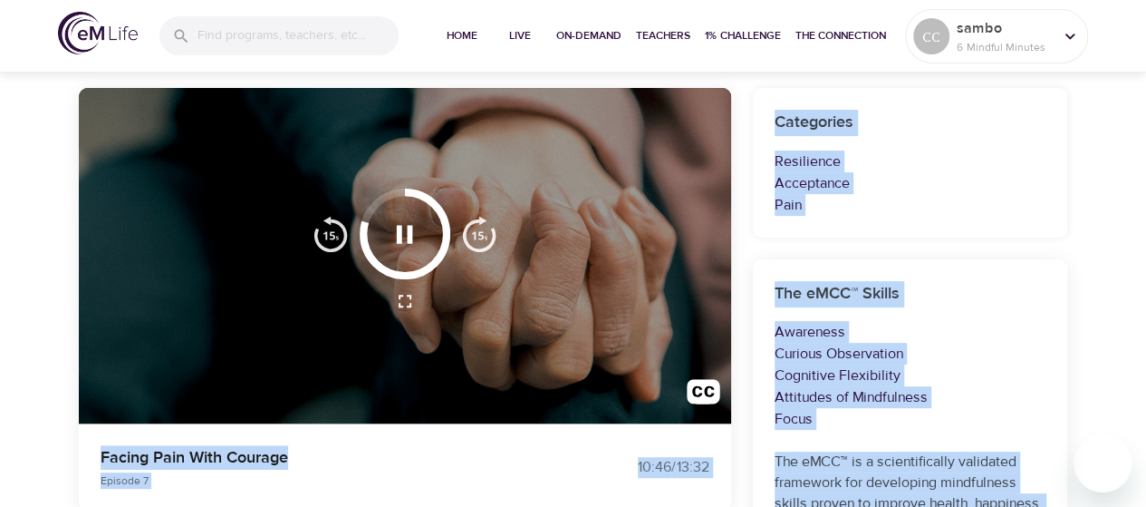
click at [481, 234] on img "button" at bounding box center [479, 234] width 36 height 36
click at [481, 233] on img "button" at bounding box center [479, 234] width 36 height 36
click at [481, 232] on img "button" at bounding box center [479, 234] width 36 height 36
click at [480, 231] on img "button" at bounding box center [479, 234] width 36 height 36
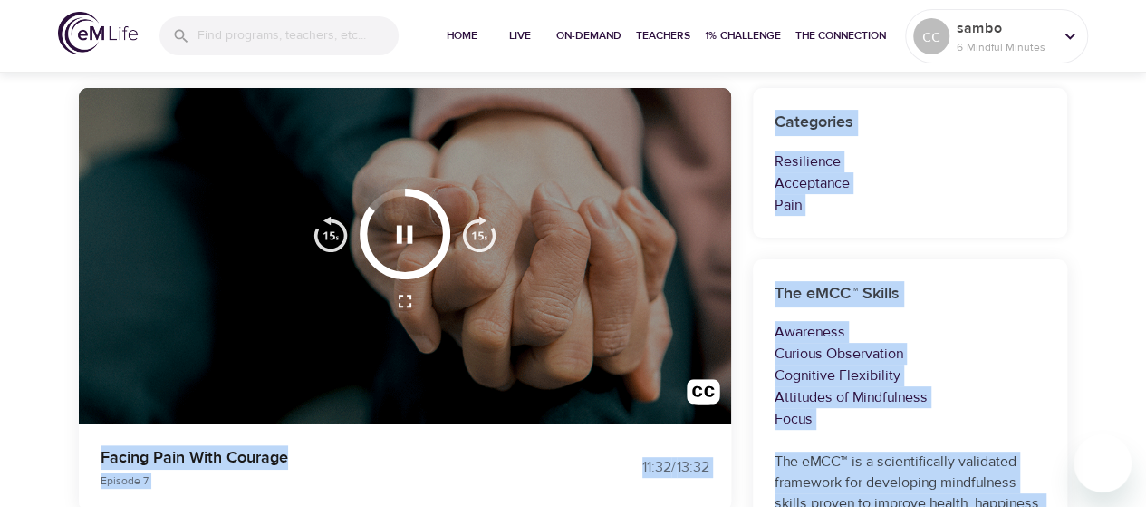
click at [480, 231] on img "button" at bounding box center [479, 234] width 36 height 36
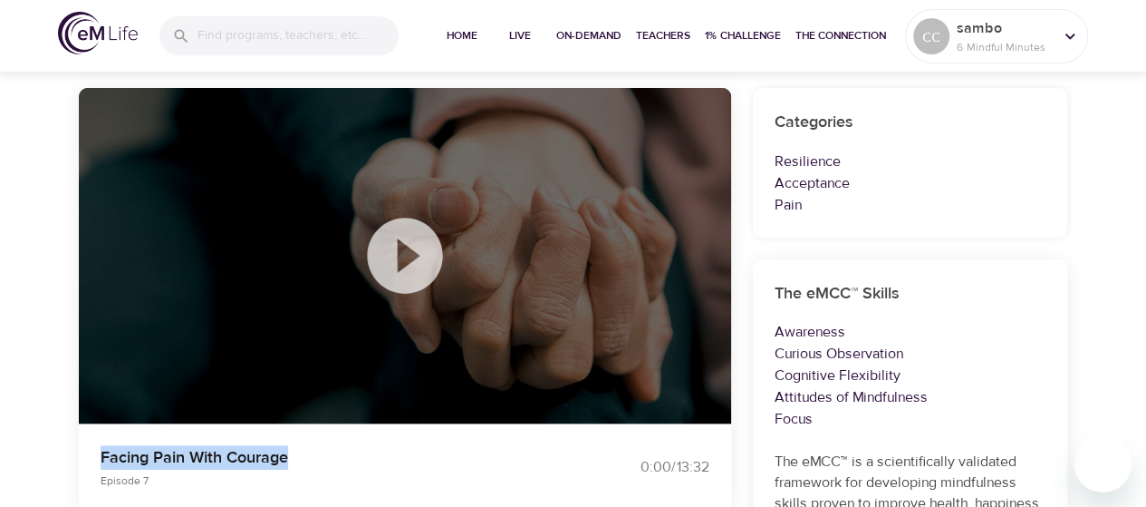
click at [480, 231] on div at bounding box center [405, 256] width 653 height 336
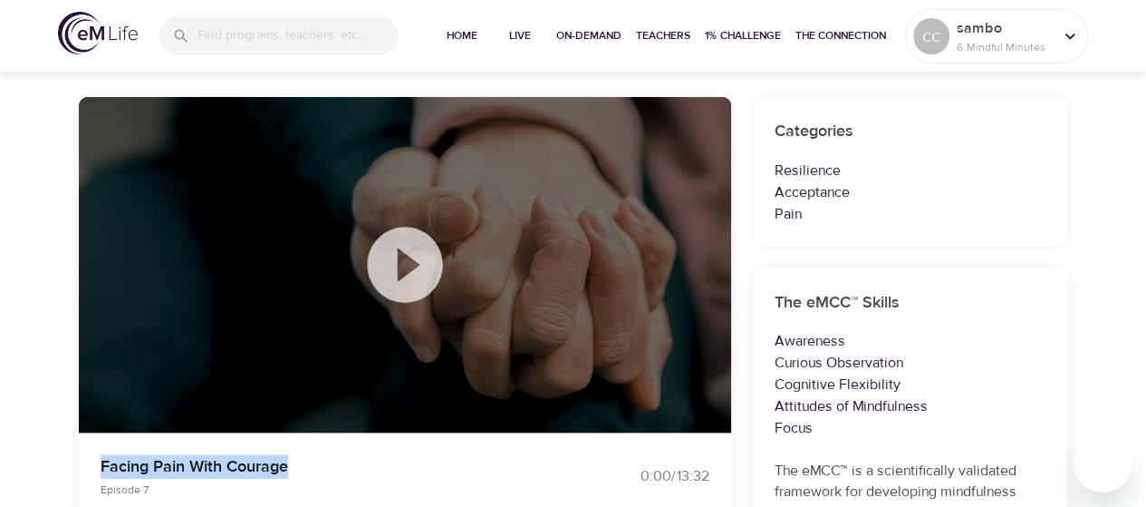
scroll to position [32, 0]
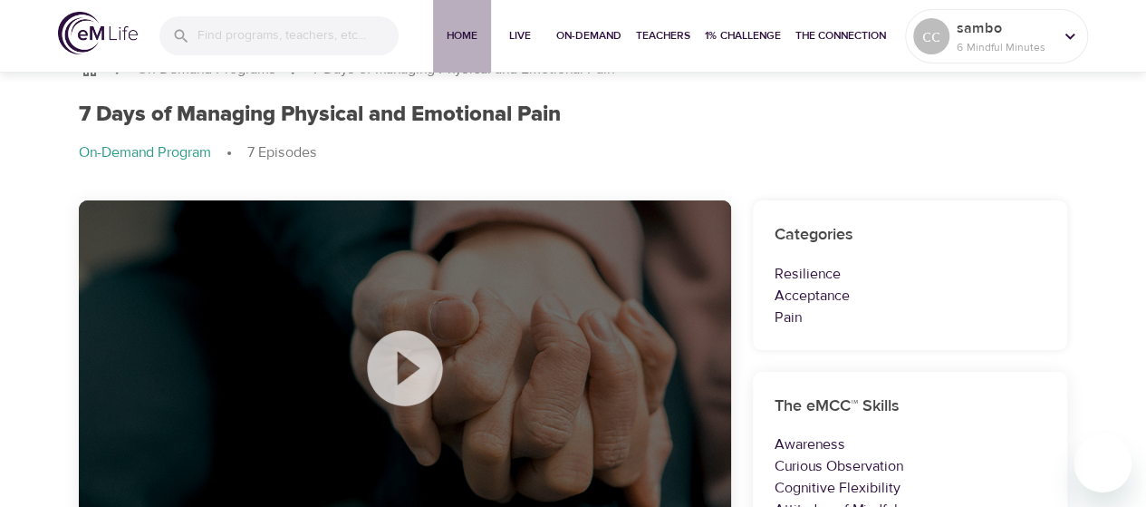
click at [459, 29] on span "Home" at bounding box center [462, 35] width 44 height 19
